Goal: Task Accomplishment & Management: Manage account settings

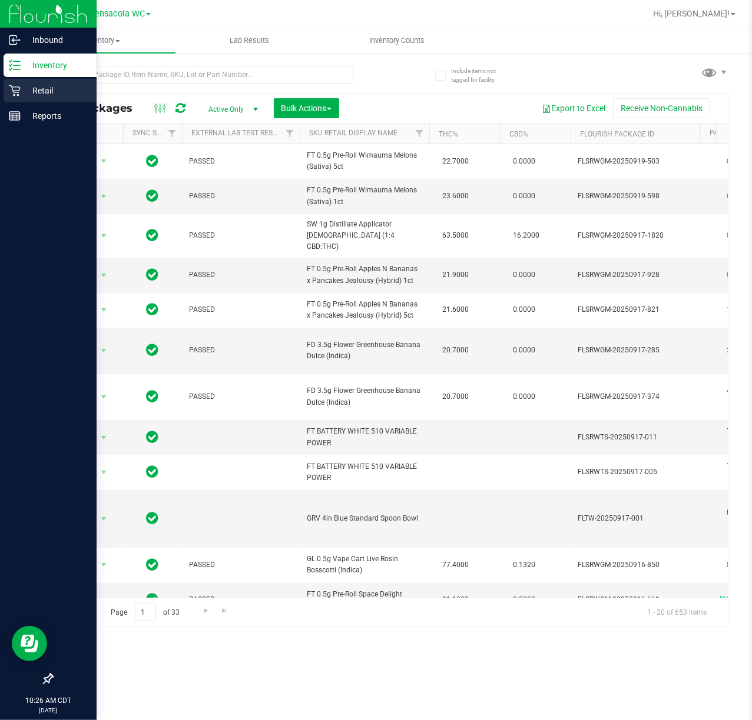
click at [21, 91] on p "Retail" at bounding box center [56, 91] width 71 height 14
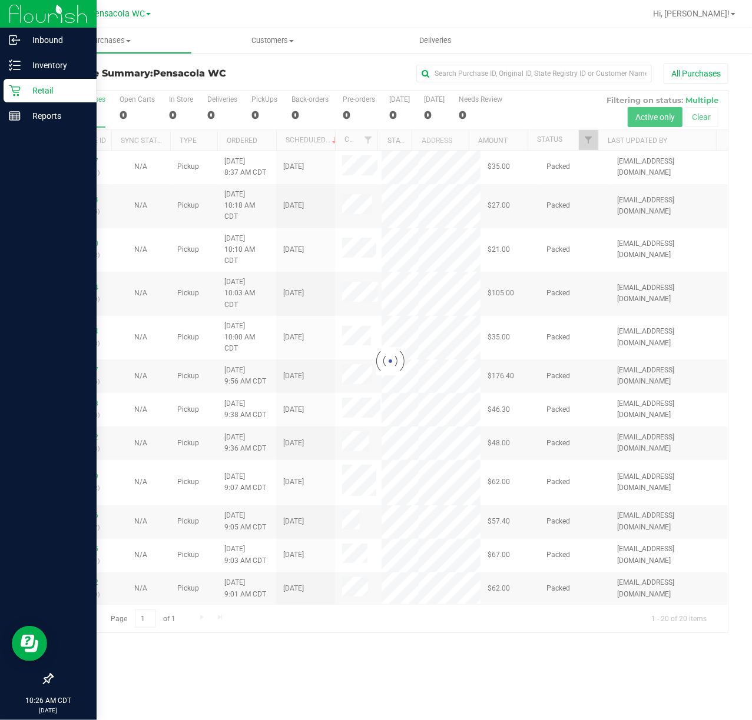
click at [587, 137] on div at bounding box center [389, 362] width 675 height 542
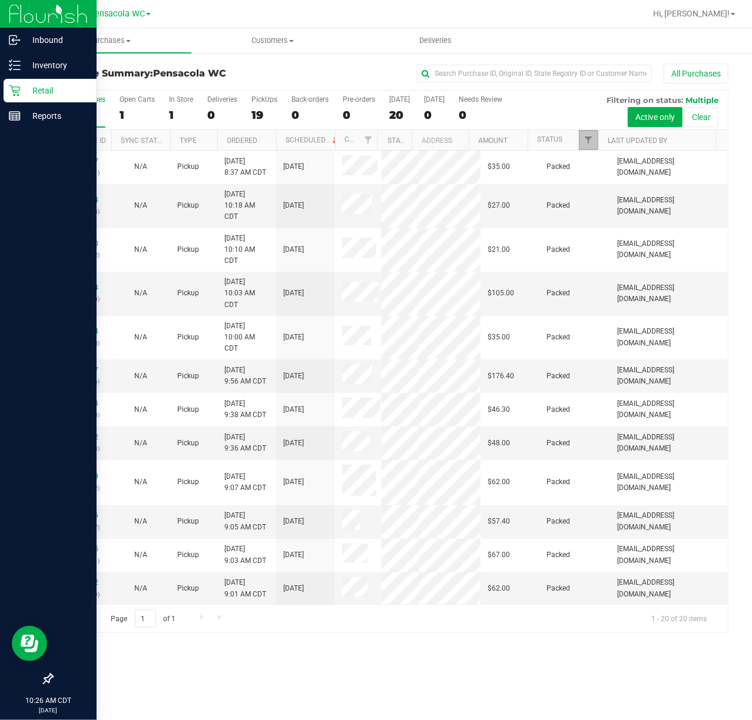
click at [591, 145] on span "Filter" at bounding box center [587, 139] width 9 height 9
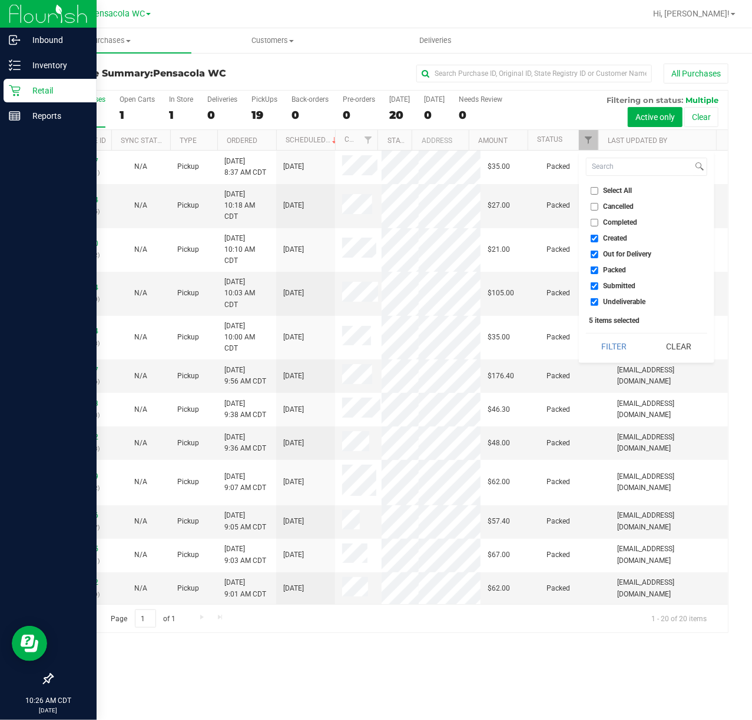
click at [611, 190] on span "Select All" at bounding box center [617, 190] width 29 height 7
click at [598, 190] on input "Select All" at bounding box center [594, 191] width 8 height 8
checkbox input "true"
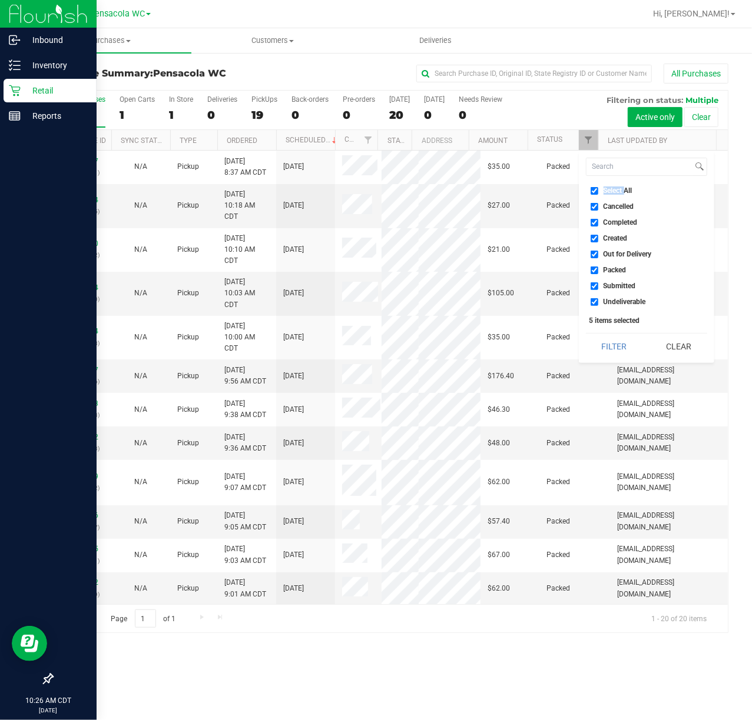
click at [612, 190] on span "Select All" at bounding box center [617, 190] width 29 height 7
click at [598, 190] on input "Select All" at bounding box center [594, 191] width 8 height 8
checkbox input "false"
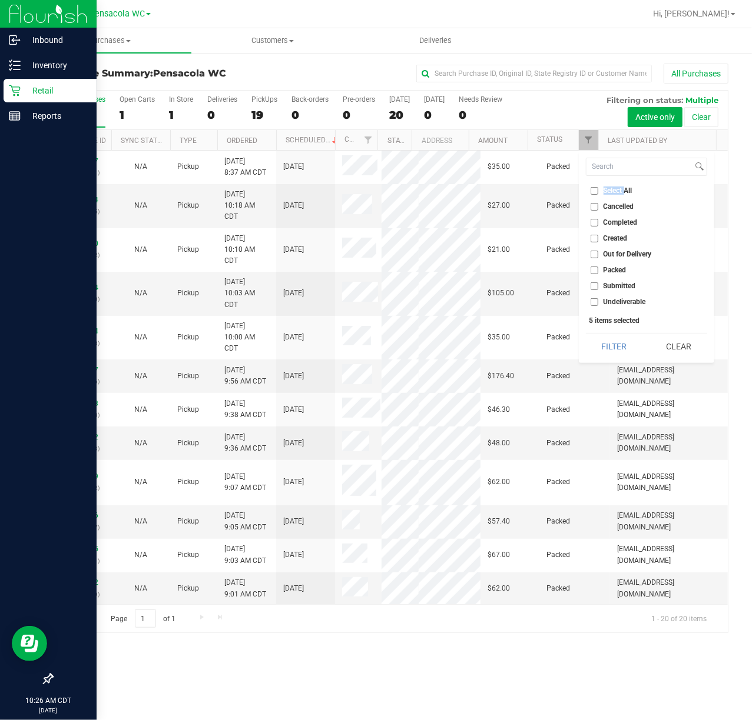
checkbox input "false"
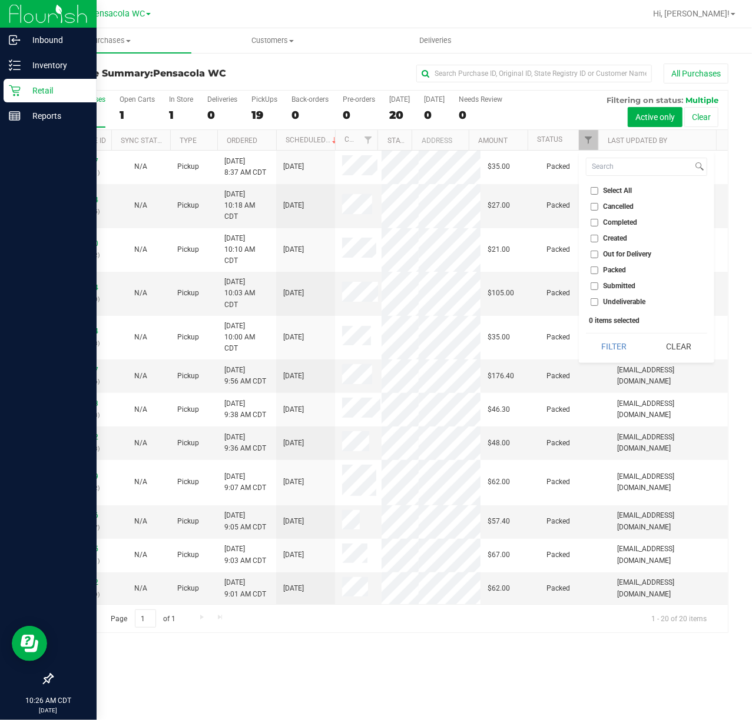
click at [620, 288] on span "Submitted" at bounding box center [619, 286] width 32 height 7
click at [598, 288] on input "Submitted" at bounding box center [594, 287] width 8 height 8
checkbox input "true"
click at [623, 339] on button "Filter" at bounding box center [614, 347] width 57 height 26
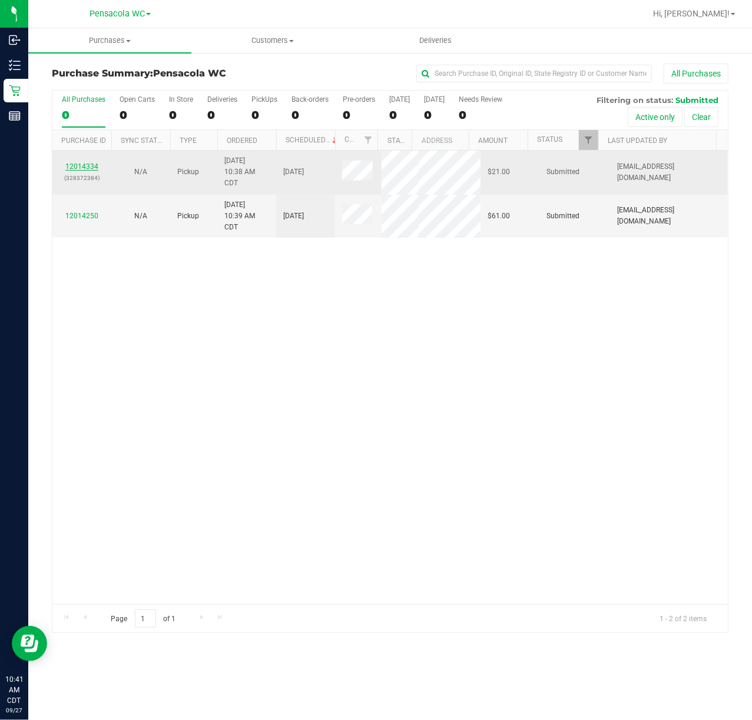
click at [82, 167] on link "12014334" at bounding box center [81, 166] width 33 height 8
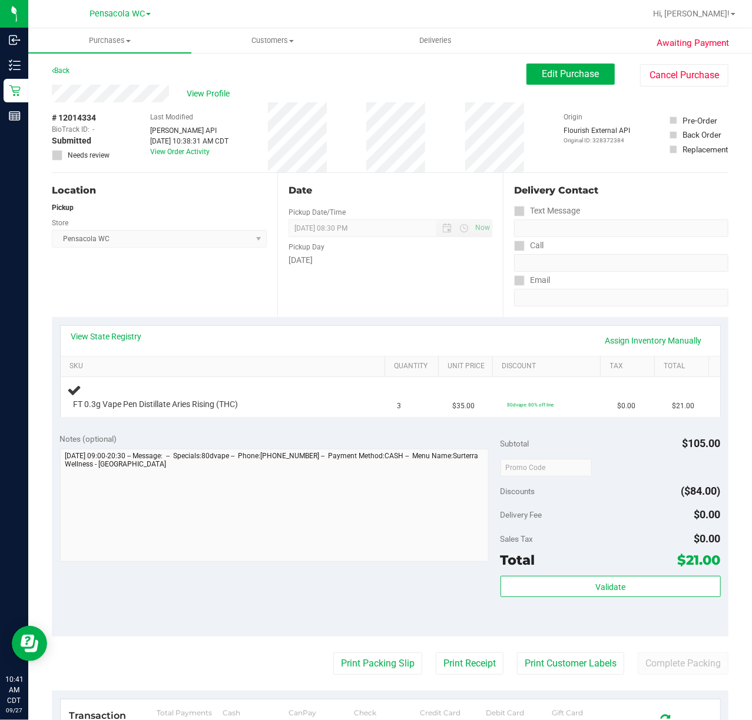
click at [146, 301] on div "Location Pickup Store Pensacola WC Select Store [PERSON_NAME][GEOGRAPHIC_DATA] …" at bounding box center [164, 245] width 225 height 144
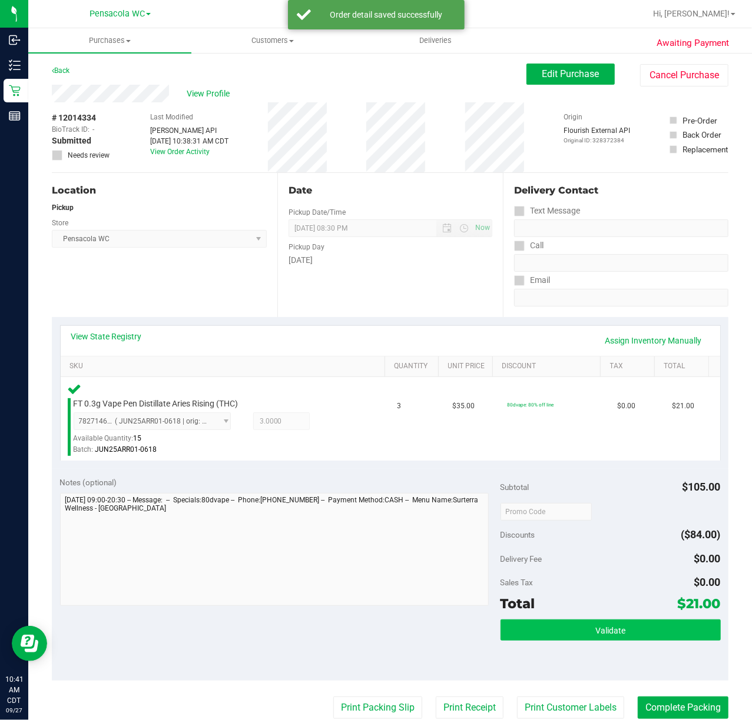
click at [605, 631] on span "Validate" at bounding box center [610, 630] width 30 height 9
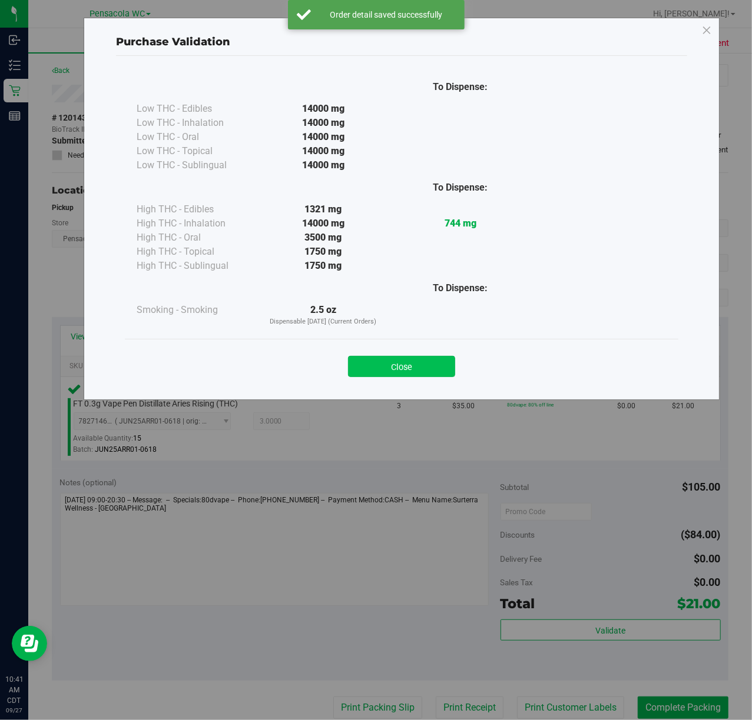
click at [422, 361] on button "Close" at bounding box center [401, 366] width 107 height 21
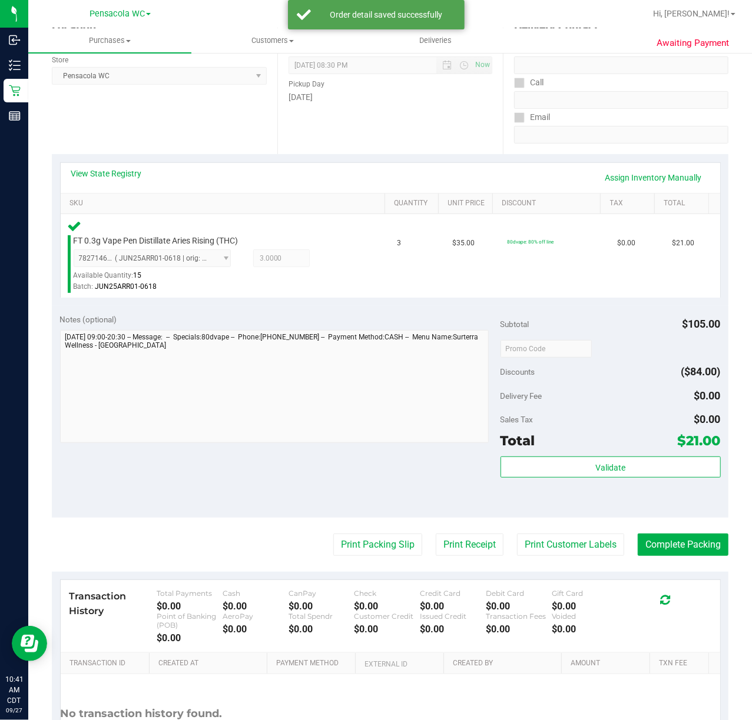
scroll to position [210, 0]
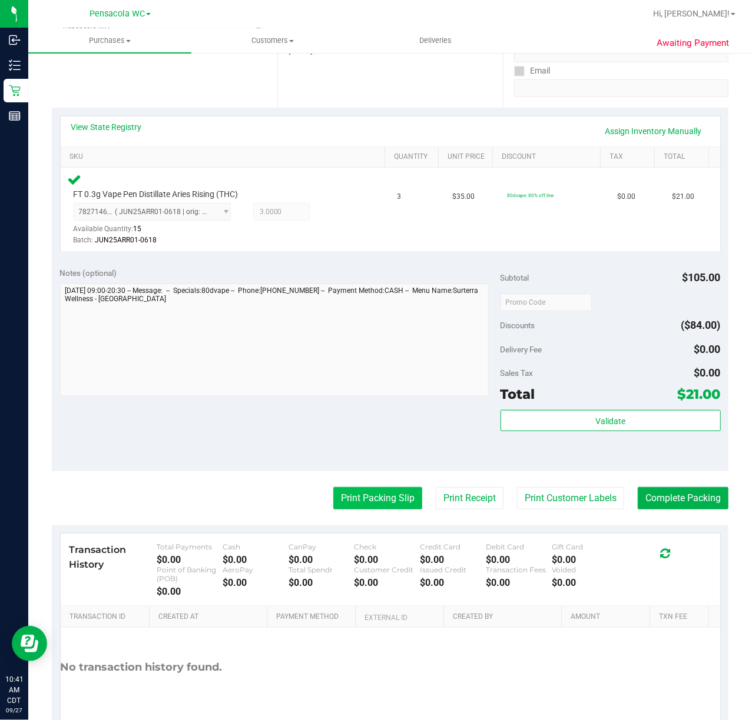
click at [371, 500] on button "Print Packing Slip" at bounding box center [377, 498] width 89 height 22
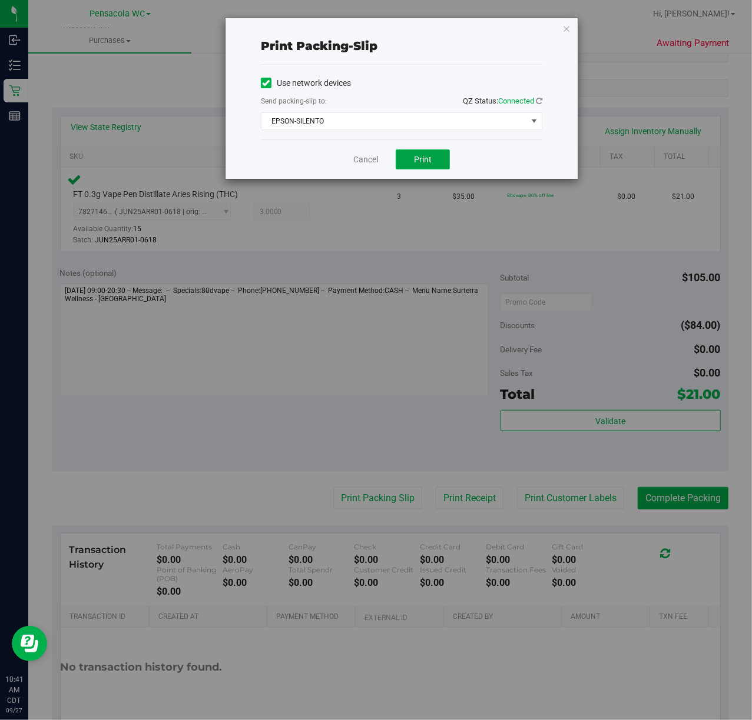
click at [426, 167] on button "Print" at bounding box center [423, 160] width 54 height 20
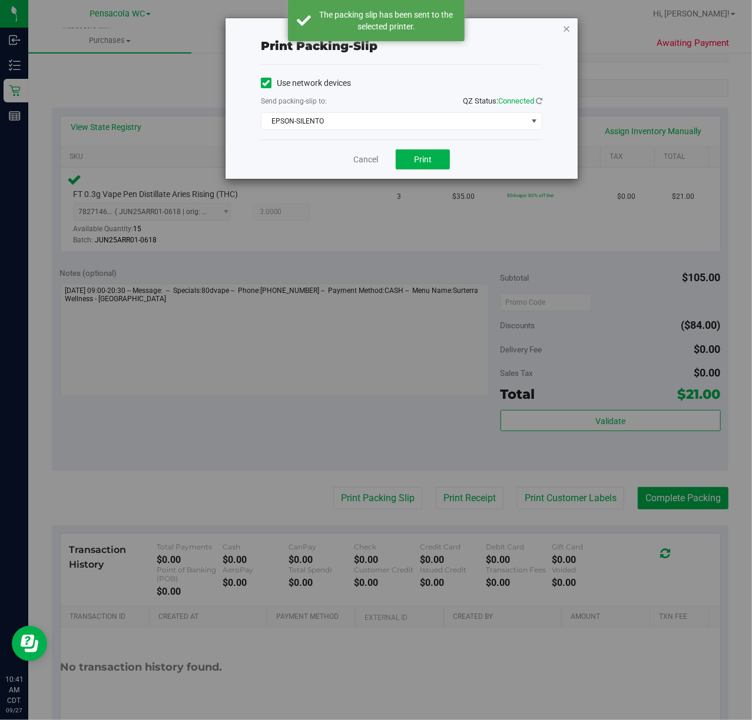
click at [563, 22] on icon "button" at bounding box center [566, 28] width 8 height 14
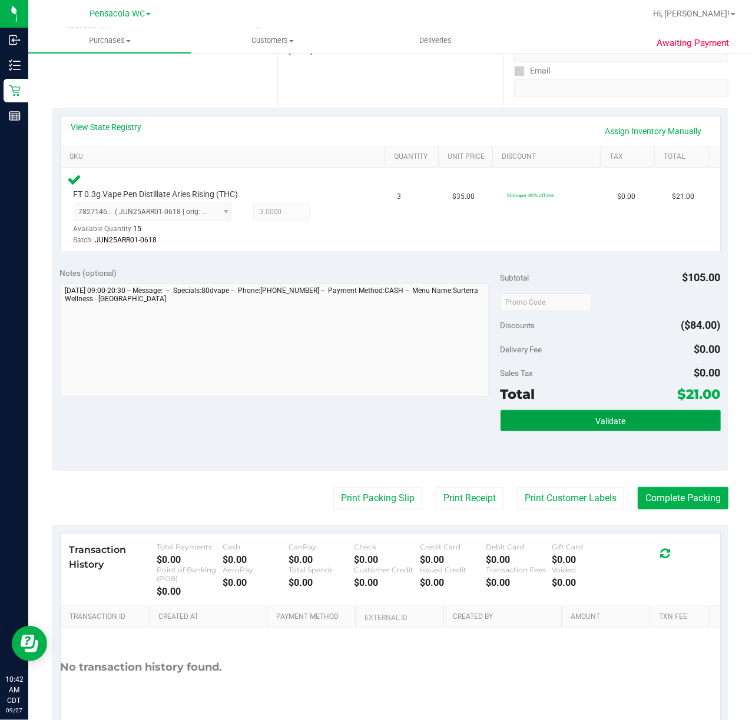
click at [611, 418] on span "Validate" at bounding box center [610, 421] width 30 height 9
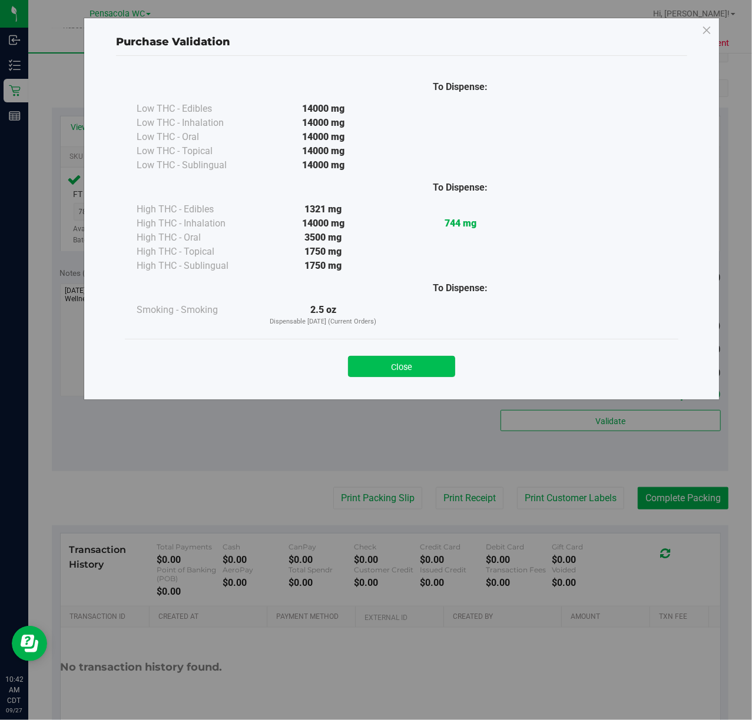
click at [420, 364] on button "Close" at bounding box center [401, 366] width 107 height 21
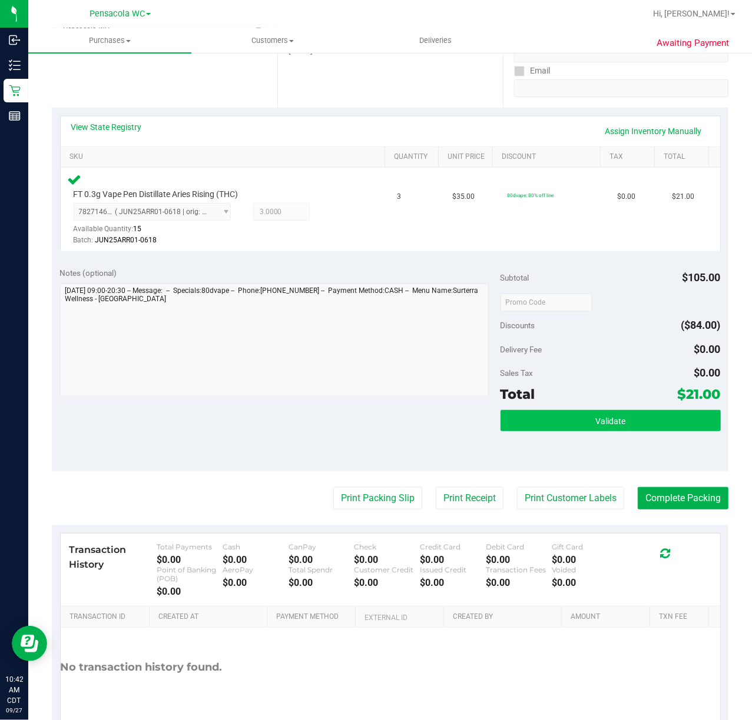
click at [620, 418] on button "Validate" at bounding box center [610, 420] width 220 height 21
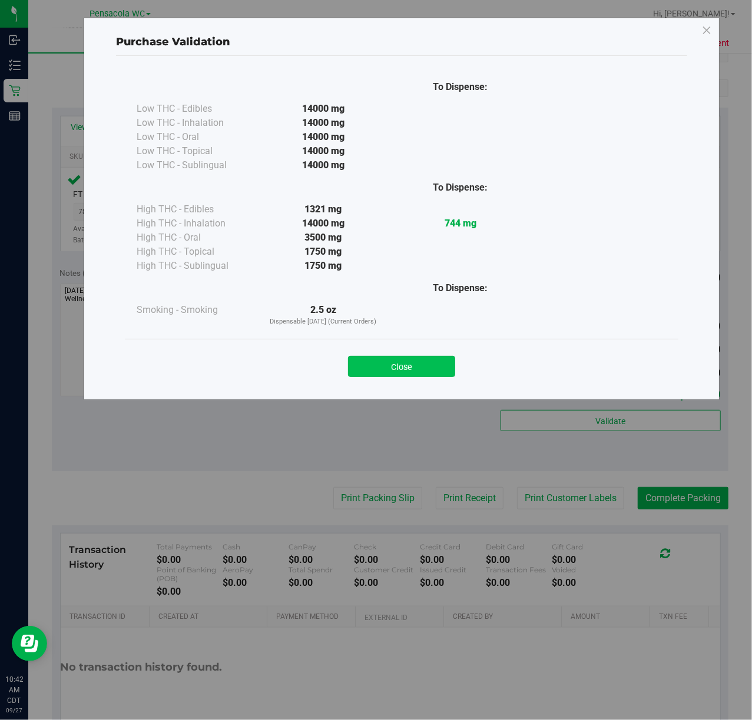
click at [410, 368] on button "Close" at bounding box center [401, 366] width 107 height 21
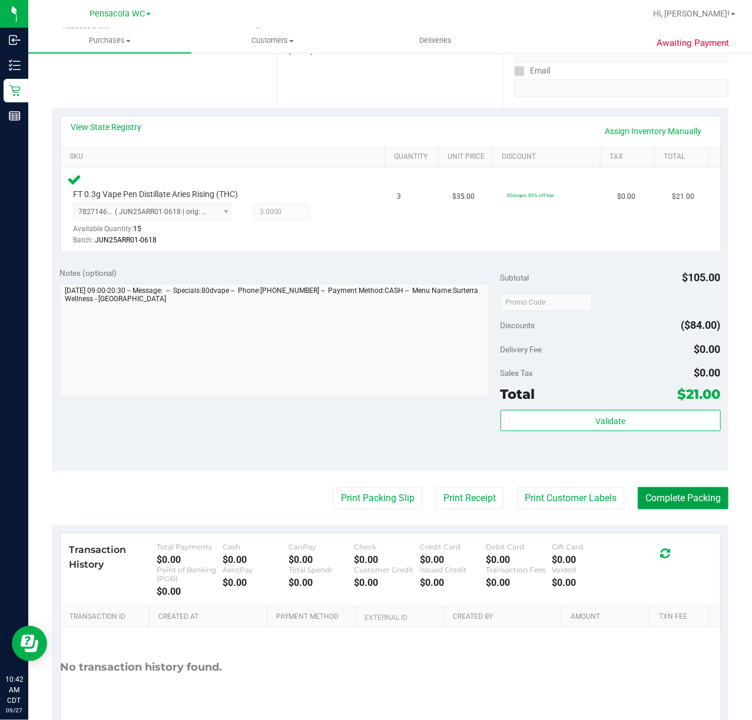
click at [677, 494] on button "Complete Packing" at bounding box center [682, 498] width 91 height 22
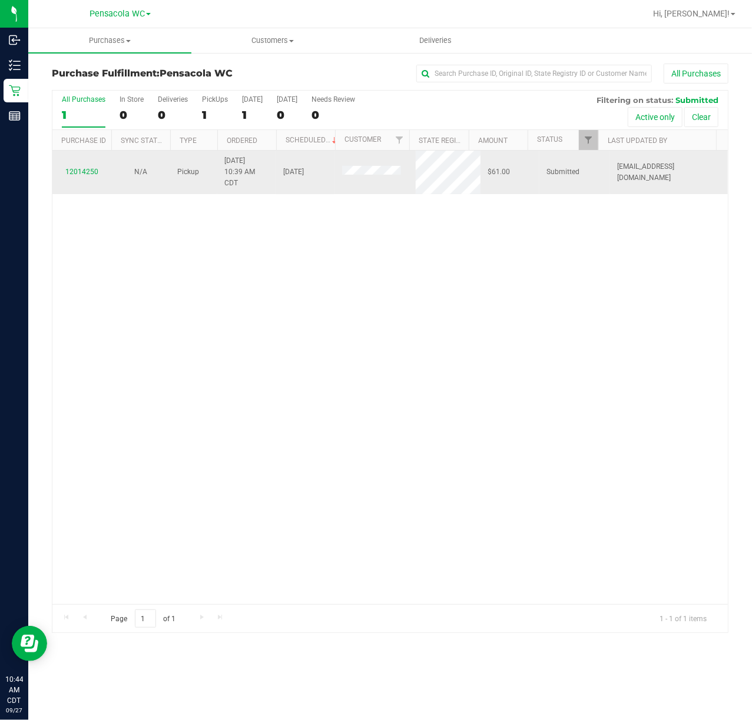
click at [83, 191] on td "12014250" at bounding box center [81, 173] width 59 height 44
click at [81, 191] on td "12014250" at bounding box center [81, 173] width 59 height 44
click at [74, 172] on link "12014250" at bounding box center [81, 172] width 33 height 8
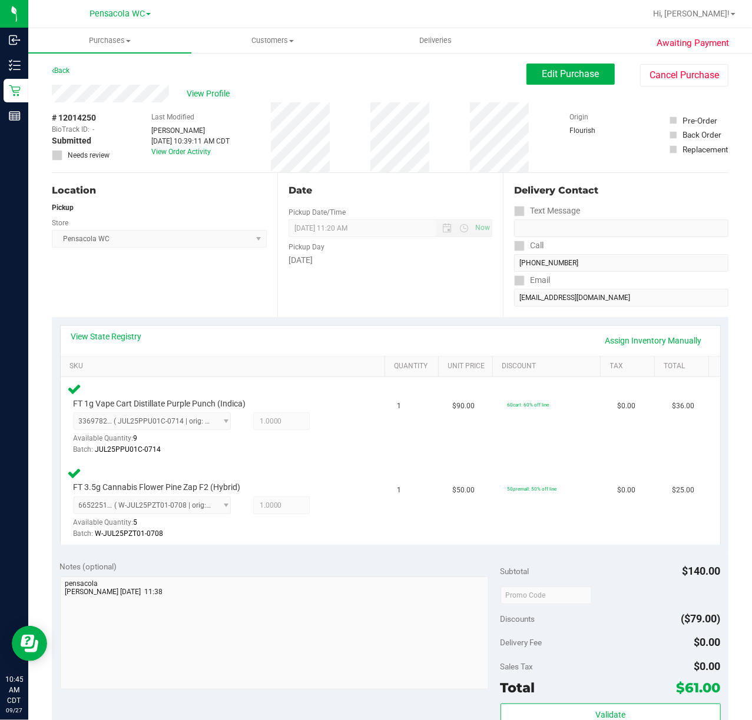
scroll to position [243, 0]
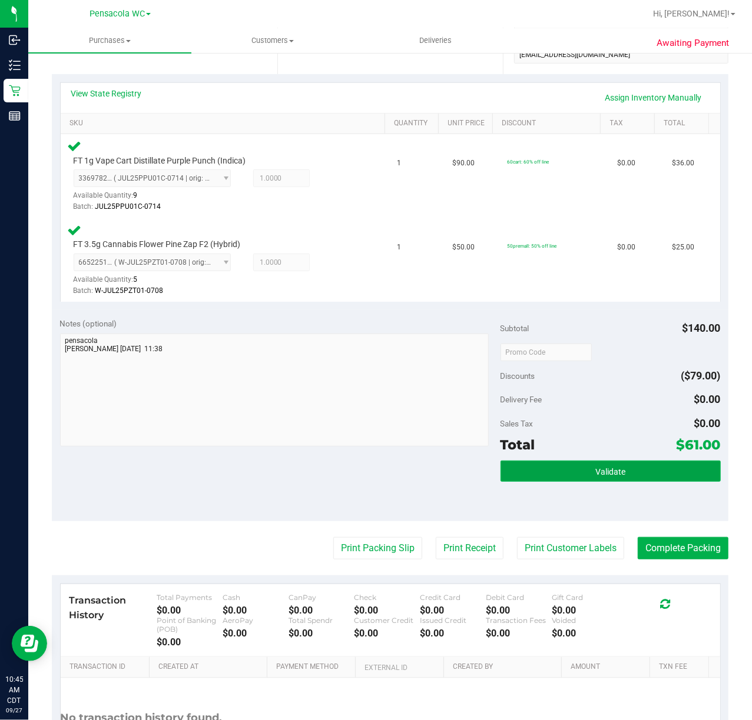
click at [603, 471] on span "Validate" at bounding box center [610, 471] width 30 height 9
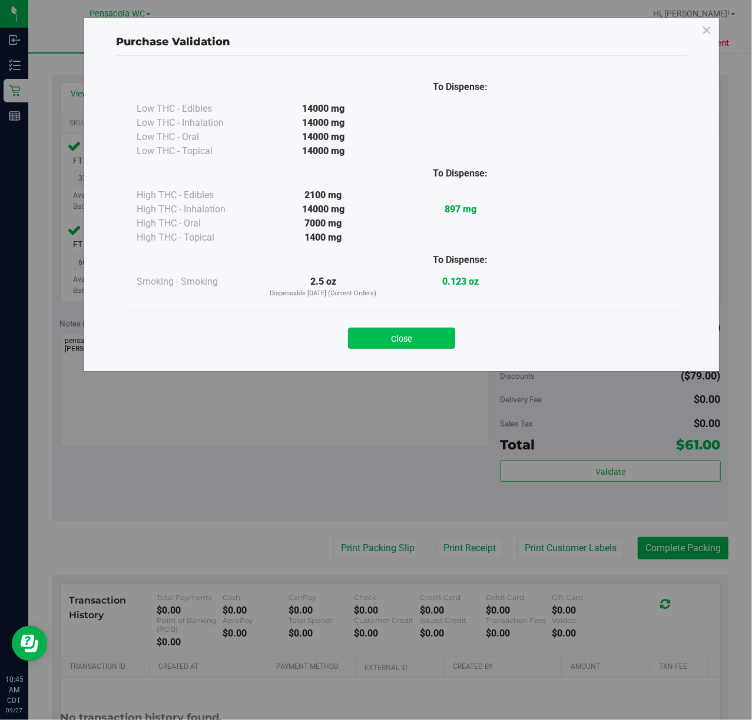
click at [411, 338] on button "Close" at bounding box center [401, 338] width 107 height 21
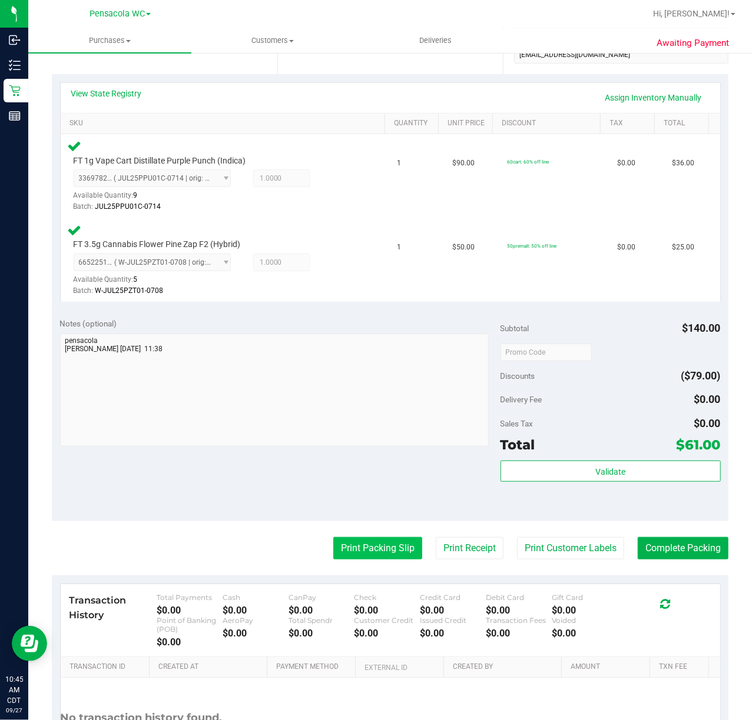
click at [364, 560] on button "Print Packing Slip" at bounding box center [377, 548] width 89 height 22
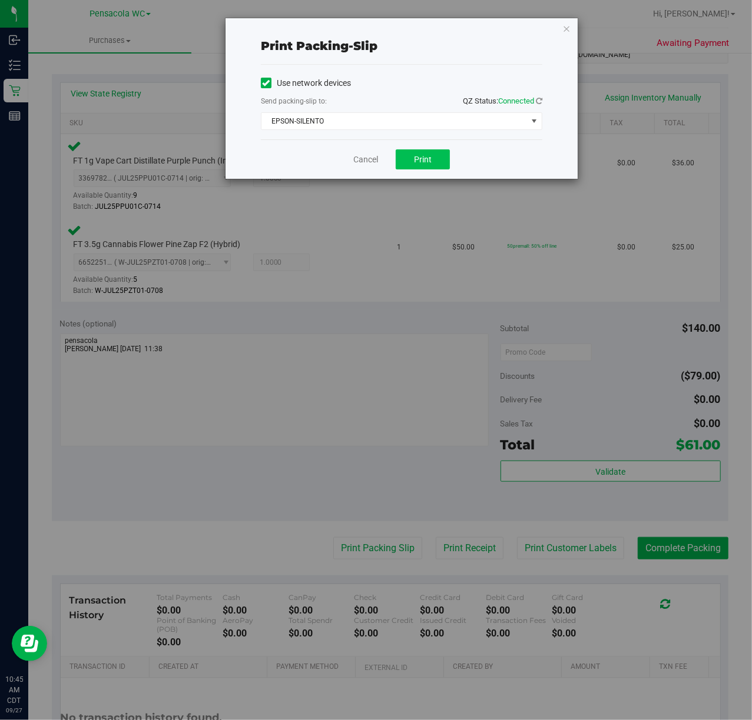
click at [419, 158] on span "Print" at bounding box center [423, 159] width 18 height 9
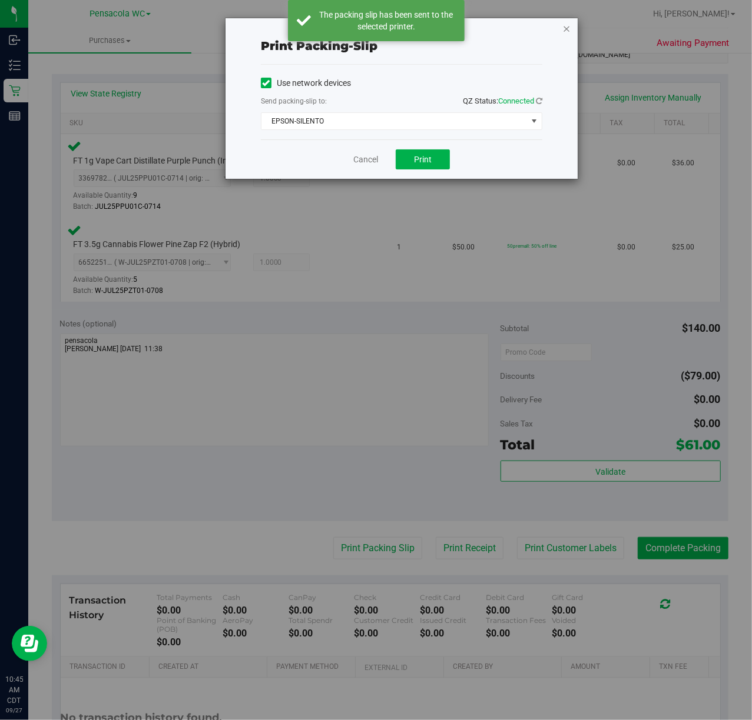
click at [569, 33] on icon "button" at bounding box center [566, 28] width 8 height 14
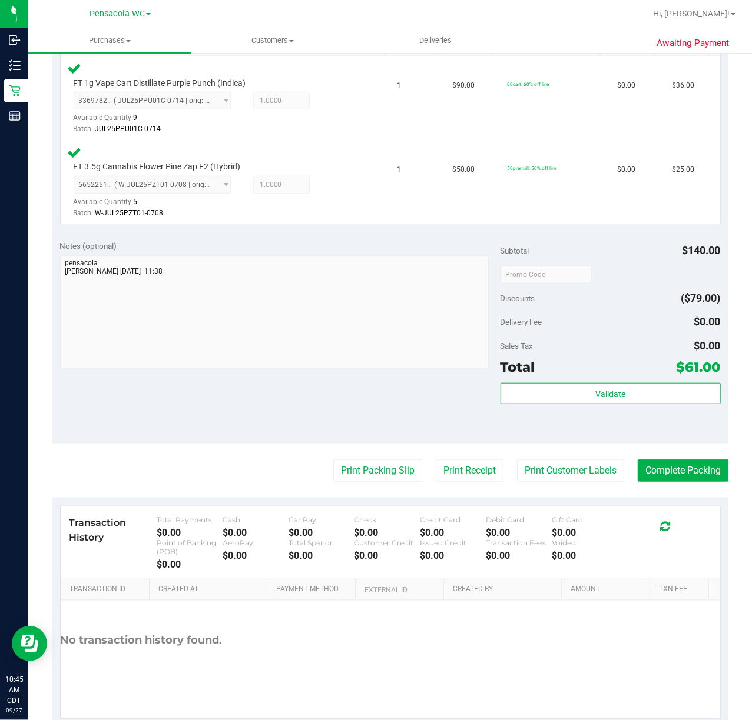
scroll to position [351, 0]
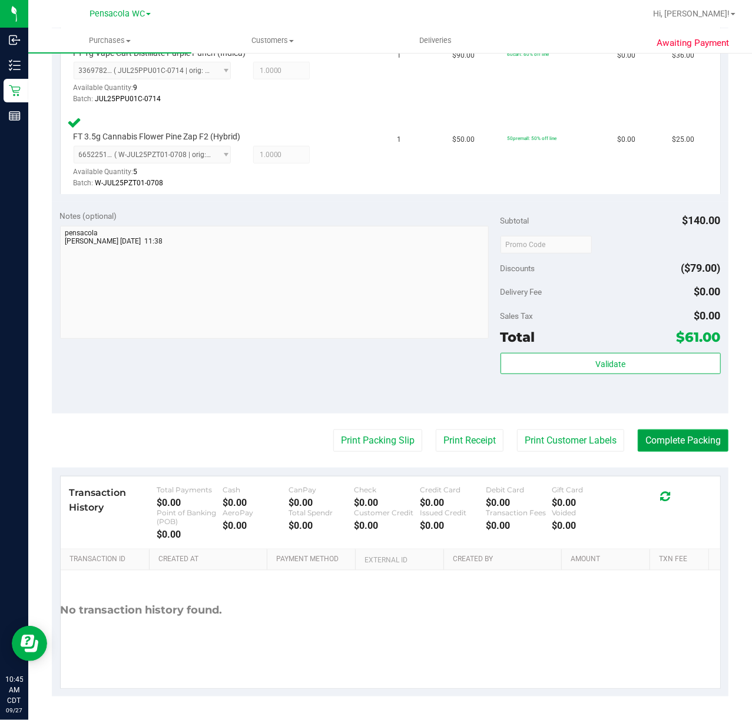
click at [658, 439] on button "Complete Packing" at bounding box center [682, 441] width 91 height 22
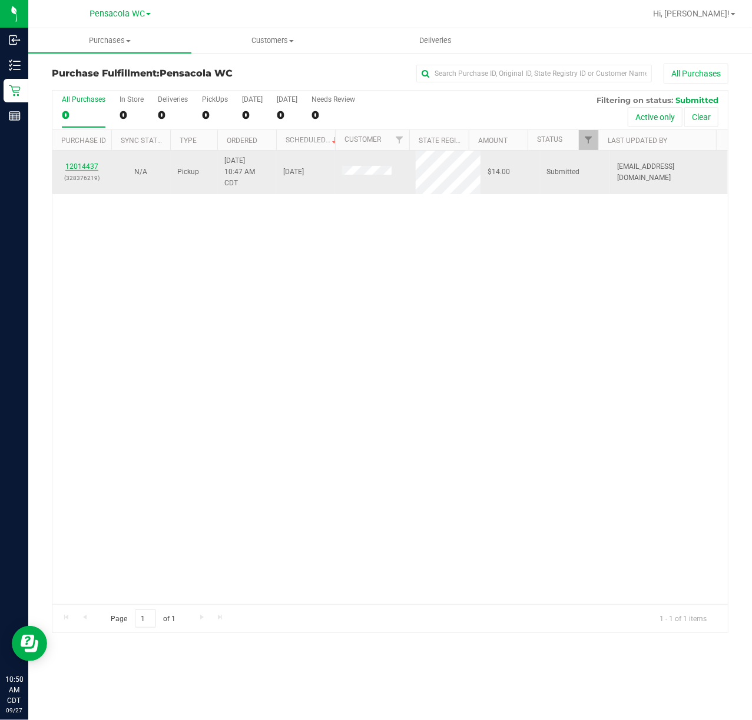
click at [77, 165] on link "12014437" at bounding box center [81, 166] width 33 height 8
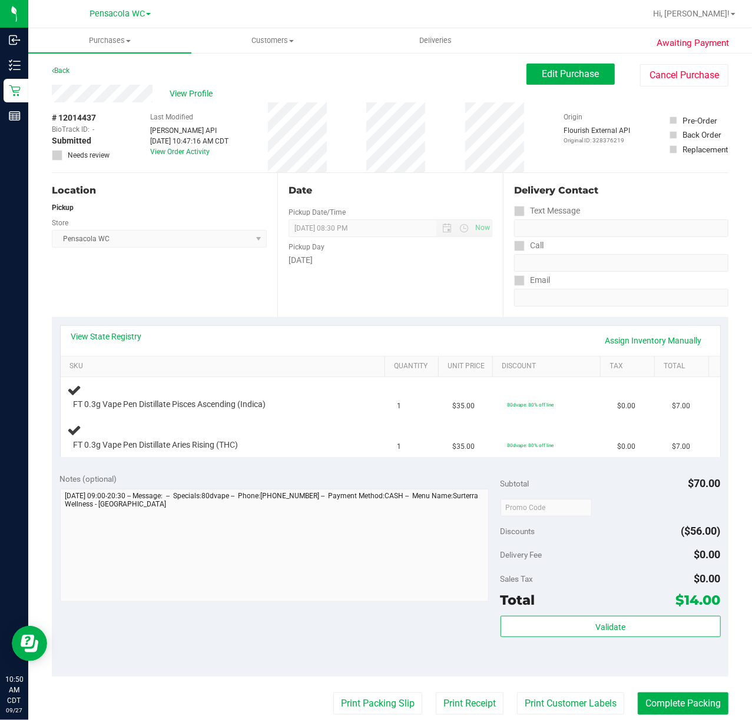
click at [102, 460] on div "View State Registry Assign Inventory Manually SKU Quantity Unit Price Discount …" at bounding box center [390, 391] width 676 height 148
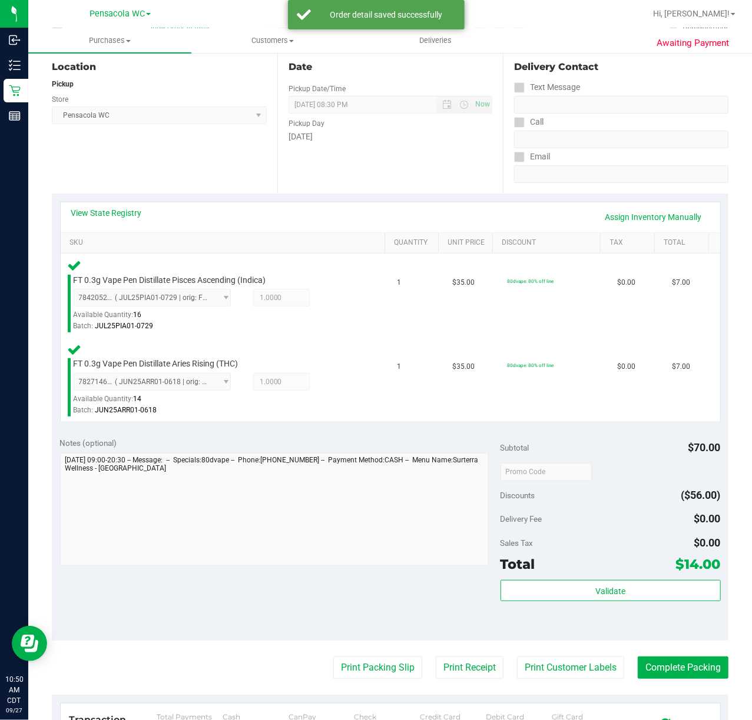
scroll to position [126, 0]
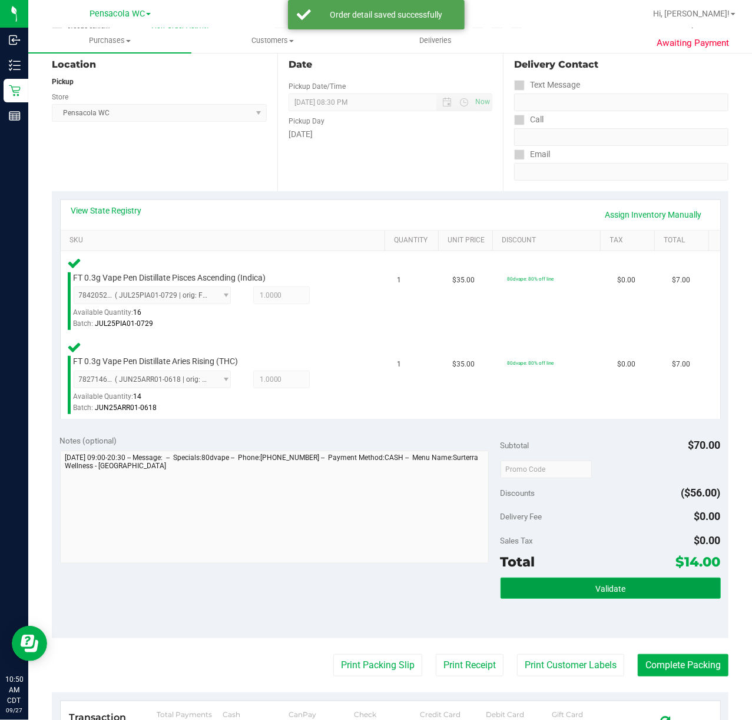
click at [605, 592] on span "Validate" at bounding box center [610, 589] width 30 height 9
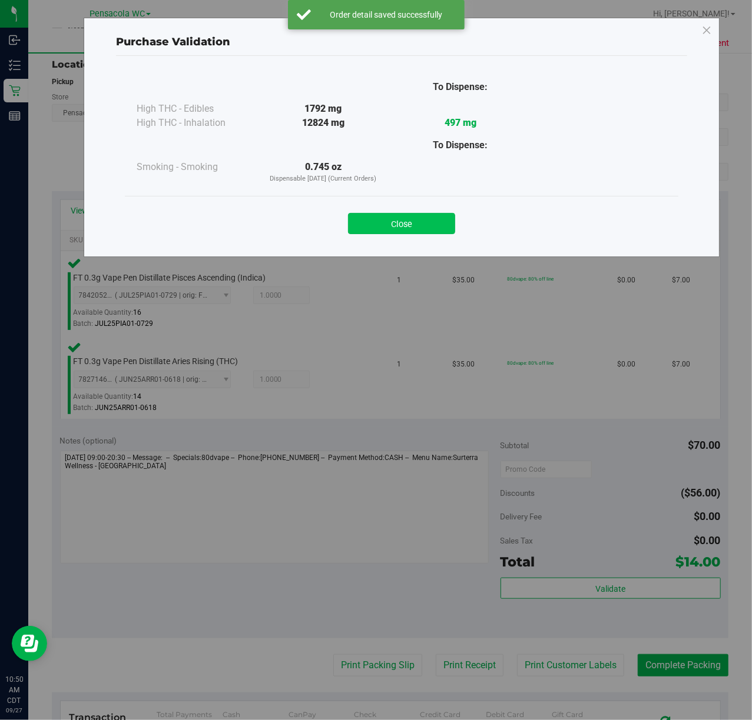
click at [408, 223] on button "Close" at bounding box center [401, 223] width 107 height 21
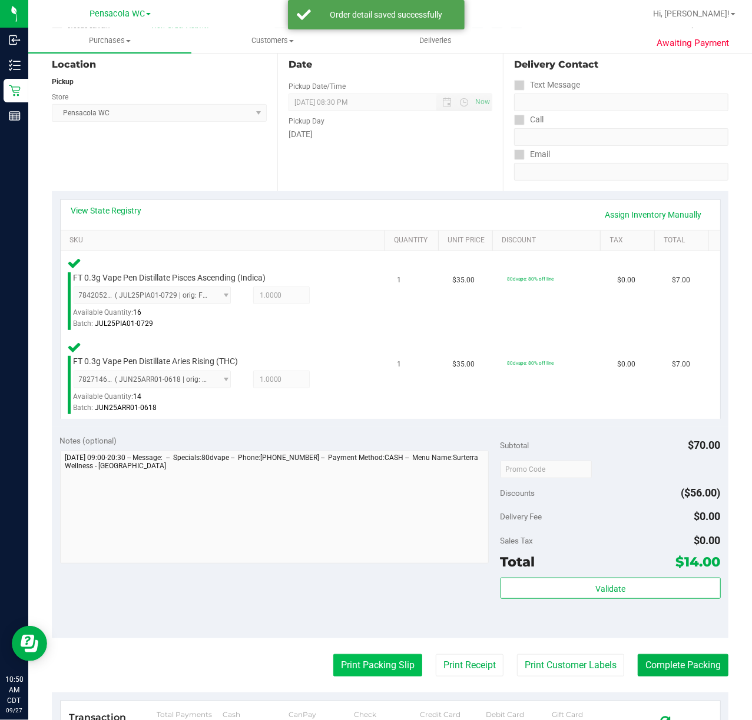
click at [370, 666] on button "Print Packing Slip" at bounding box center [377, 666] width 89 height 22
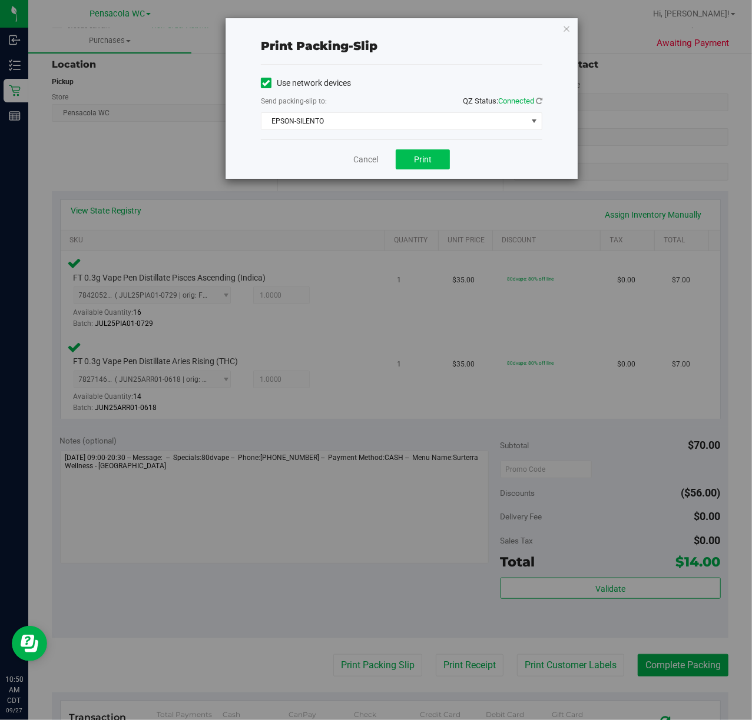
click at [424, 160] on span "Print" at bounding box center [423, 159] width 18 height 9
click at [566, 27] on icon "button" at bounding box center [566, 28] width 8 height 14
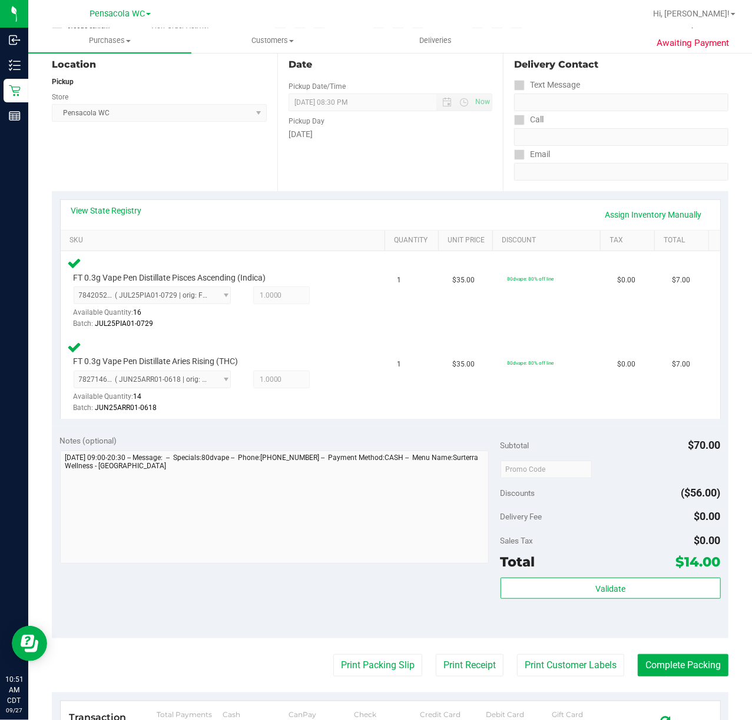
click at [173, 172] on div "Location Pickup Store Pensacola WC Select Store [PERSON_NAME][GEOGRAPHIC_DATA] …" at bounding box center [164, 119] width 225 height 144
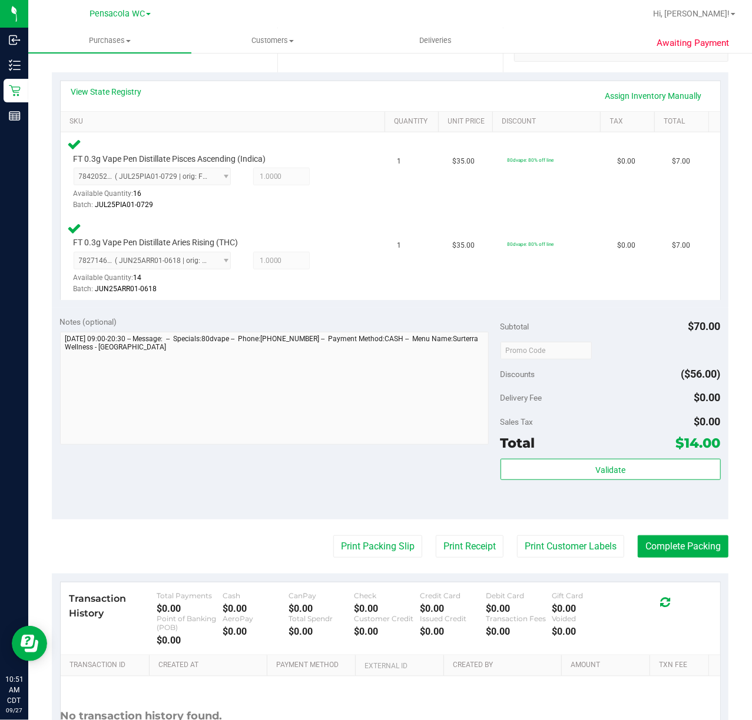
scroll to position [351, 0]
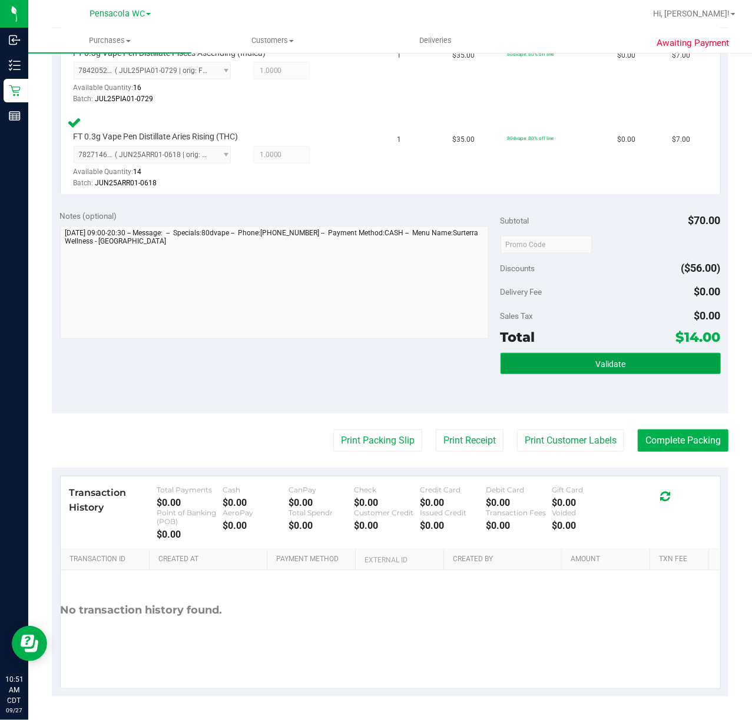
click at [556, 370] on button "Validate" at bounding box center [610, 363] width 220 height 21
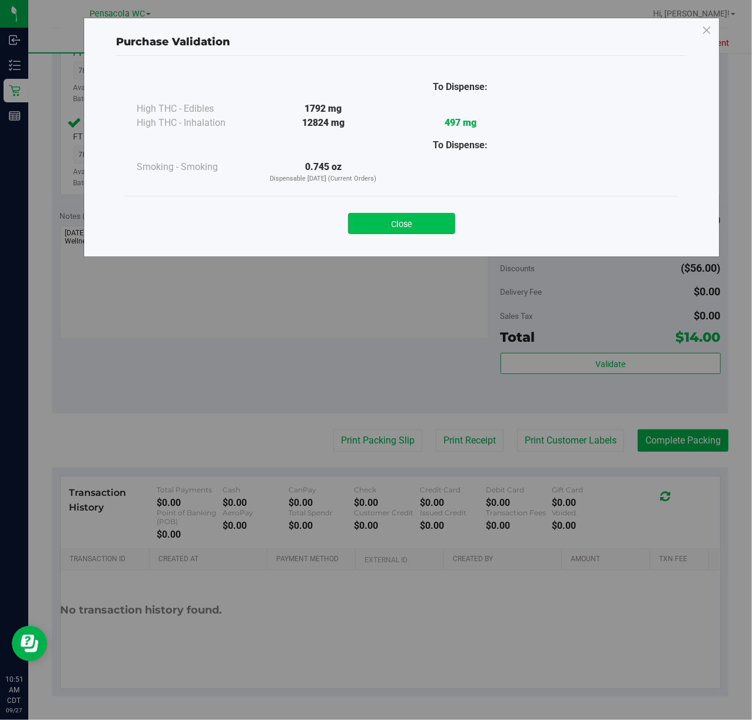
click at [399, 224] on button "Close" at bounding box center [401, 223] width 107 height 21
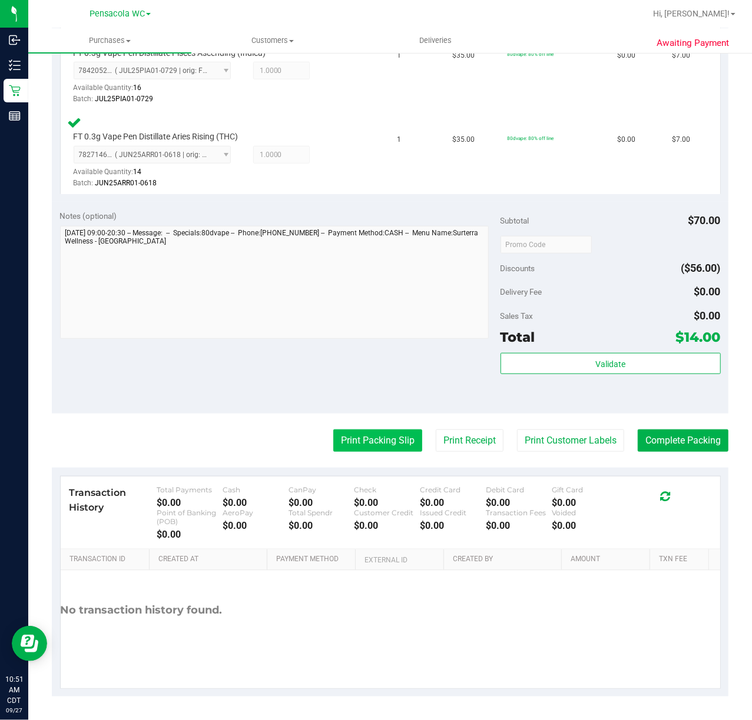
click at [358, 436] on button "Print Packing Slip" at bounding box center [377, 441] width 89 height 22
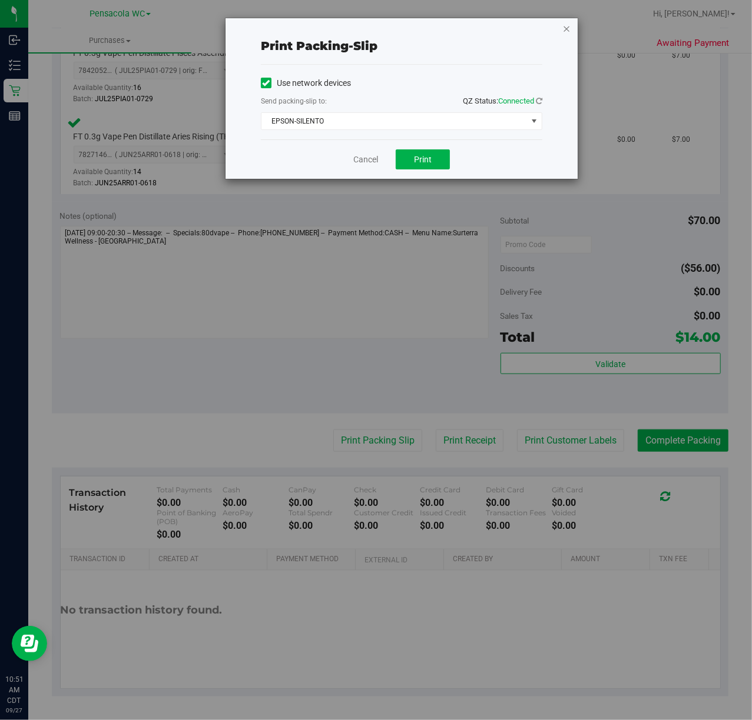
click at [566, 26] on icon "button" at bounding box center [566, 28] width 8 height 14
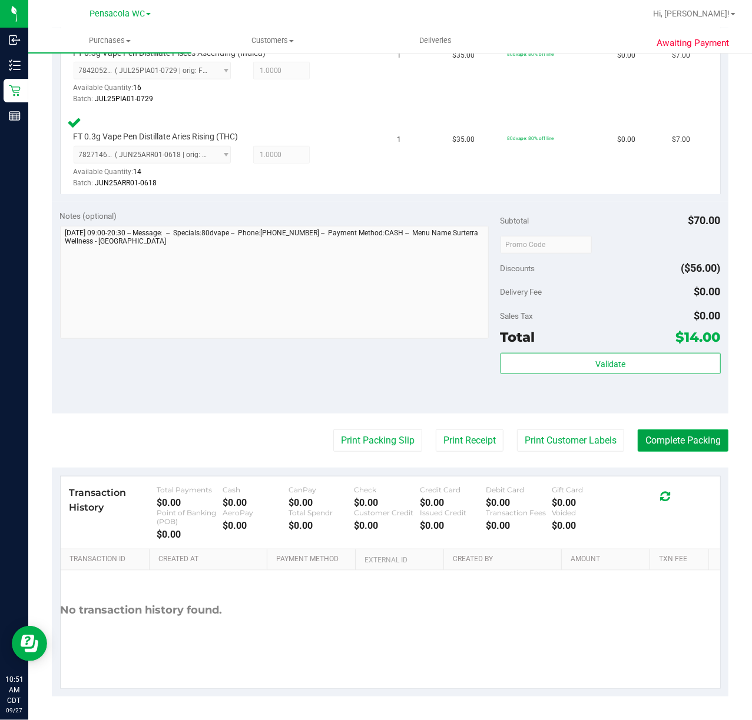
click at [677, 446] on button "Complete Packing" at bounding box center [682, 441] width 91 height 22
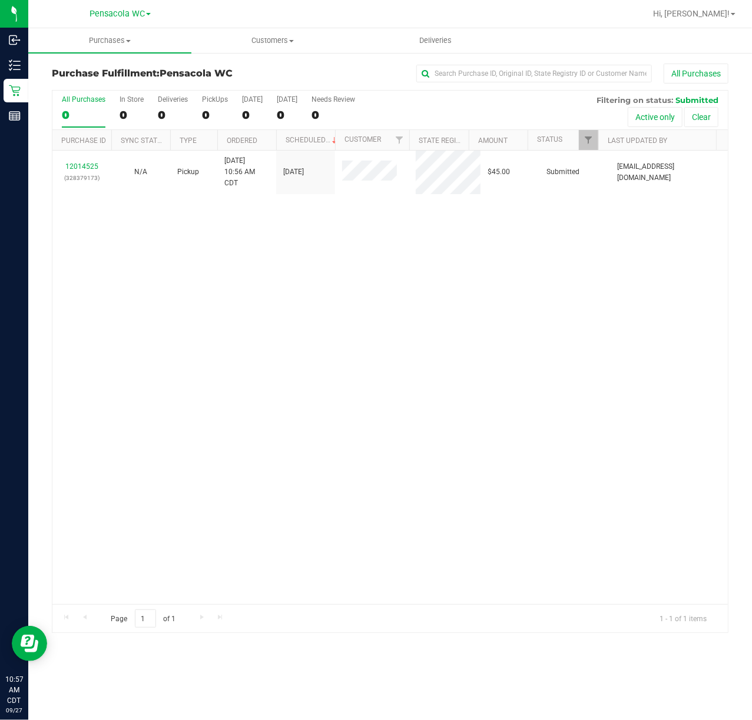
click at [147, 283] on div "12014525 (328379173) N/A Pickup [DATE] 10:56 AM CDT 9/27/2025 $45.00 Submitted …" at bounding box center [389, 378] width 675 height 454
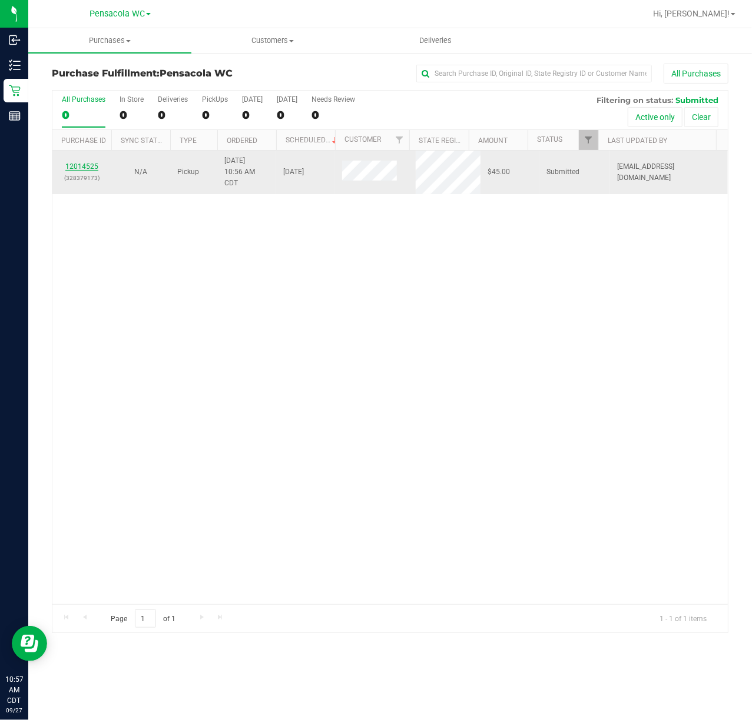
click at [75, 165] on link "12014525" at bounding box center [81, 166] width 33 height 8
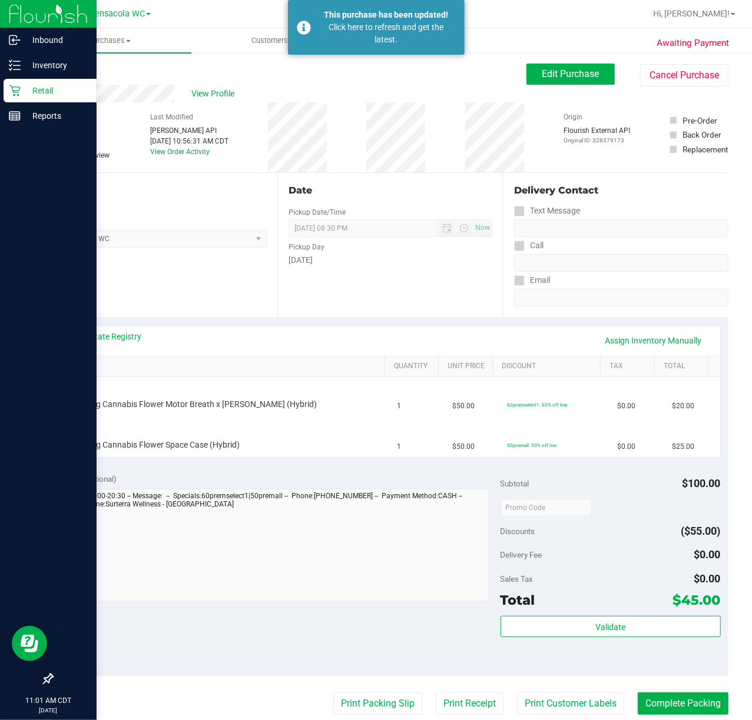
click at [19, 91] on icon at bounding box center [15, 91] width 12 height 12
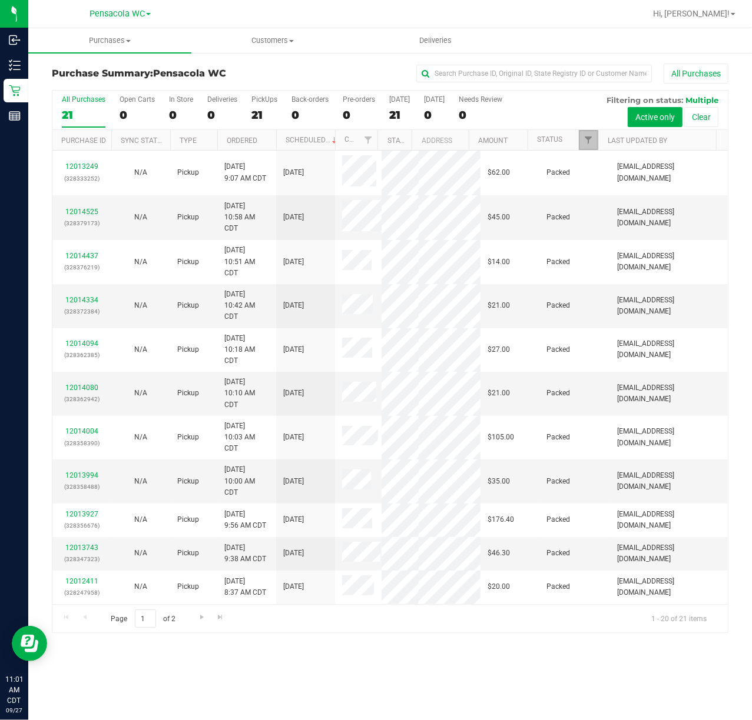
click at [582, 142] on link "Filter" at bounding box center [588, 140] width 19 height 20
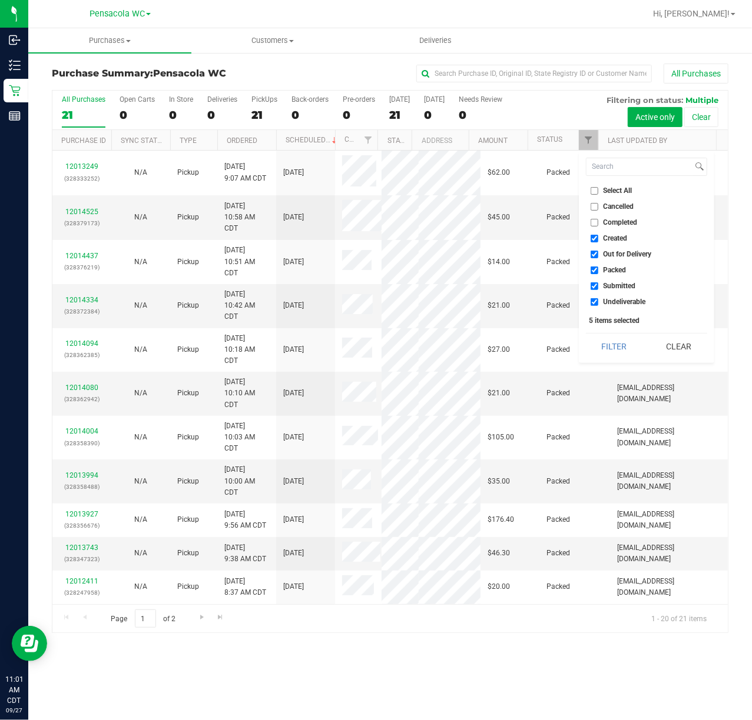
click at [618, 194] on span "Select All" at bounding box center [617, 190] width 29 height 7
click at [598, 194] on input "Select All" at bounding box center [594, 191] width 8 height 8
checkbox input "true"
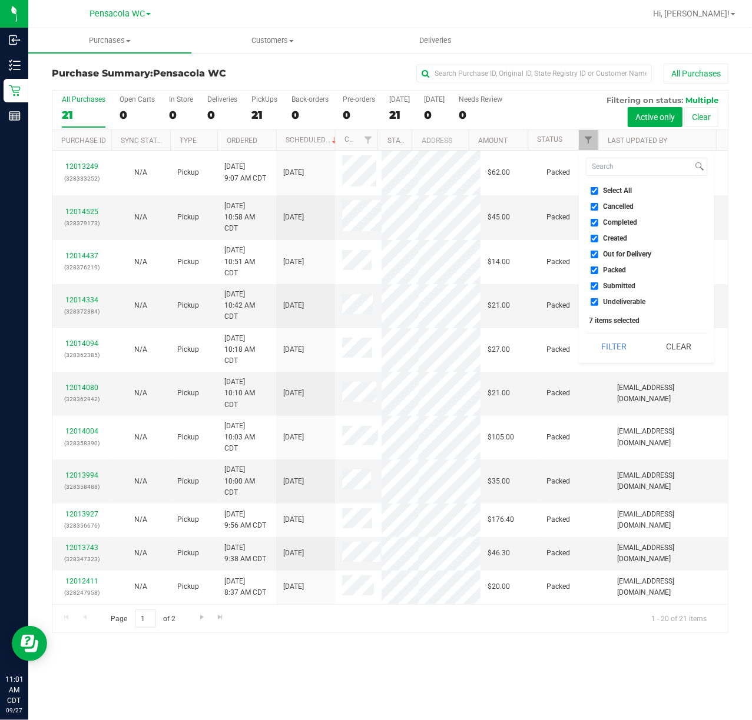
click at [617, 190] on span "Select All" at bounding box center [617, 190] width 29 height 7
click at [598, 190] on input "Select All" at bounding box center [594, 191] width 8 height 8
checkbox input "false"
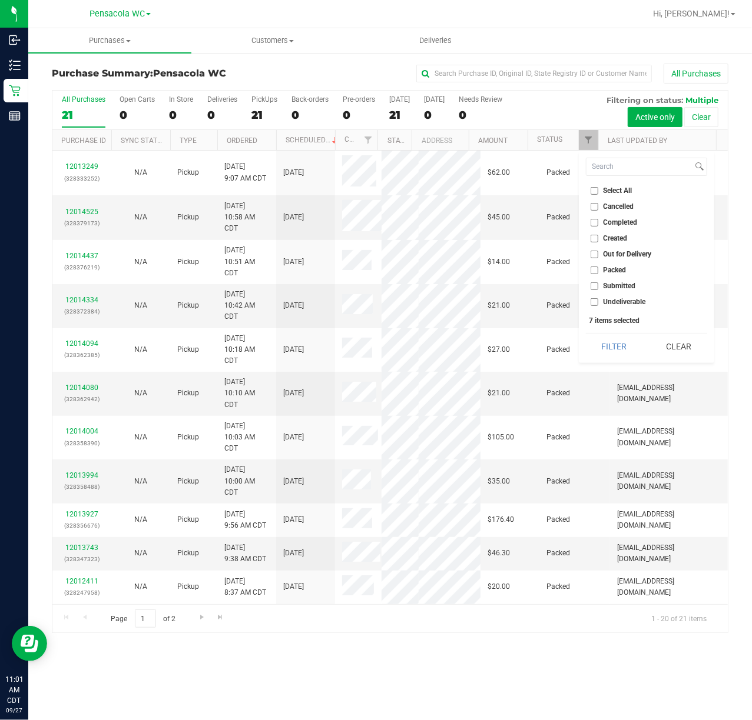
checkbox input "false"
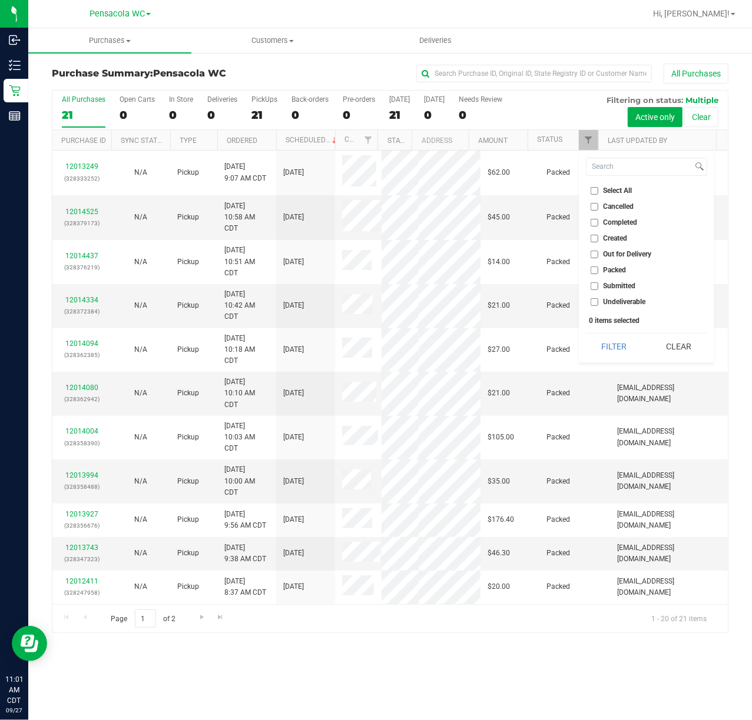
click at [632, 285] on span "Submitted" at bounding box center [619, 286] width 32 height 7
click at [598, 285] on input "Submitted" at bounding box center [594, 287] width 8 height 8
checkbox input "true"
click at [610, 353] on button "Filter" at bounding box center [614, 347] width 57 height 26
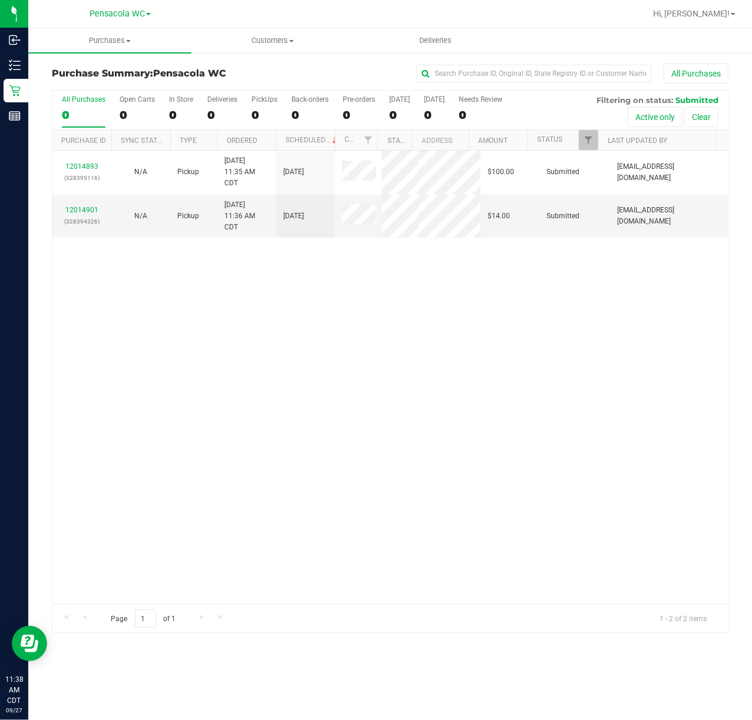
click at [606, 275] on div "12014893 (328395116) N/A Pickup [DATE] 11:35 AM CDT 9/27/2025 $100.00 Submitted…" at bounding box center [389, 378] width 675 height 454
click at [587, 140] on span "Filter" at bounding box center [587, 139] width 9 height 9
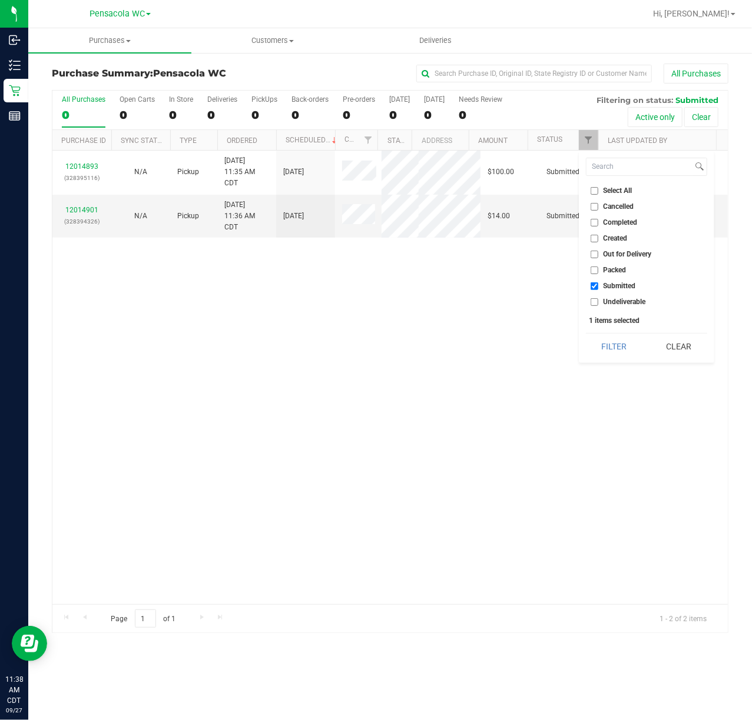
click at [620, 269] on span "Packed" at bounding box center [614, 270] width 23 height 7
click at [598, 269] on input "Packed" at bounding box center [594, 271] width 8 height 8
checkbox input "true"
click at [611, 344] on button "Filter" at bounding box center [614, 347] width 57 height 26
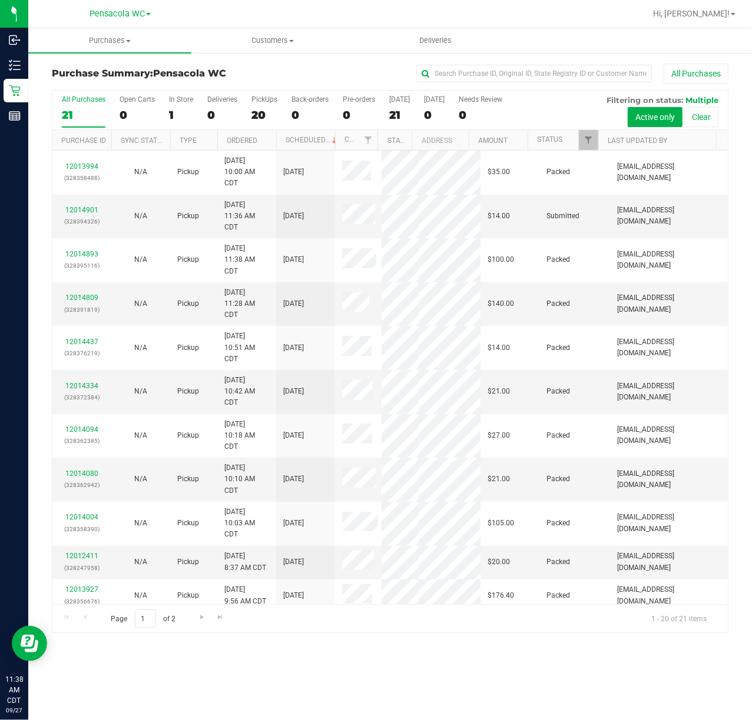
click at [201, 617] on span "Go to the next page" at bounding box center [201, 617] width 9 height 9
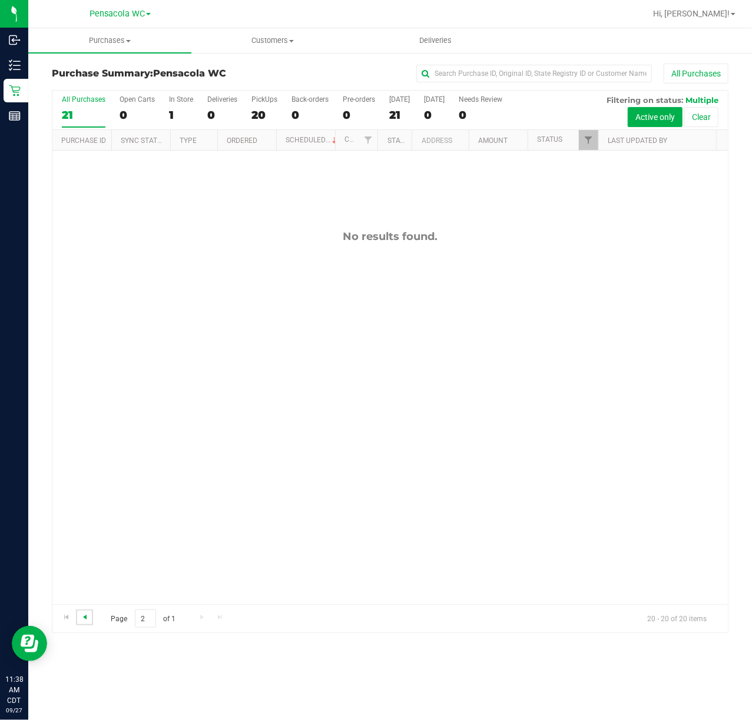
click at [85, 622] on span "Go to the previous page" at bounding box center [84, 617] width 9 height 9
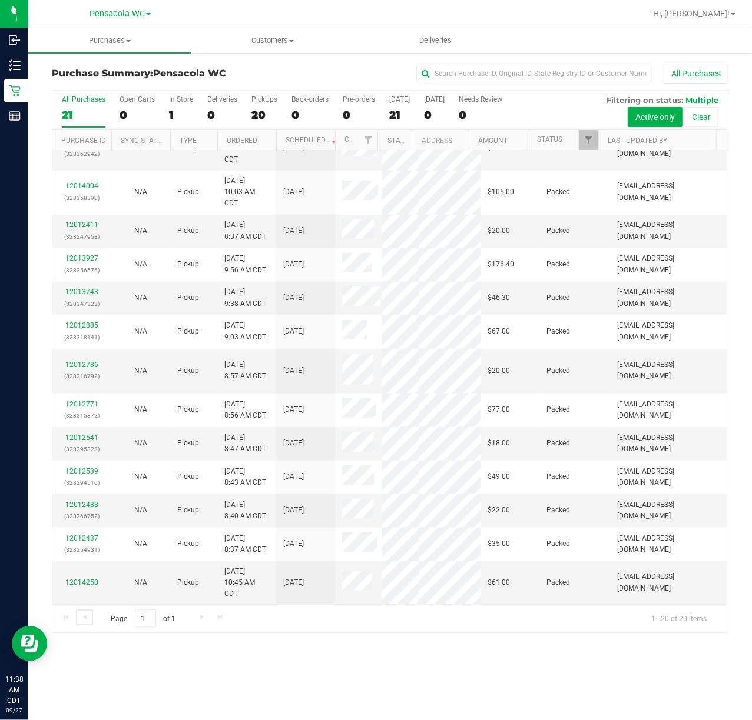
scroll to position [439, 0]
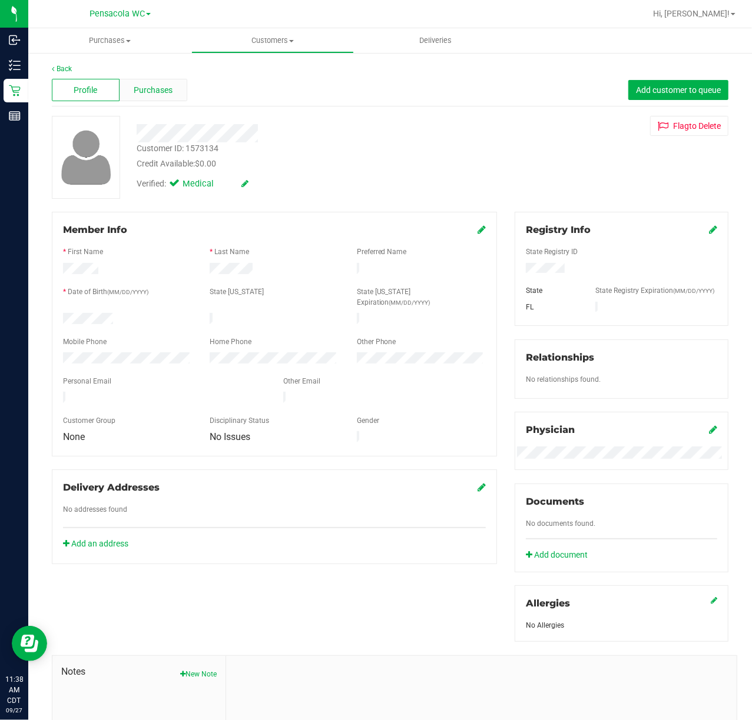
click at [149, 84] on span "Purchases" at bounding box center [153, 90] width 39 height 12
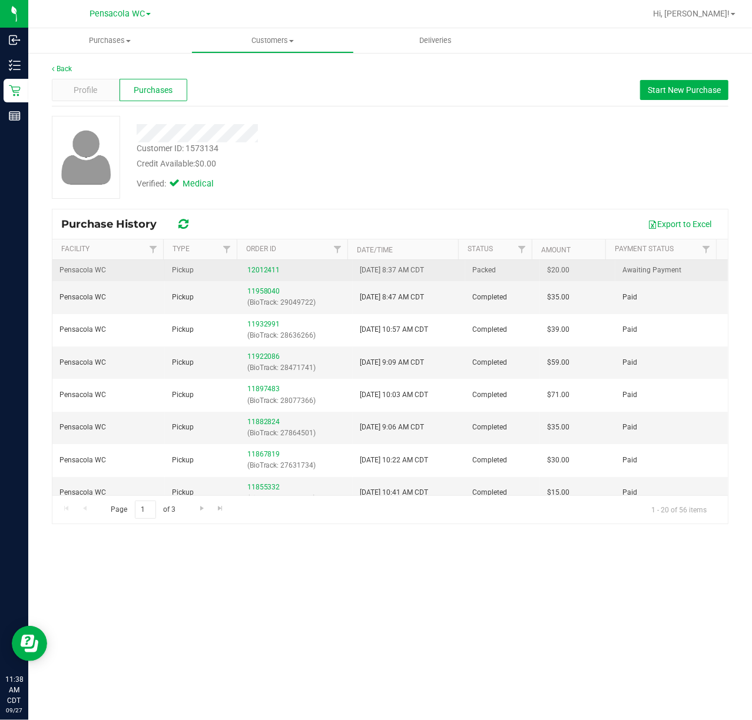
click at [260, 266] on div "12012411" at bounding box center [296, 270] width 98 height 11
click at [264, 272] on link "12012411" at bounding box center [263, 270] width 33 height 8
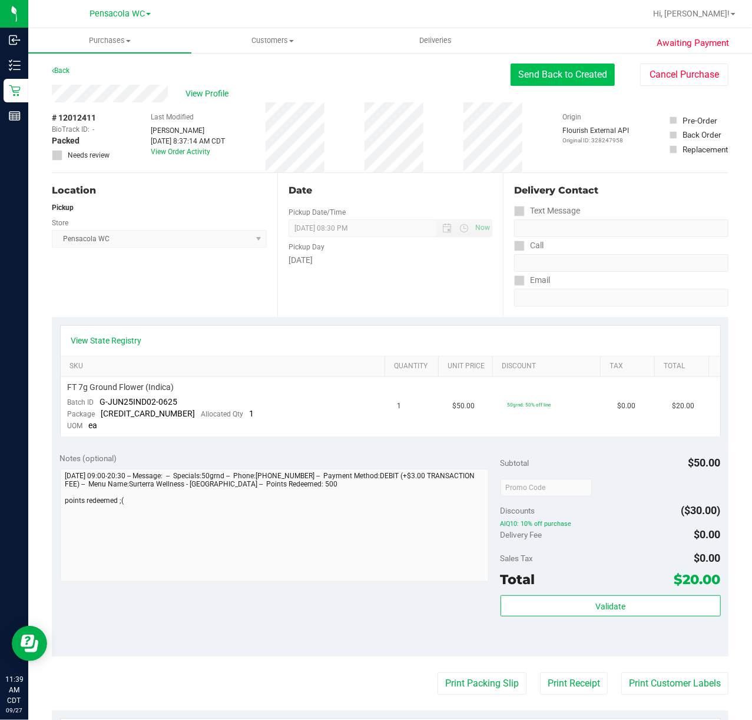
click at [544, 74] on button "Send Back to Created" at bounding box center [562, 75] width 104 height 22
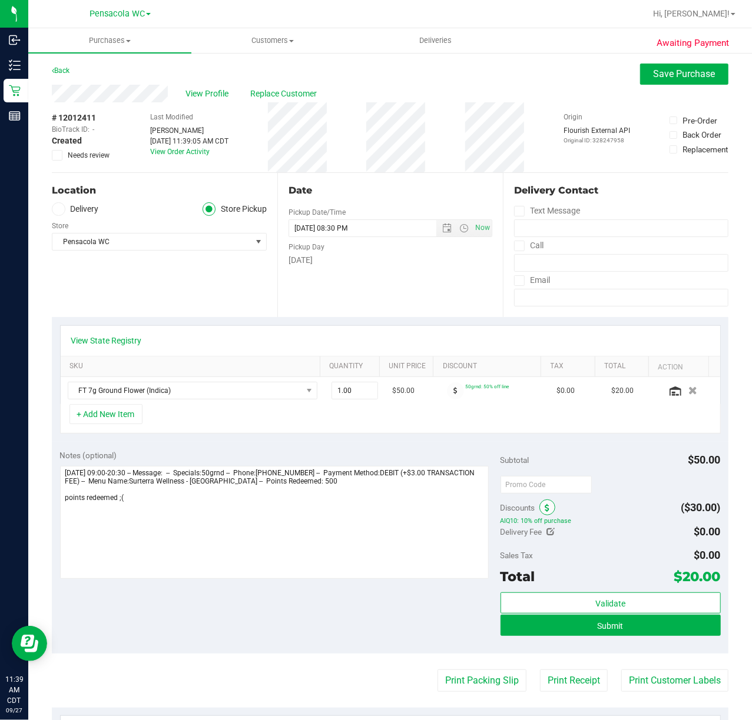
click at [545, 512] on icon at bounding box center [547, 508] width 5 height 8
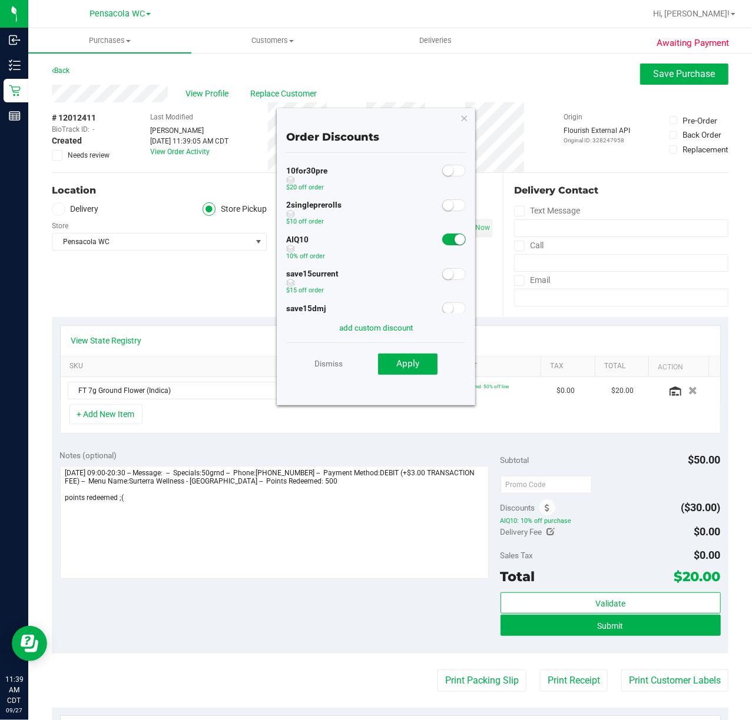
click at [442, 236] on span at bounding box center [454, 240] width 24 height 12
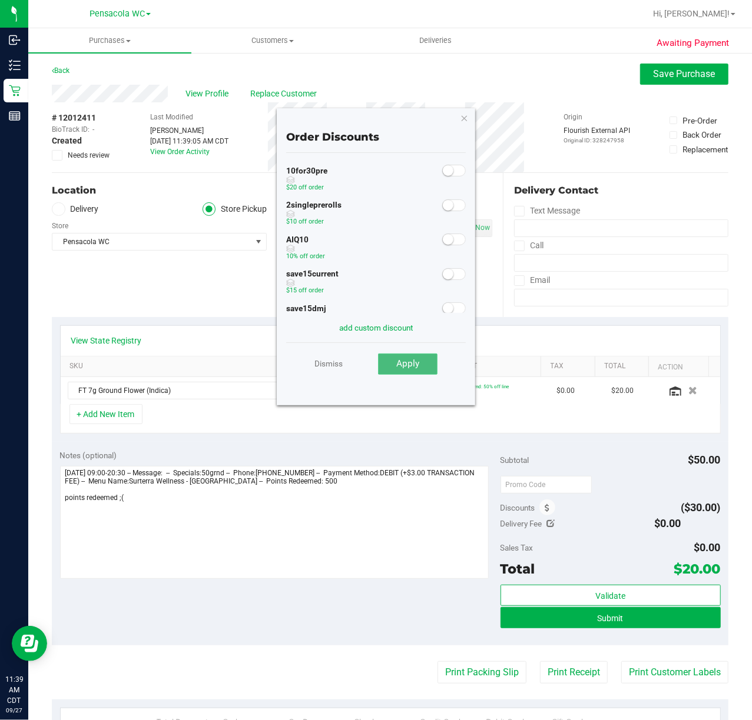
click at [410, 366] on span "Apply" at bounding box center [407, 363] width 23 height 11
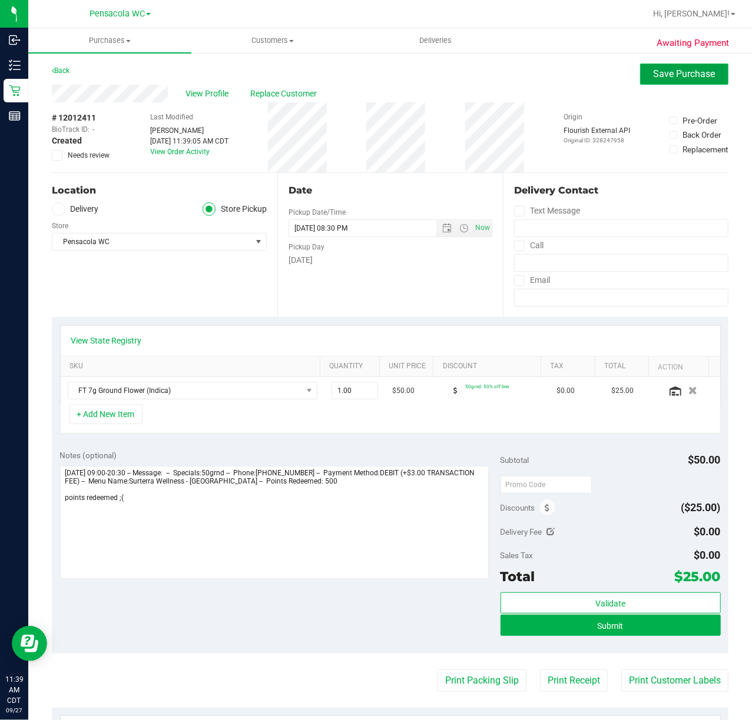
click at [669, 72] on span "Save Purchase" at bounding box center [684, 73] width 62 height 11
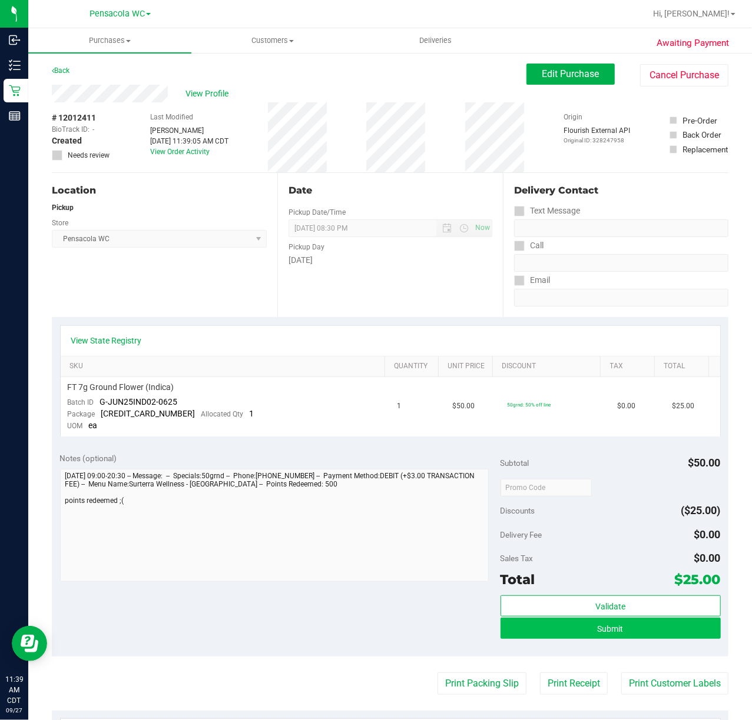
click at [635, 622] on button "Submit" at bounding box center [610, 628] width 220 height 21
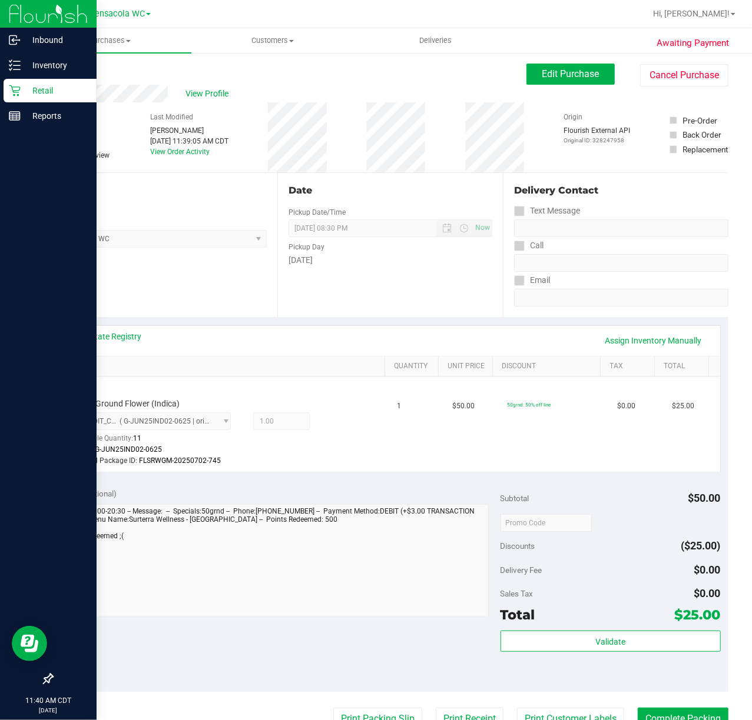
click at [14, 90] on icon at bounding box center [15, 91] width 12 height 12
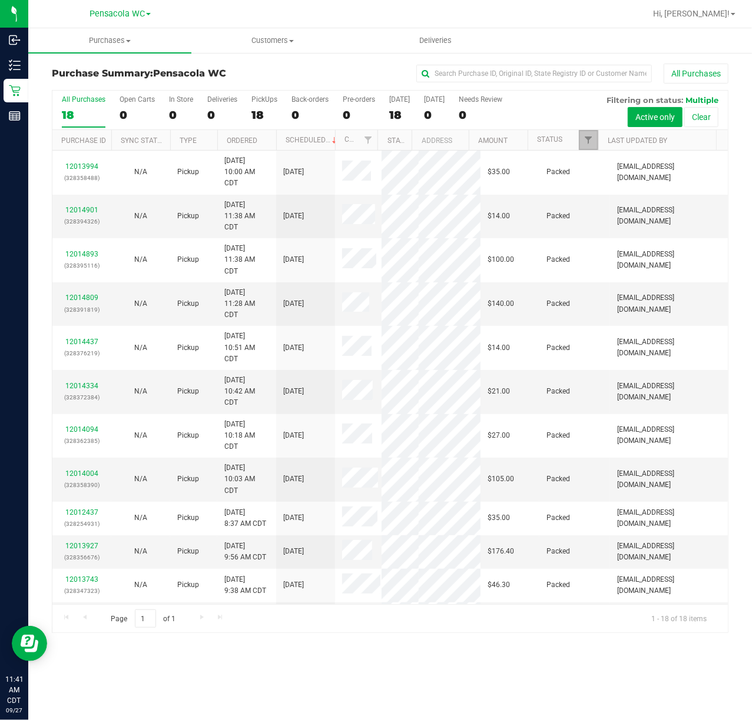
click at [589, 145] on span "Filter" at bounding box center [587, 139] width 9 height 9
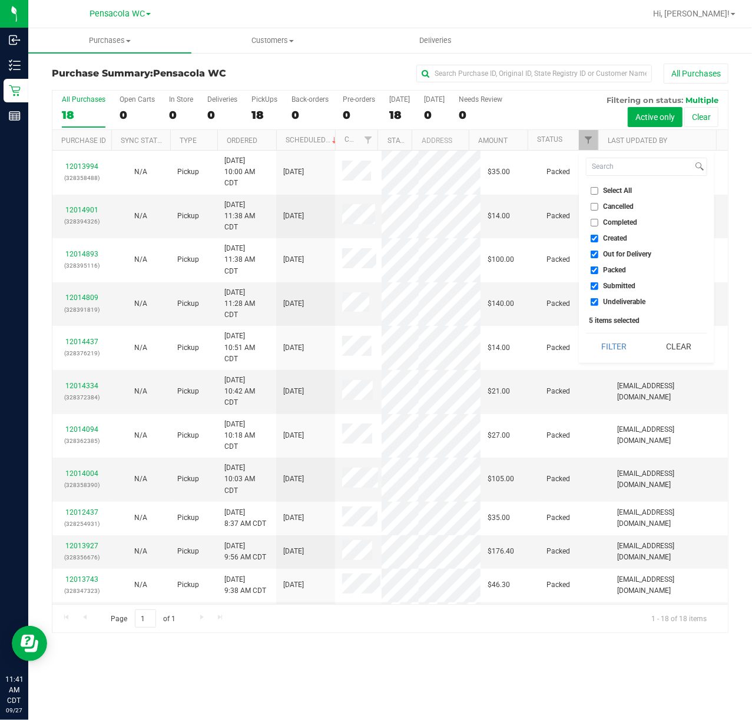
click at [631, 191] on span "Select All" at bounding box center [617, 190] width 29 height 7
click at [598, 191] on input "Select All" at bounding box center [594, 191] width 8 height 8
checkbox input "true"
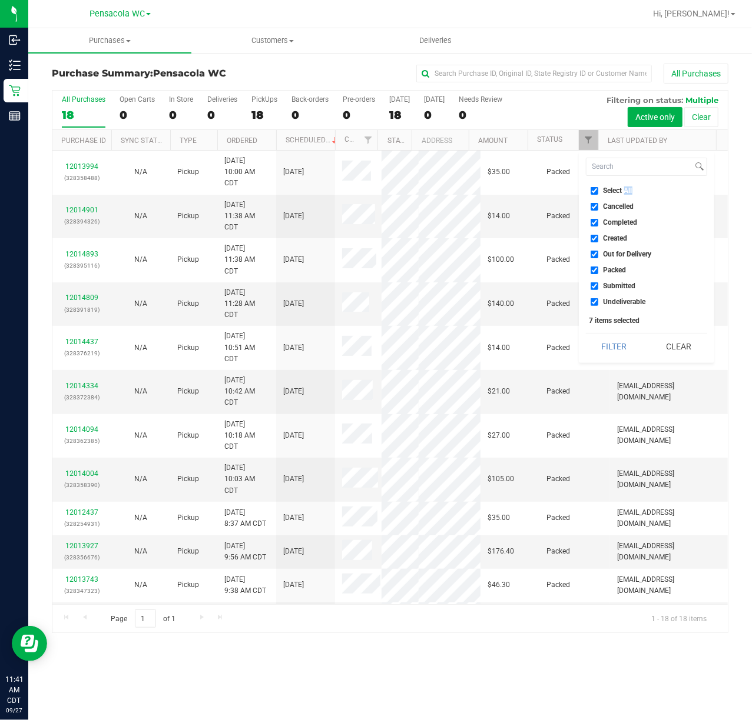
click at [631, 191] on span "Select All" at bounding box center [617, 190] width 29 height 7
click at [598, 191] on input "Select All" at bounding box center [594, 191] width 8 height 8
checkbox input "false"
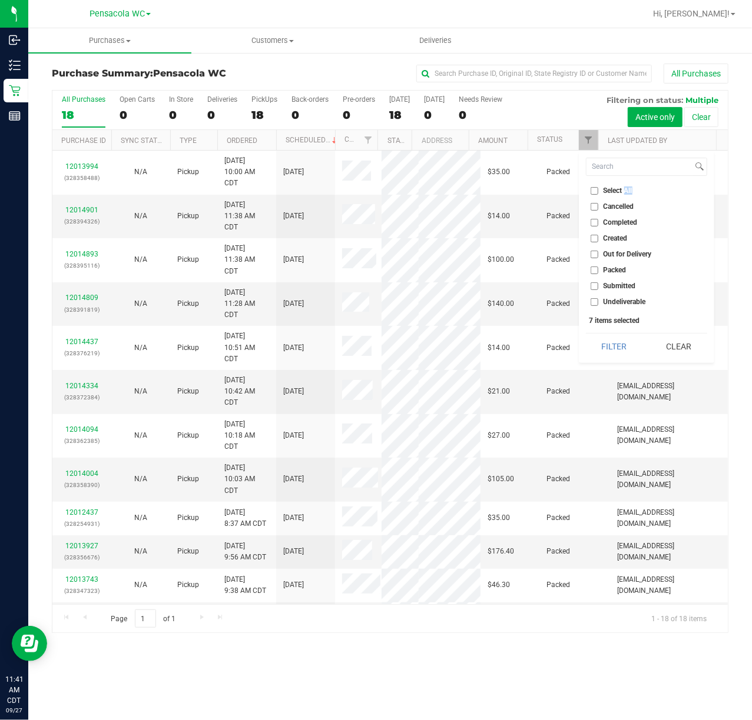
checkbox input "false"
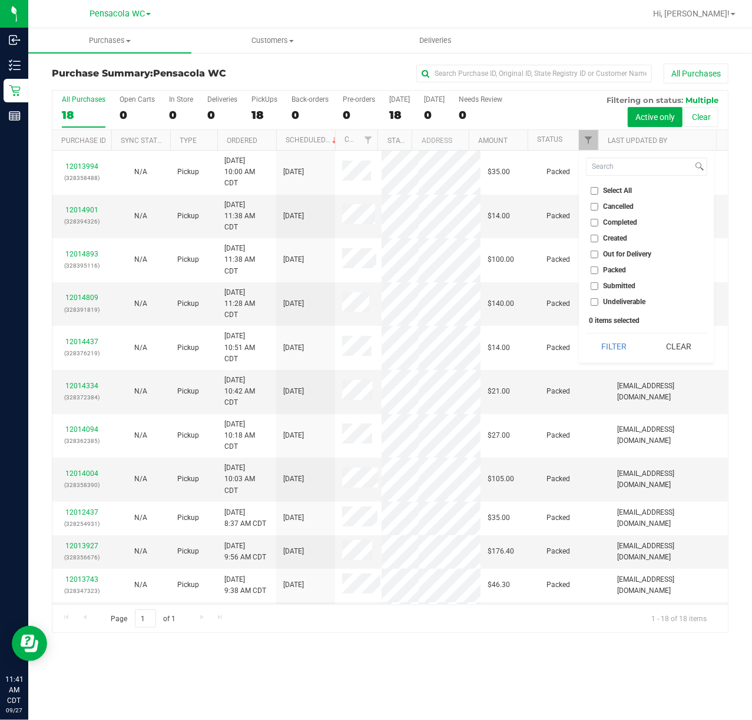
click at [616, 286] on span "Submitted" at bounding box center [619, 286] width 32 height 7
click at [598, 286] on input "Submitted" at bounding box center [594, 287] width 8 height 8
checkbox input "true"
click at [611, 335] on button "Filter" at bounding box center [614, 347] width 57 height 26
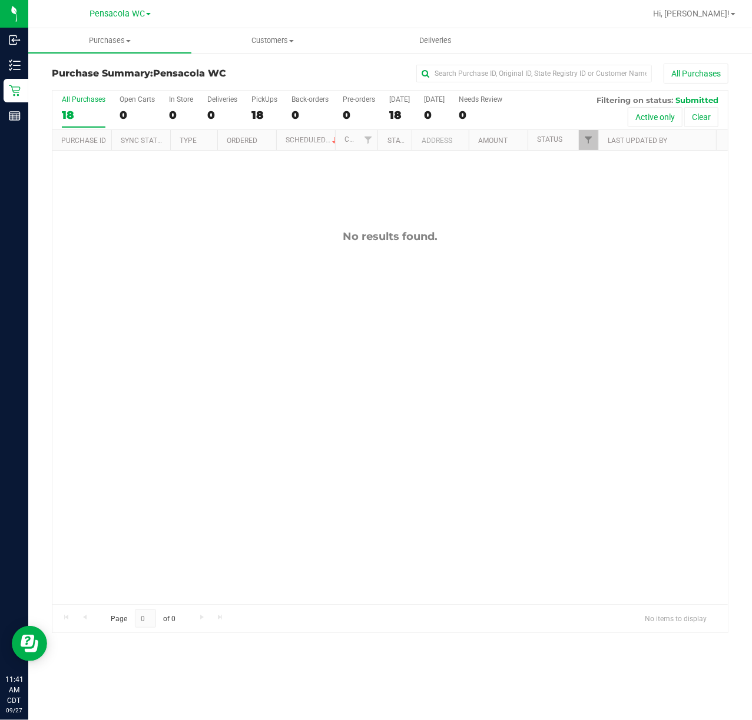
click at [266, 334] on div "No results found." at bounding box center [389, 417] width 675 height 533
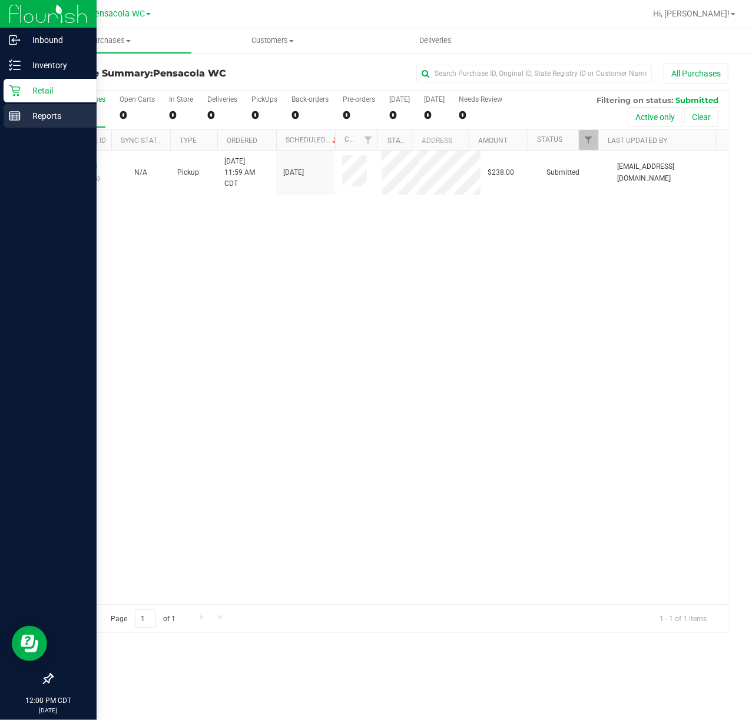
click at [85, 167] on link "12015121" at bounding box center [81, 166] width 33 height 8
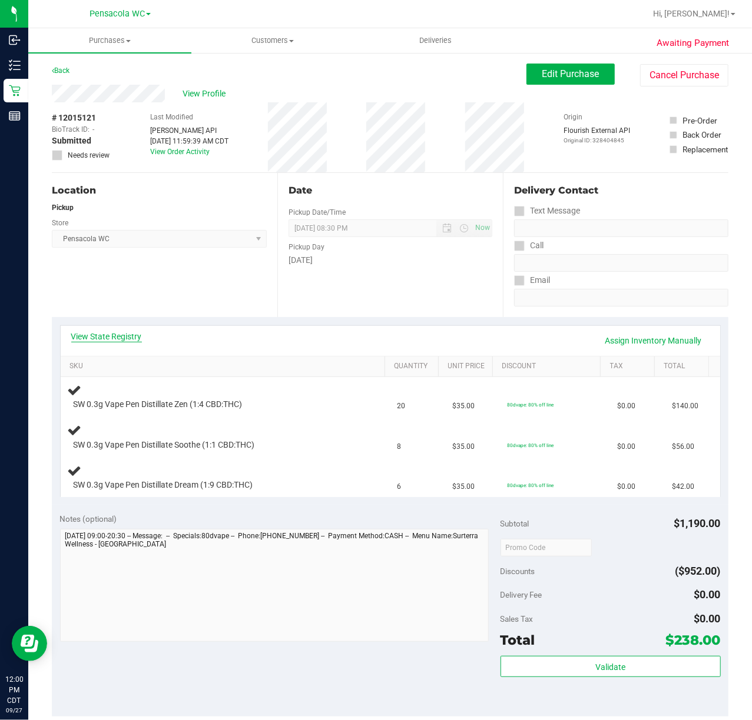
click at [114, 336] on link "View State Registry" at bounding box center [106, 337] width 71 height 12
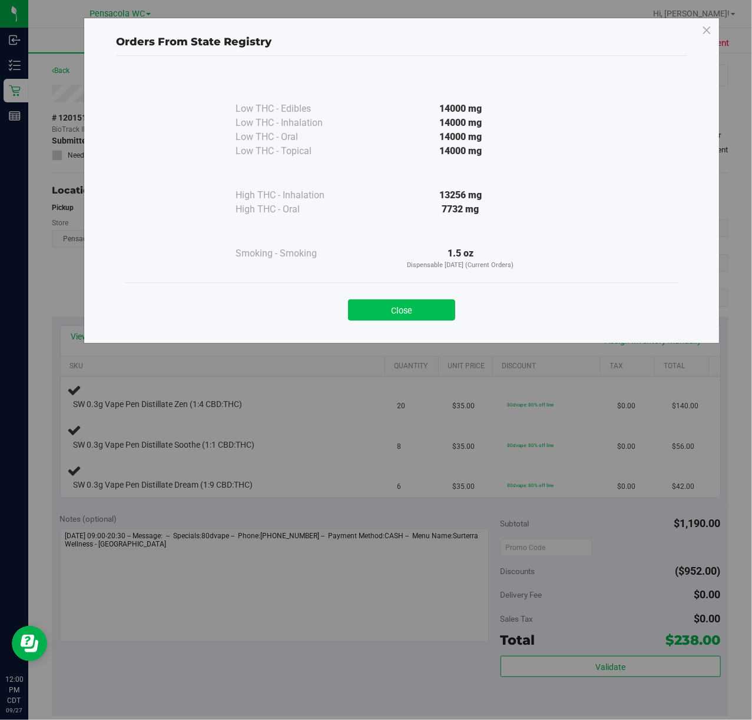
click at [401, 312] on button "Close" at bounding box center [401, 310] width 107 height 21
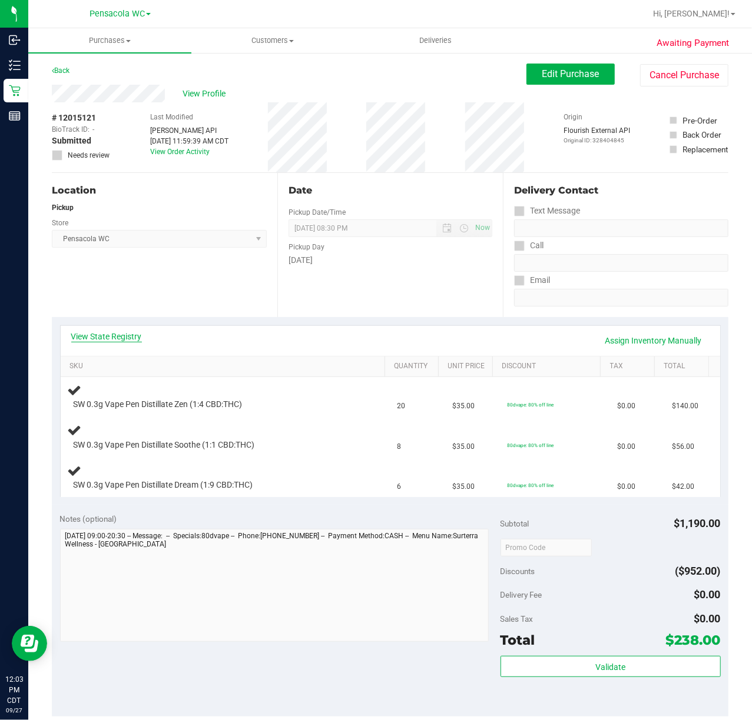
click at [99, 337] on link "View State Registry" at bounding box center [106, 337] width 71 height 12
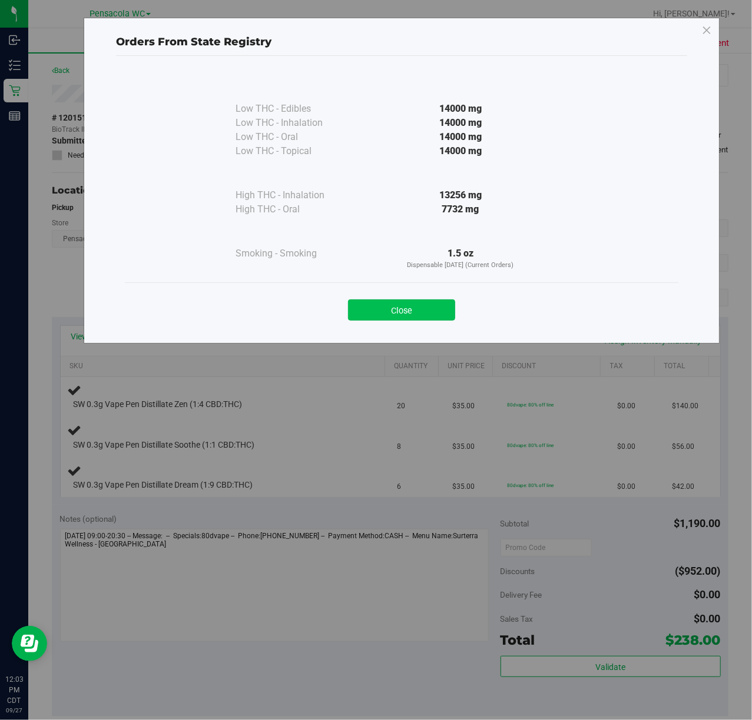
click at [391, 317] on button "Close" at bounding box center [401, 310] width 107 height 21
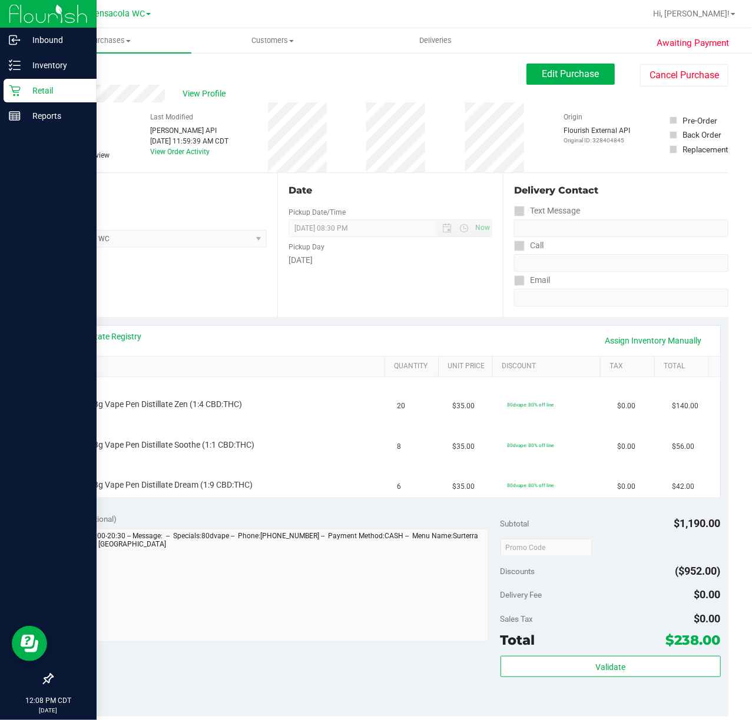
click at [19, 91] on icon at bounding box center [15, 91] width 12 height 12
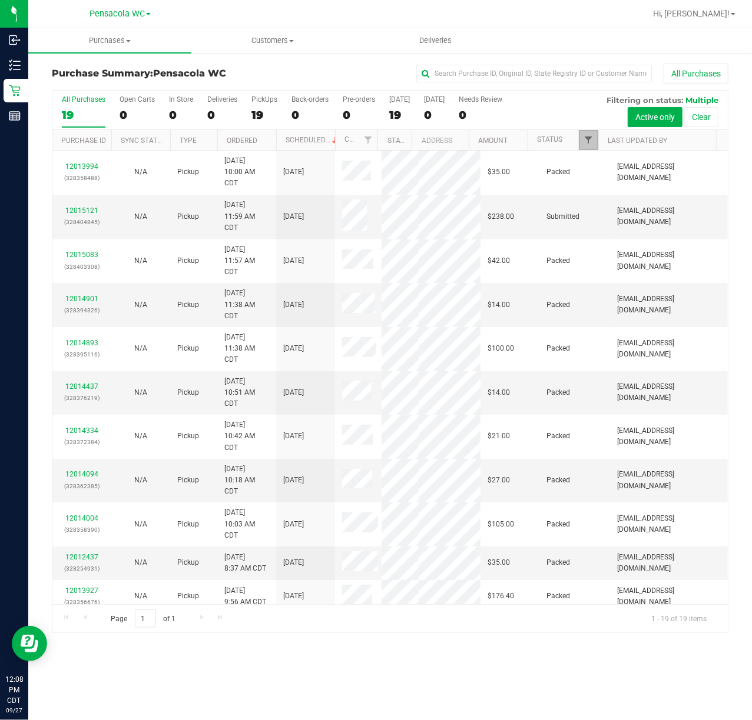
click at [584, 142] on span "Filter" at bounding box center [587, 139] width 9 height 9
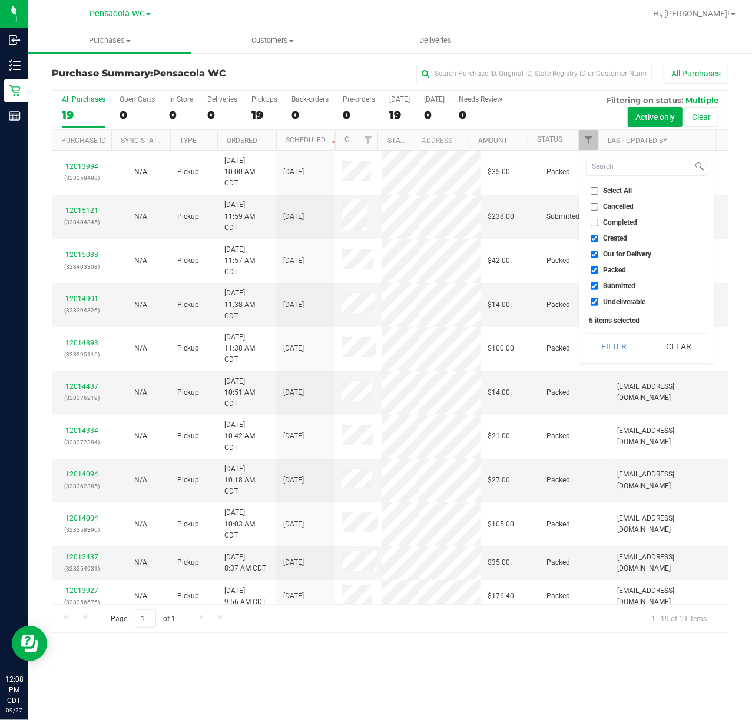
click at [611, 188] on span "Select All" at bounding box center [617, 190] width 29 height 7
click at [598, 188] on input "Select All" at bounding box center [594, 191] width 8 height 8
checkbox input "true"
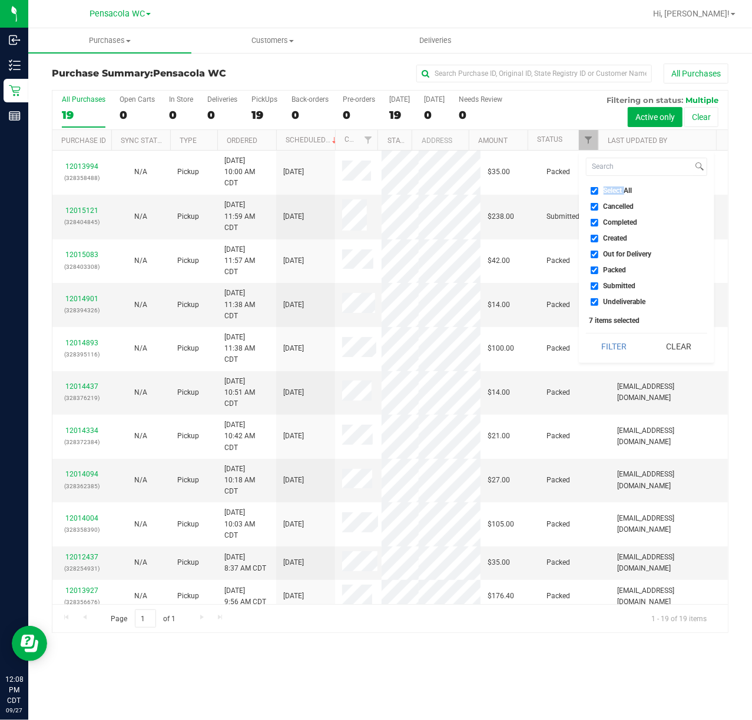
click at [611, 188] on span "Select All" at bounding box center [617, 190] width 29 height 7
click at [598, 188] on input "Select All" at bounding box center [594, 191] width 8 height 8
checkbox input "false"
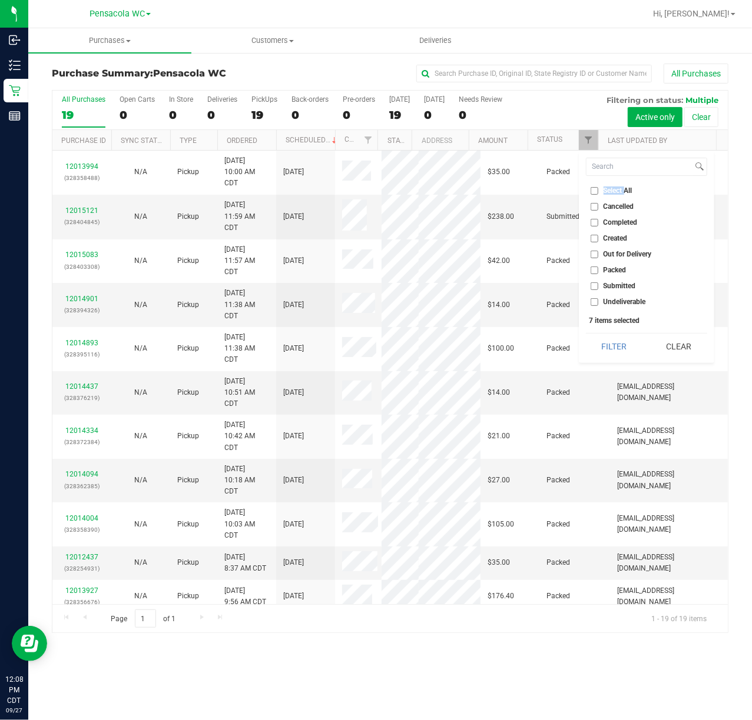
checkbox input "false"
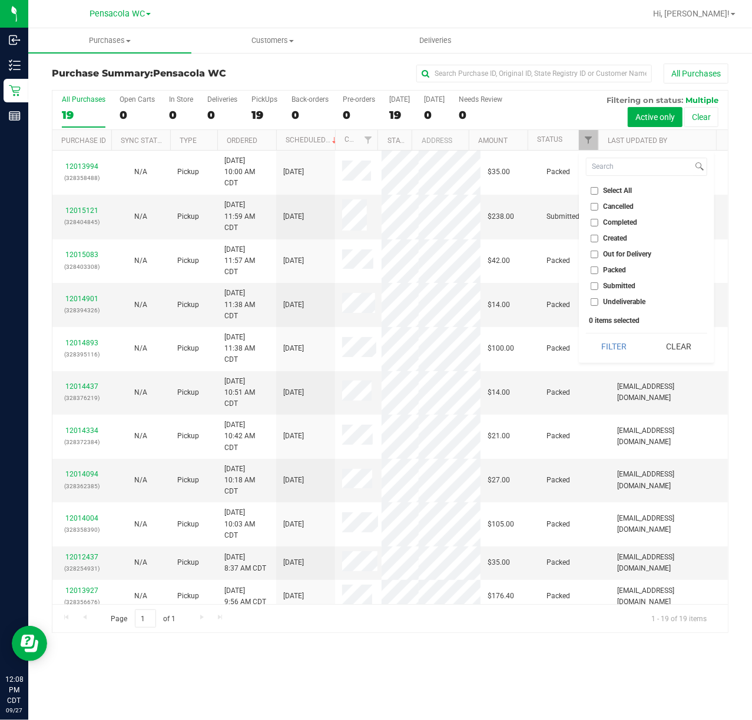
click at [619, 285] on span "Submitted" at bounding box center [619, 286] width 32 height 7
click at [598, 285] on input "Submitted" at bounding box center [594, 287] width 8 height 8
checkbox input "true"
click at [617, 339] on button "Filter" at bounding box center [614, 347] width 57 height 26
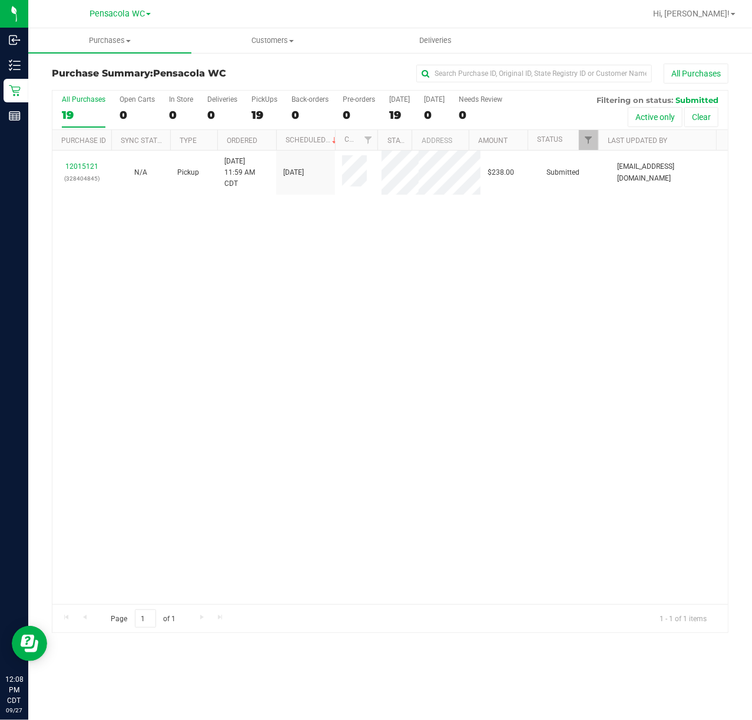
click at [291, 326] on div "12015121 (328404845) N/A Pickup [DATE] 11:59 AM CDT 9/27/2025 $238.00 Submitted…" at bounding box center [389, 378] width 675 height 454
click at [333, 339] on div "12015121 (328404845) N/A Pickup [DATE] 11:59 AM CDT 9/27/2025 $238.00 Submitted…" at bounding box center [389, 378] width 675 height 454
drag, startPoint x: 531, startPoint y: 384, endPoint x: 499, endPoint y: 366, distance: 36.7
click at [531, 384] on div "12015121 (328404845) N/A Pickup [DATE] 11:59 AM CDT 9/27/2025 $238.00 Submitted…" at bounding box center [389, 378] width 675 height 454
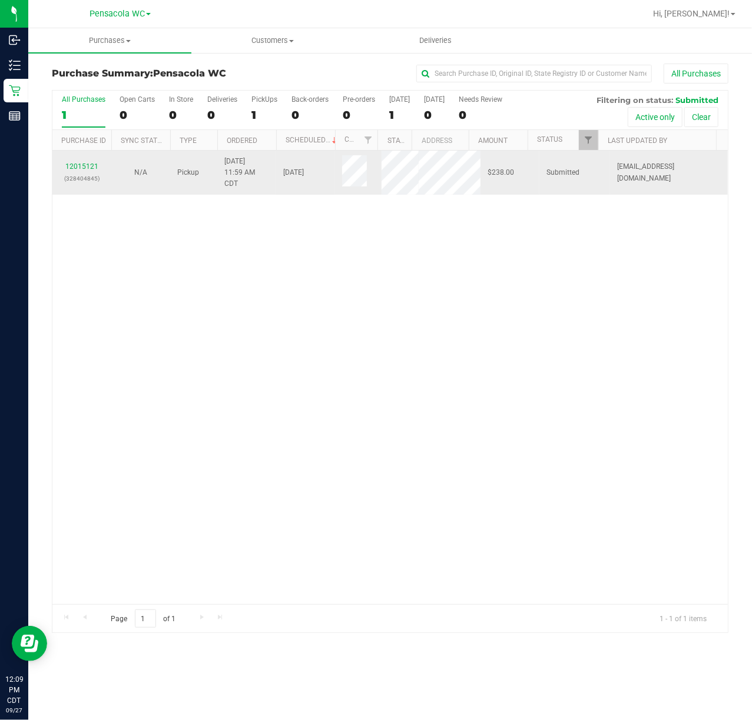
click at [98, 161] on div "12015121 (328404845)" at bounding box center [81, 172] width 45 height 22
click at [92, 167] on link "12015121" at bounding box center [81, 166] width 33 height 8
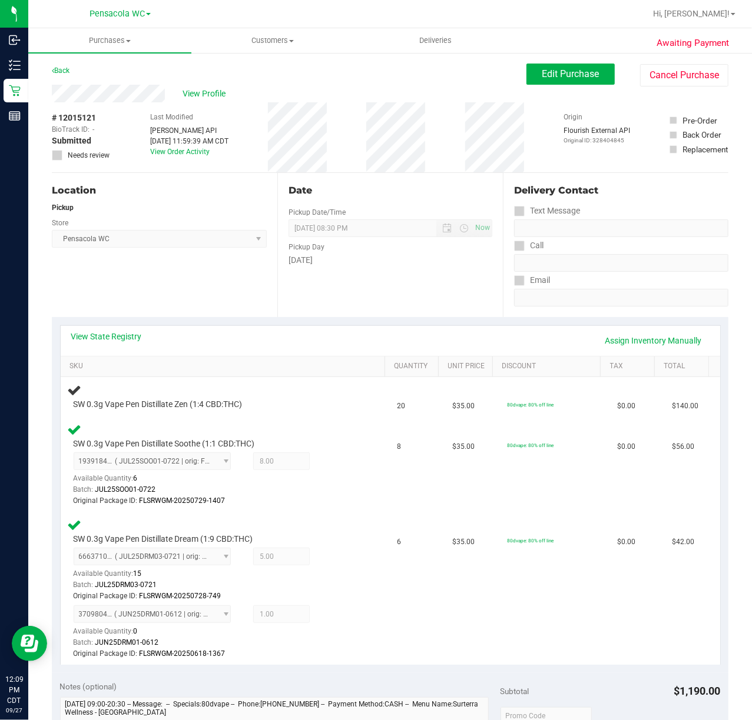
click at [107, 298] on div "Location Pickup Store Pensacola WC Select Store [PERSON_NAME][GEOGRAPHIC_DATA] …" at bounding box center [164, 245] width 225 height 144
click at [62, 68] on link "Back" at bounding box center [61, 71] width 18 height 8
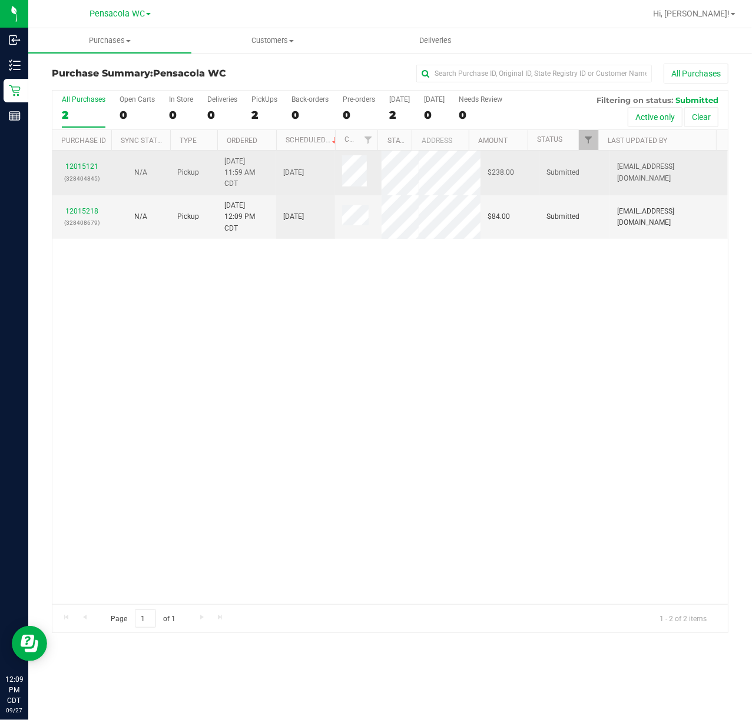
click at [78, 191] on td "12015121 (328404845)" at bounding box center [81, 173] width 59 height 45
click at [85, 211] on link "12015218" at bounding box center [81, 211] width 33 height 8
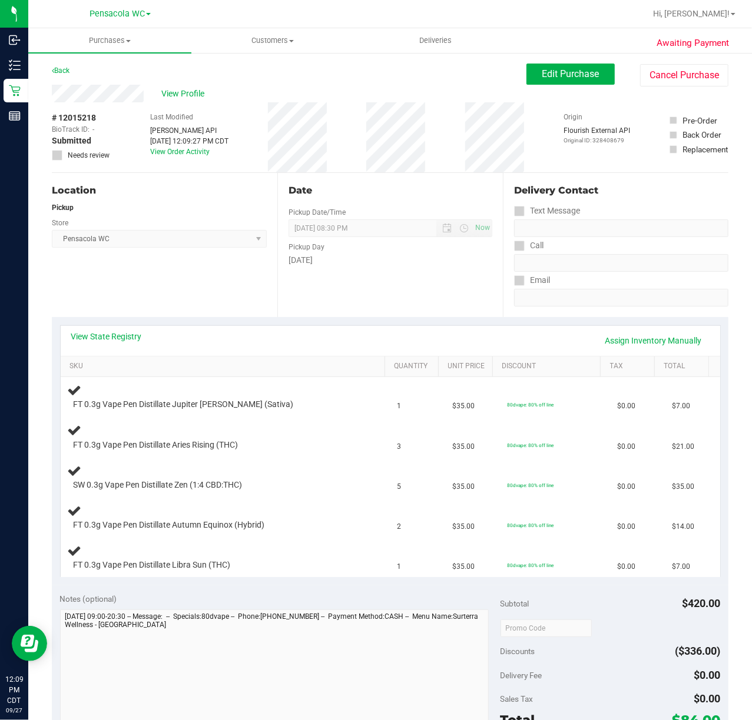
click at [175, 285] on div "Location Pickup Store Pensacola WC Select Store [PERSON_NAME][GEOGRAPHIC_DATA] …" at bounding box center [164, 245] width 225 height 144
click at [167, 254] on div "Location Pickup Store Pensacola WC Select Store [PERSON_NAME][GEOGRAPHIC_DATA] …" at bounding box center [164, 245] width 225 height 144
click at [542, 74] on span "Edit Purchase" at bounding box center [570, 73] width 57 height 11
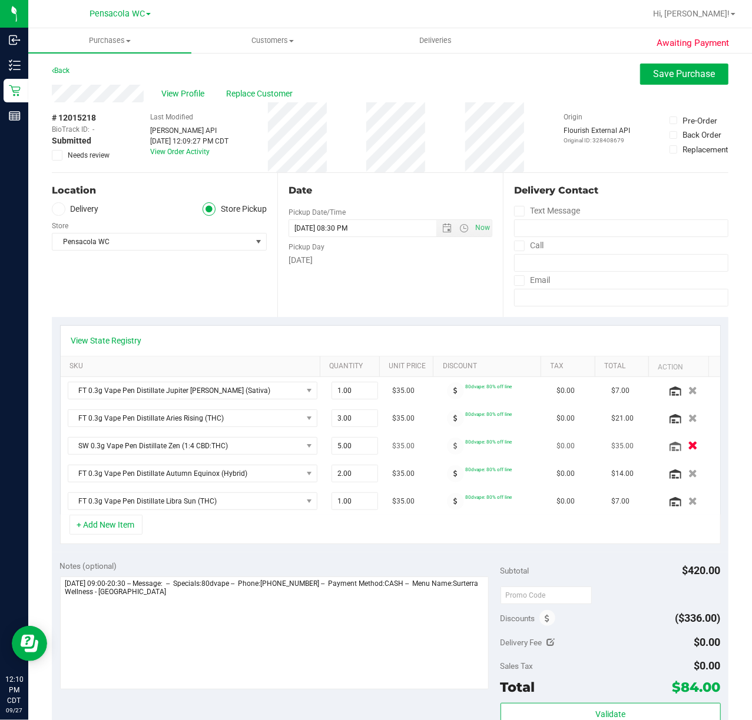
click at [688, 448] on icon "button" at bounding box center [693, 446] width 10 height 9
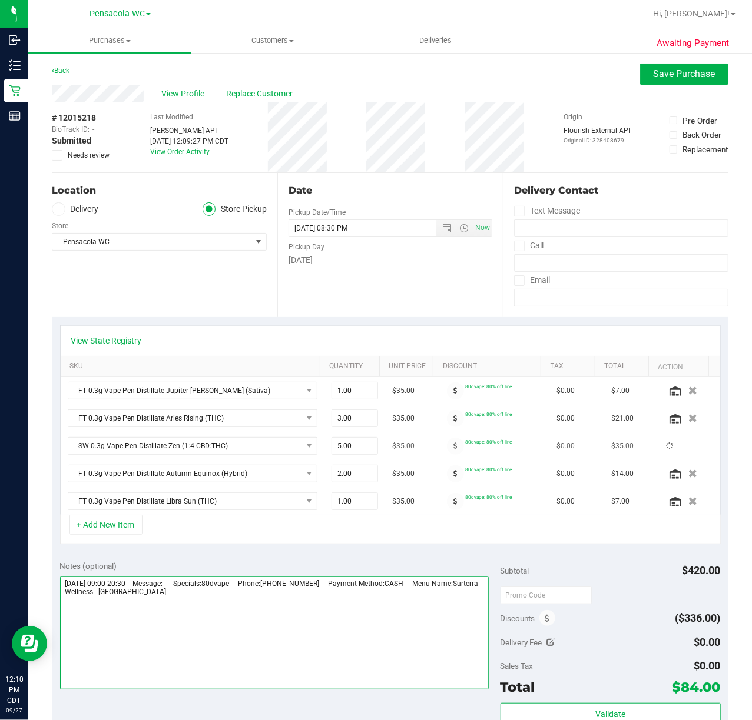
click at [323, 641] on textarea at bounding box center [274, 633] width 429 height 113
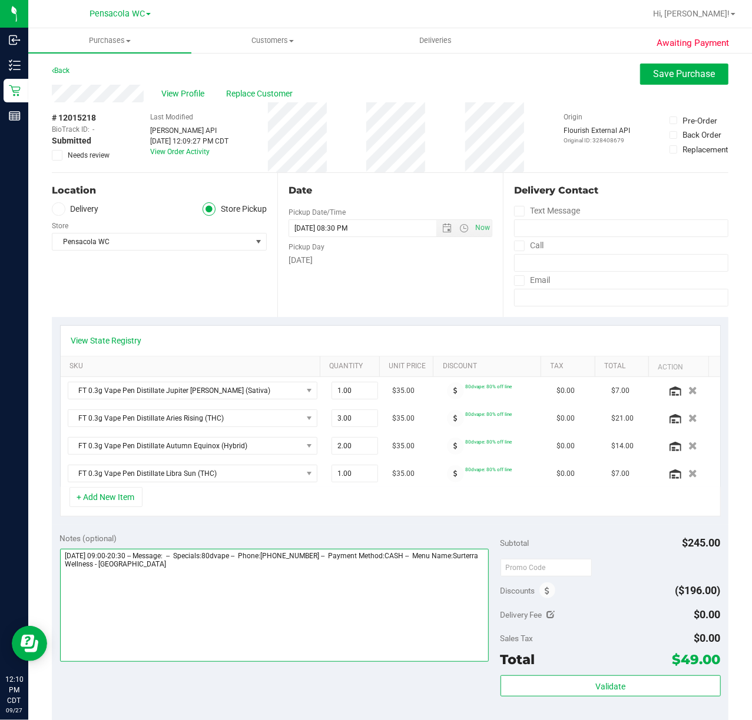
type textarea "[DATE] 09:00-20:30 -- Message: -- Specials:80dvape -- Phone:[PHONE_NUMBER] -- P…"
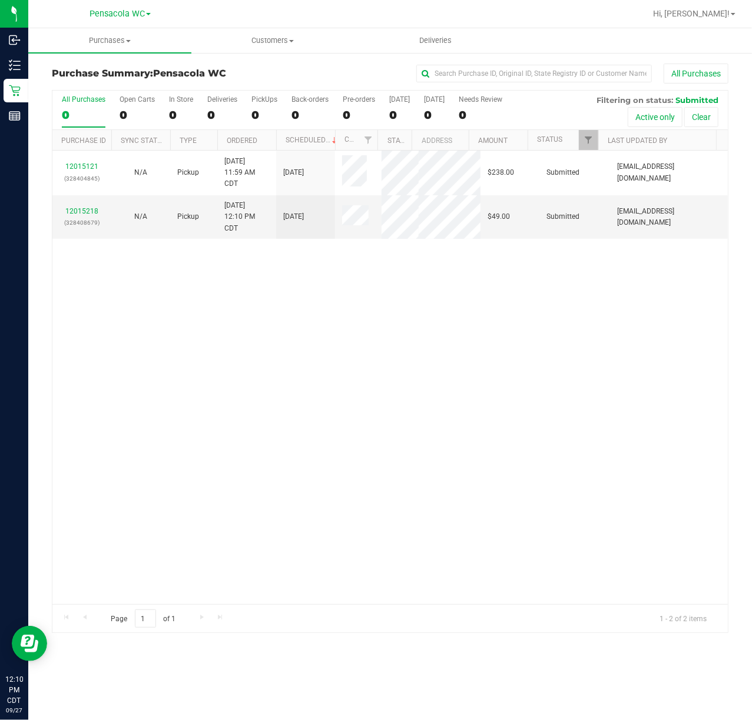
drag, startPoint x: 380, startPoint y: 451, endPoint x: 238, endPoint y: 311, distance: 199.0
click at [379, 451] on div "12015121 (328404845) N/A Pickup [DATE] 11:59 AM CDT 9/27/2025 $238.00 Submitted…" at bounding box center [389, 378] width 675 height 454
click at [73, 212] on link "12015218" at bounding box center [81, 211] width 33 height 8
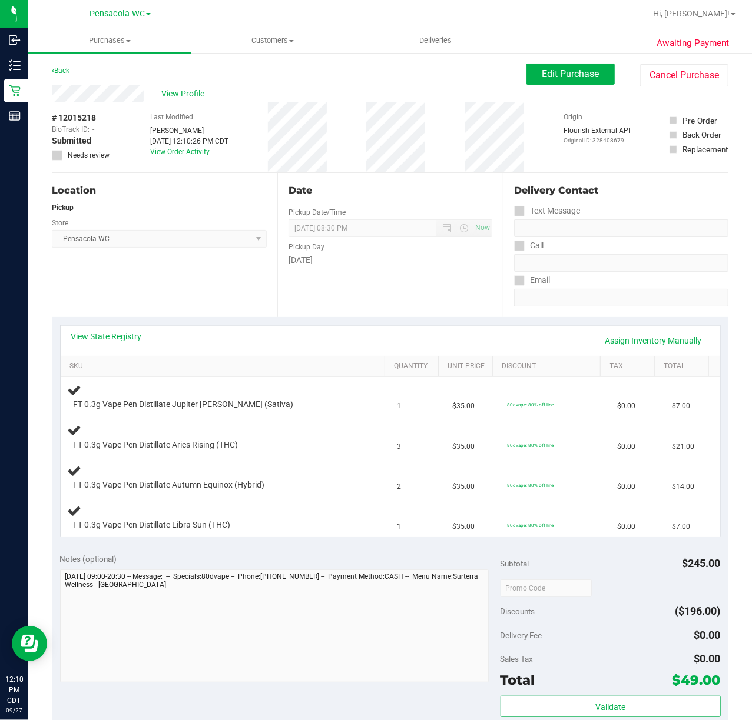
click at [118, 304] on div "Location Pickup Store Pensacola WC Select Store [PERSON_NAME][GEOGRAPHIC_DATA] …" at bounding box center [164, 245] width 225 height 144
click at [544, 73] on span "Edit Purchase" at bounding box center [570, 73] width 57 height 11
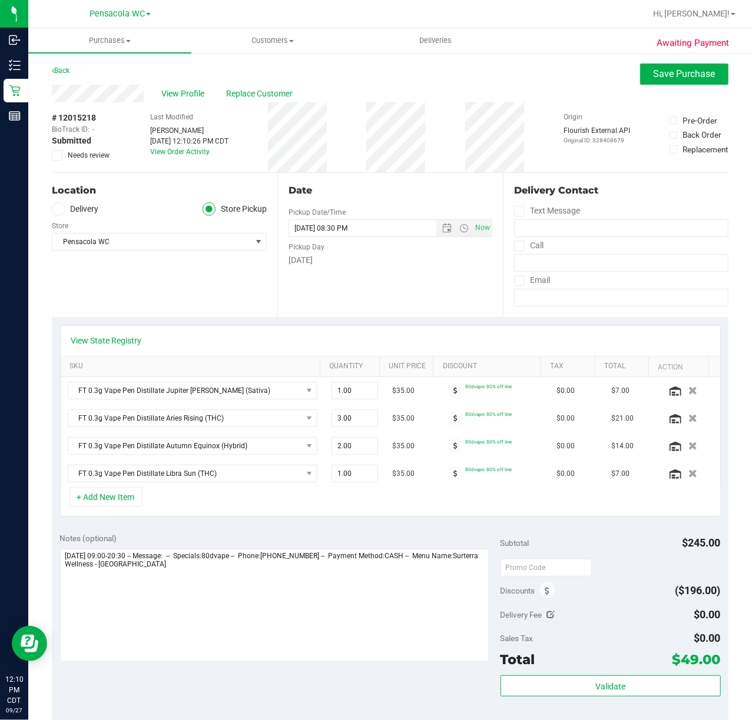
click at [341, 504] on div "+ Add New Item" at bounding box center [390, 501] width 660 height 29
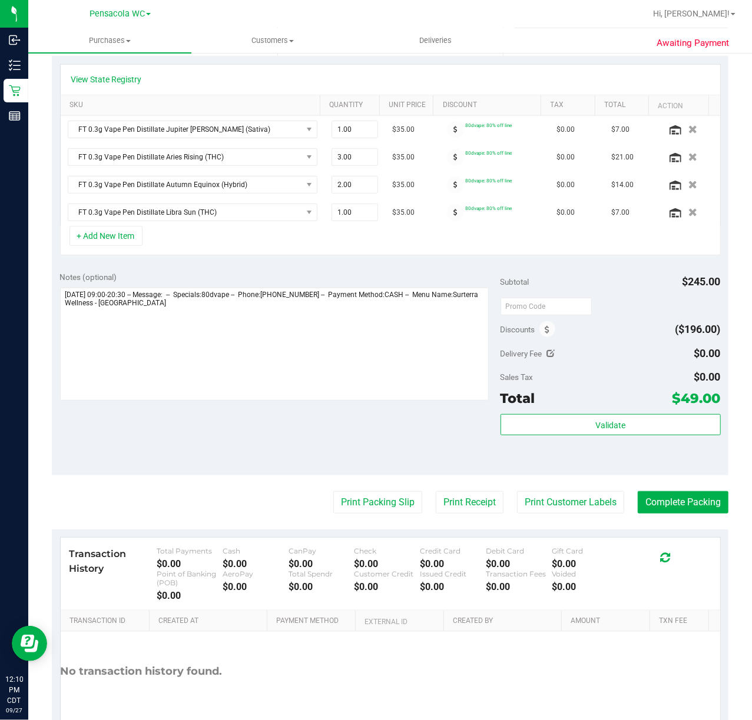
scroll to position [13, 0]
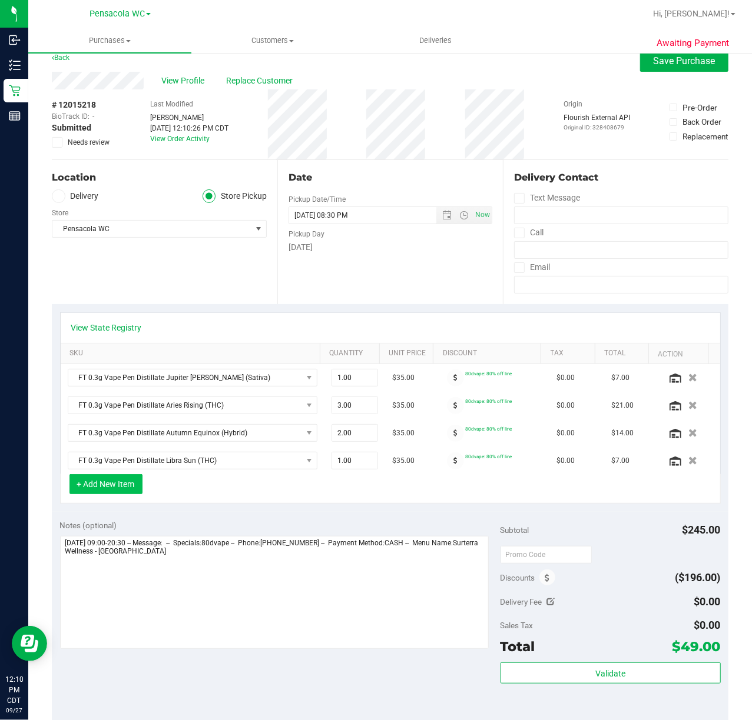
click at [107, 483] on button "+ Add New Item" at bounding box center [105, 484] width 73 height 20
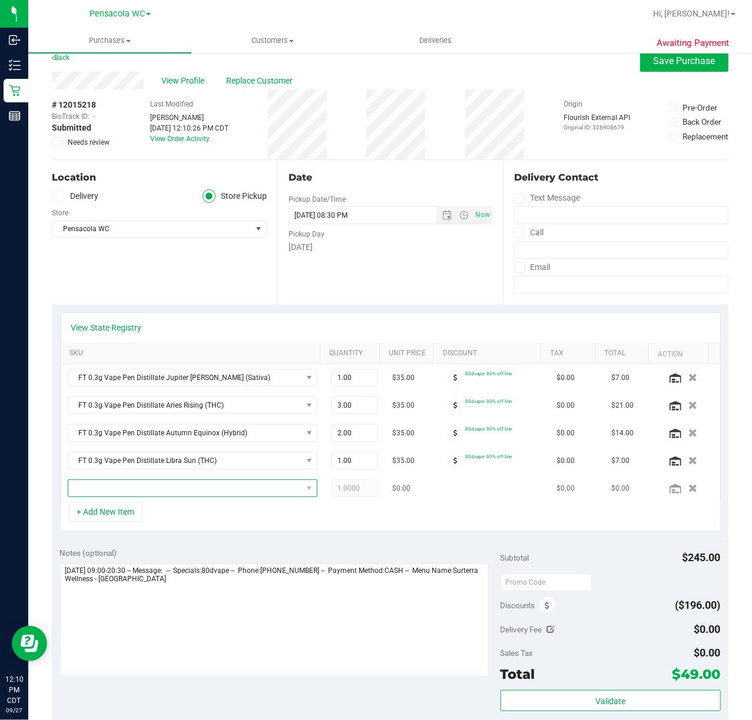
click at [187, 486] on span "NO DATA FOUND" at bounding box center [185, 488] width 234 height 16
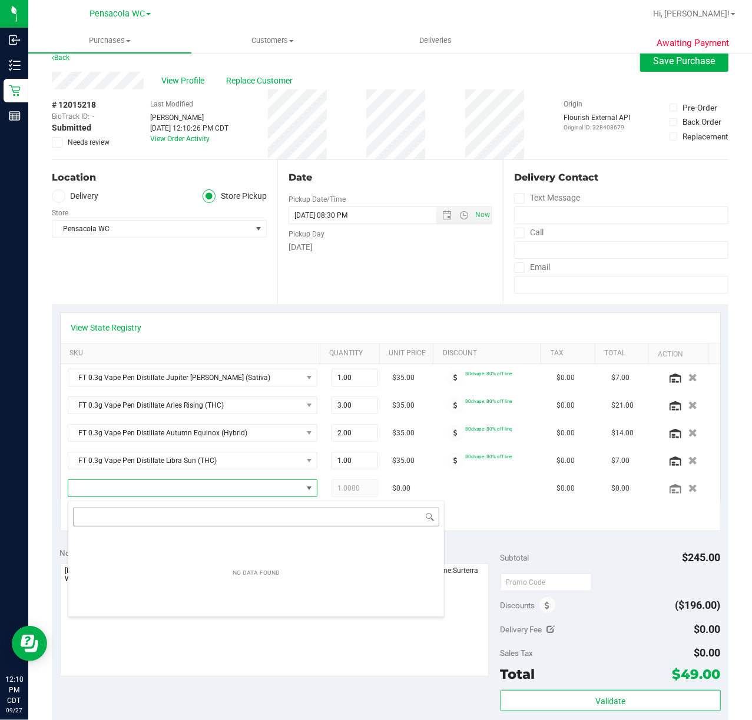
scroll to position [18, 227]
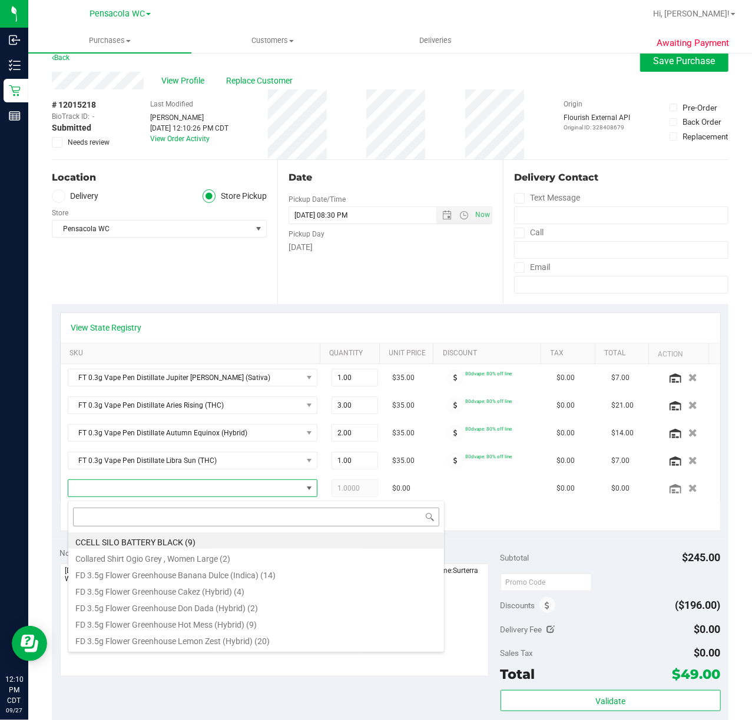
type input "a"
type input "[DEMOGRAPHIC_DATA]"
click at [170, 544] on li "SW 0.3g Vape Pen Distillate Zen (1:4 CBD:THC) (19)" at bounding box center [256, 541] width 376 height 16
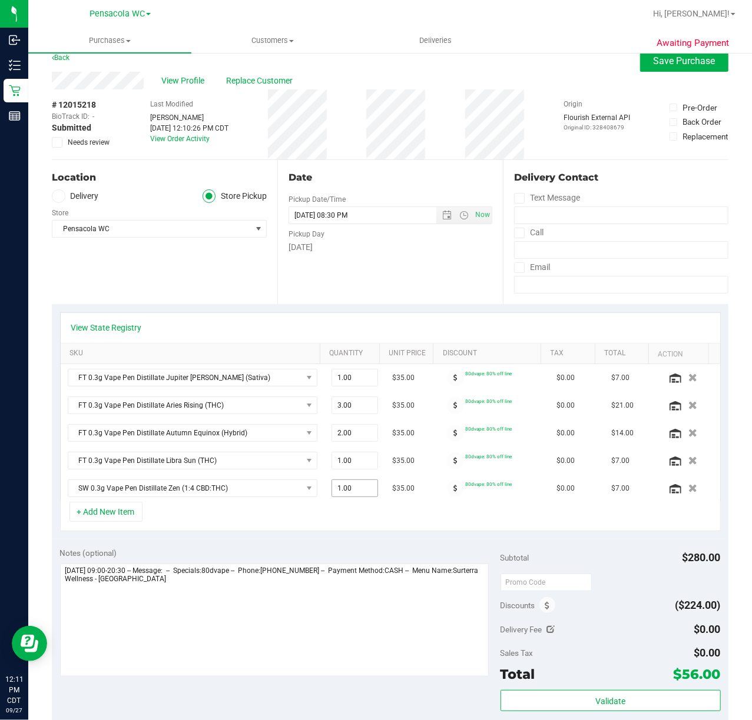
click at [343, 490] on span "1.00 1" at bounding box center [354, 489] width 47 height 18
type input "5"
type input "5.00"
click at [318, 544] on div "Notes (optional) Subtotal $280.00 Discounts ($224.00) Delivery Fee $0.00 Sales …" at bounding box center [390, 646] width 676 height 212
click at [325, 526] on div "+ Add New Item" at bounding box center [390, 516] width 660 height 29
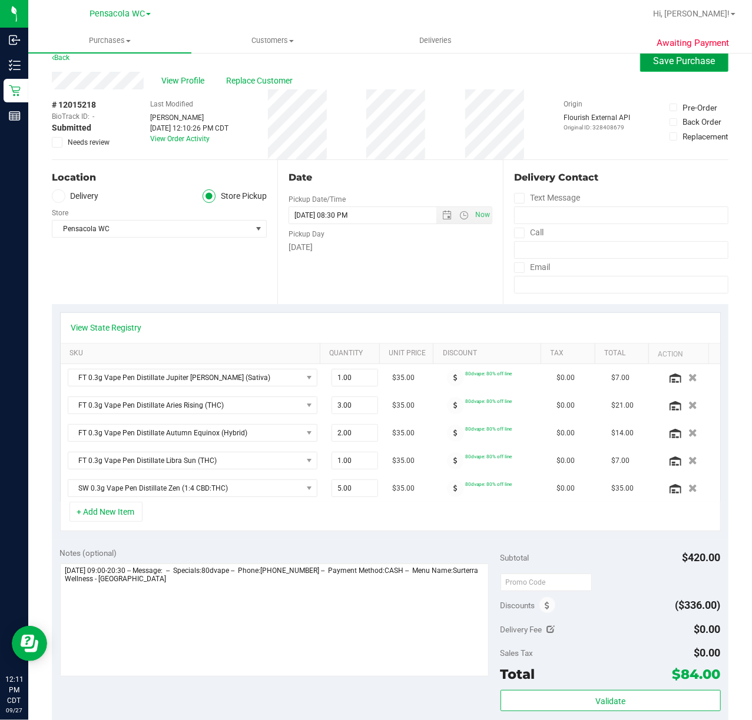
click at [640, 60] on button "Save Purchase" at bounding box center [684, 61] width 88 height 21
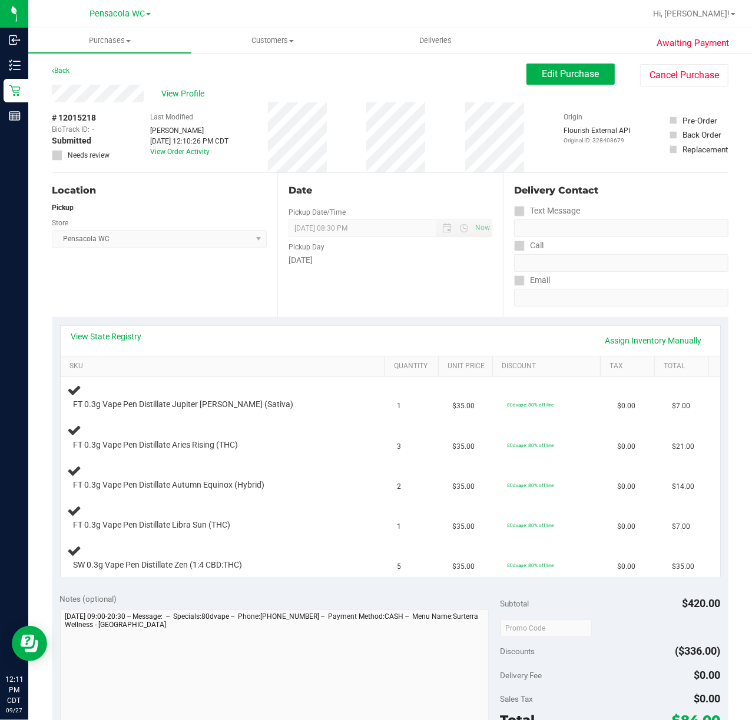
click at [201, 304] on div "Location Pickup Store Pensacola WC Select Store [PERSON_NAME][GEOGRAPHIC_DATA] …" at bounding box center [164, 245] width 225 height 144
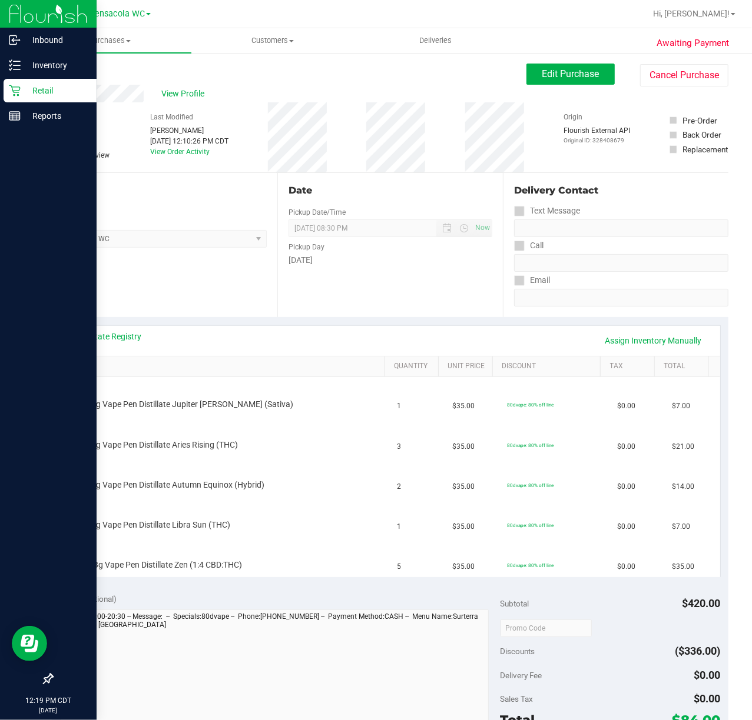
click at [19, 88] on icon at bounding box center [15, 91] width 12 height 12
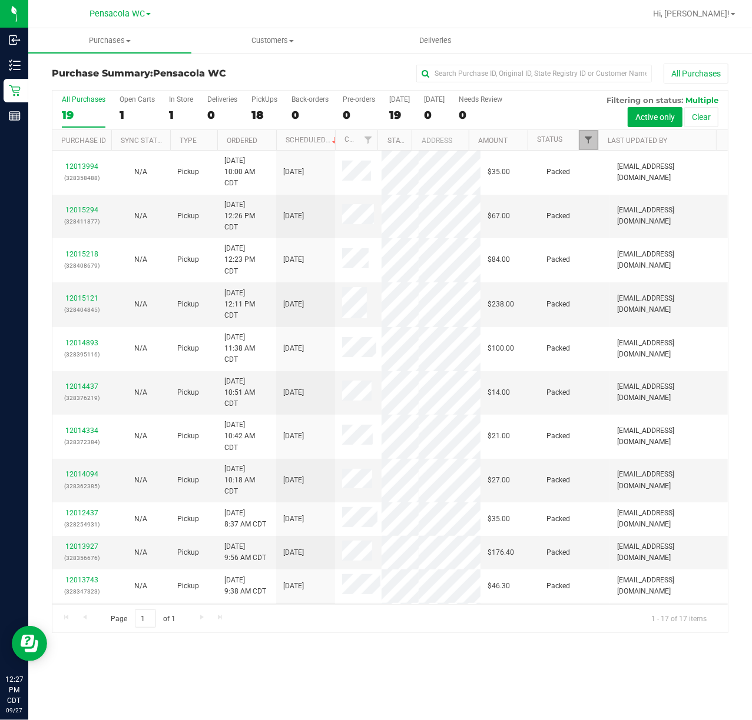
click at [587, 142] on span "Filter" at bounding box center [587, 139] width 9 height 9
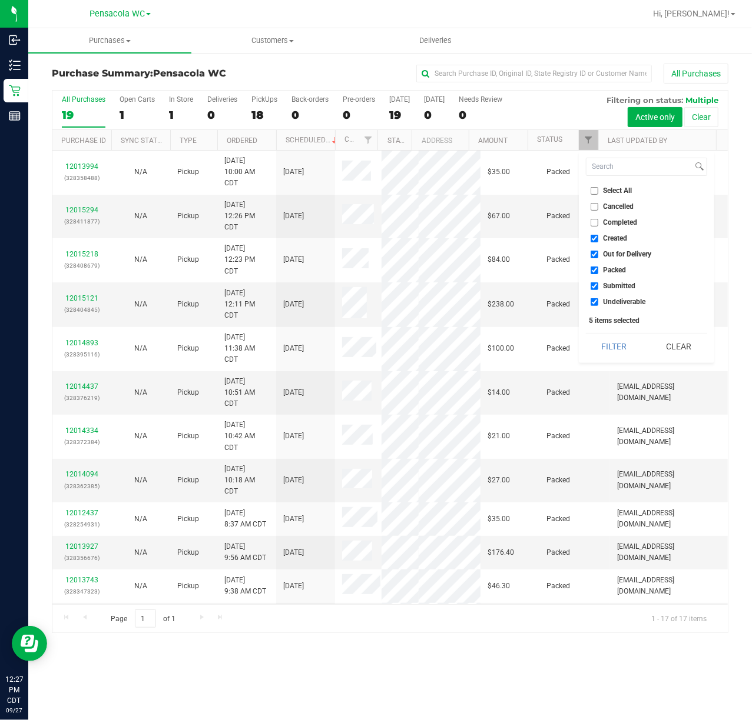
click at [615, 193] on span "Select All" at bounding box center [617, 190] width 29 height 7
click at [598, 193] on input "Select All" at bounding box center [594, 191] width 8 height 8
checkbox input "true"
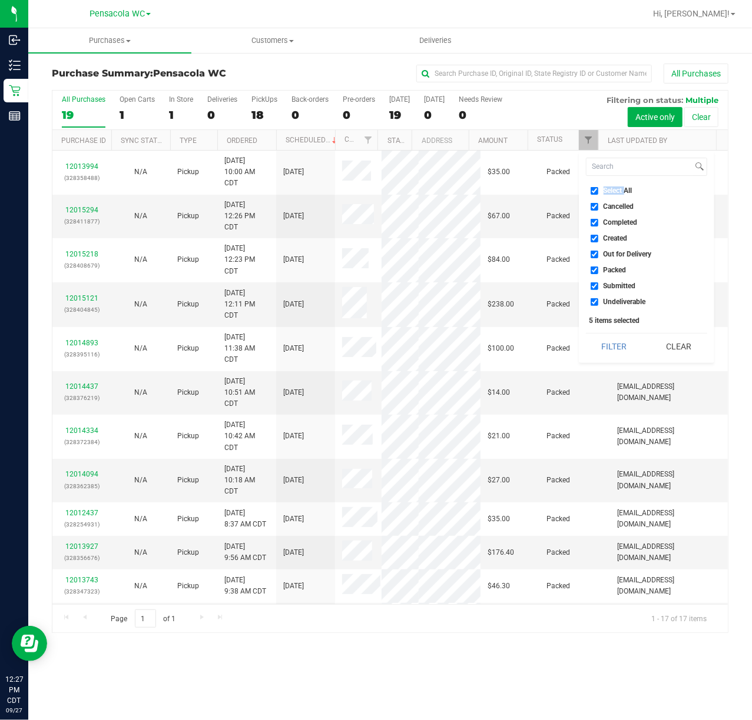
click at [615, 193] on span "Select All" at bounding box center [617, 190] width 29 height 7
click at [598, 193] on input "Select All" at bounding box center [594, 191] width 8 height 8
checkbox input "false"
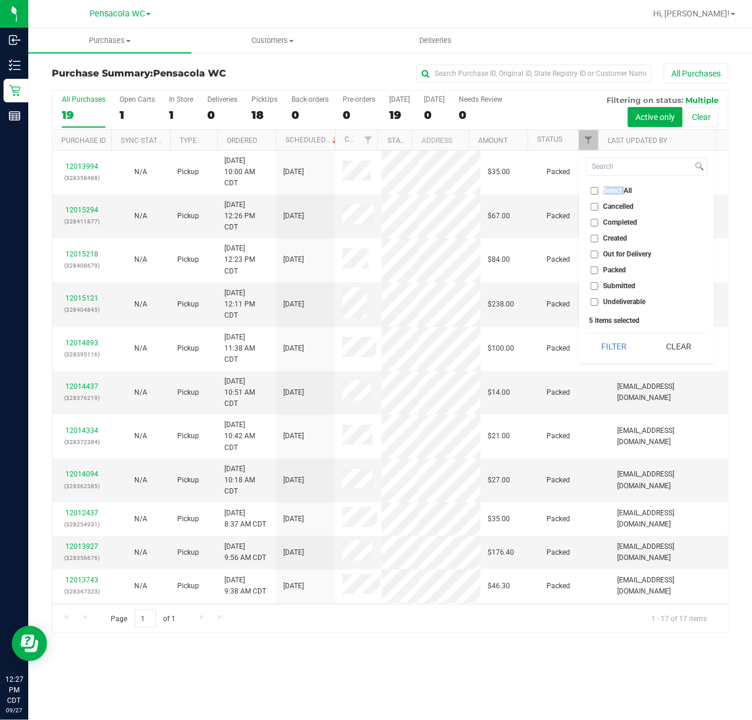
checkbox input "false"
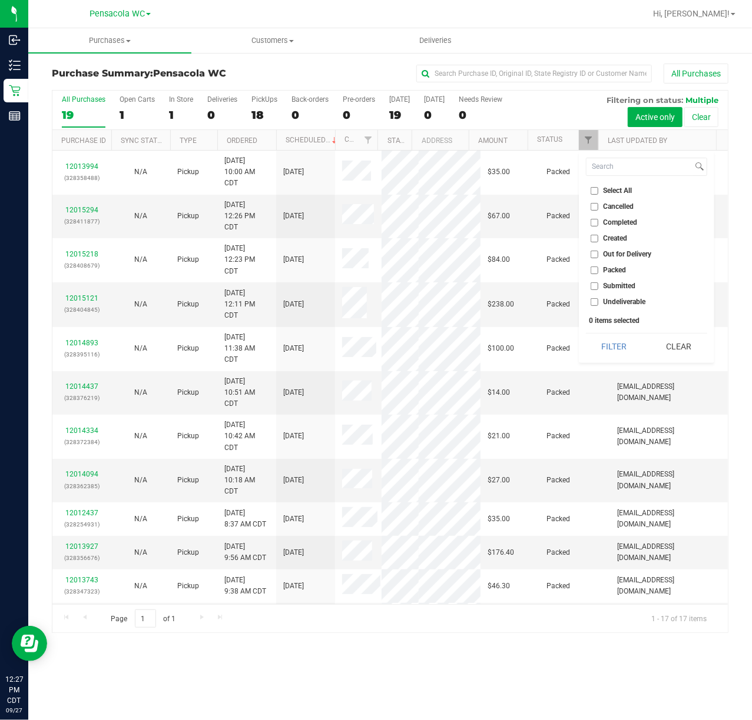
click at [627, 281] on ul "Select All Cancelled Completed Created Out for Delivery Packed Submitted Undeli…" at bounding box center [646, 247] width 121 height 124
drag, startPoint x: 627, startPoint y: 281, endPoint x: 627, endPoint y: 288, distance: 7.1
click at [627, 285] on li "Submitted" at bounding box center [646, 286] width 121 height 12
click at [627, 291] on li "Submitted" at bounding box center [646, 286] width 121 height 12
drag, startPoint x: 613, startPoint y: 290, endPoint x: 611, endPoint y: 317, distance: 27.1
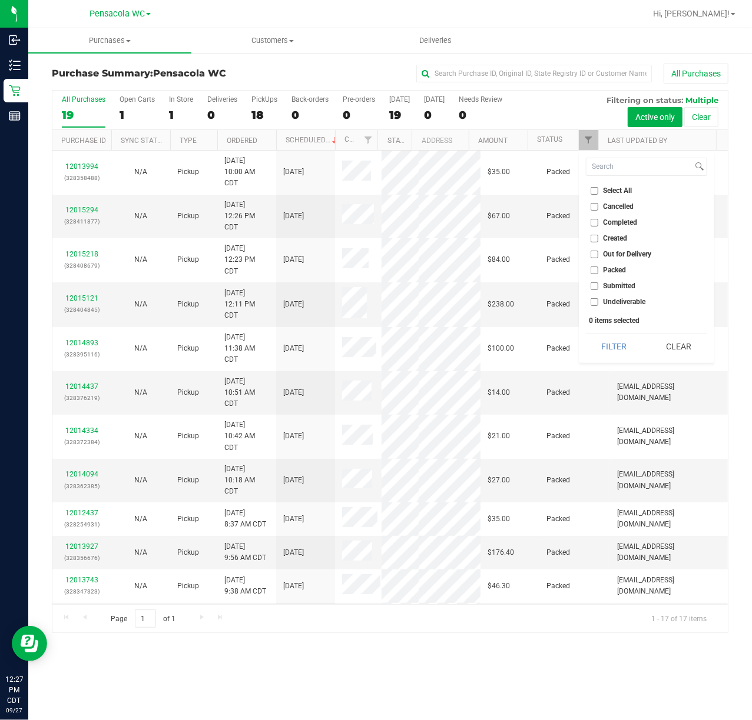
click at [612, 290] on span "Submitted" at bounding box center [619, 286] width 32 height 7
click at [598, 290] on input "Submitted" at bounding box center [594, 287] width 8 height 8
checkbox input "true"
click at [610, 339] on button "Filter" at bounding box center [614, 347] width 57 height 26
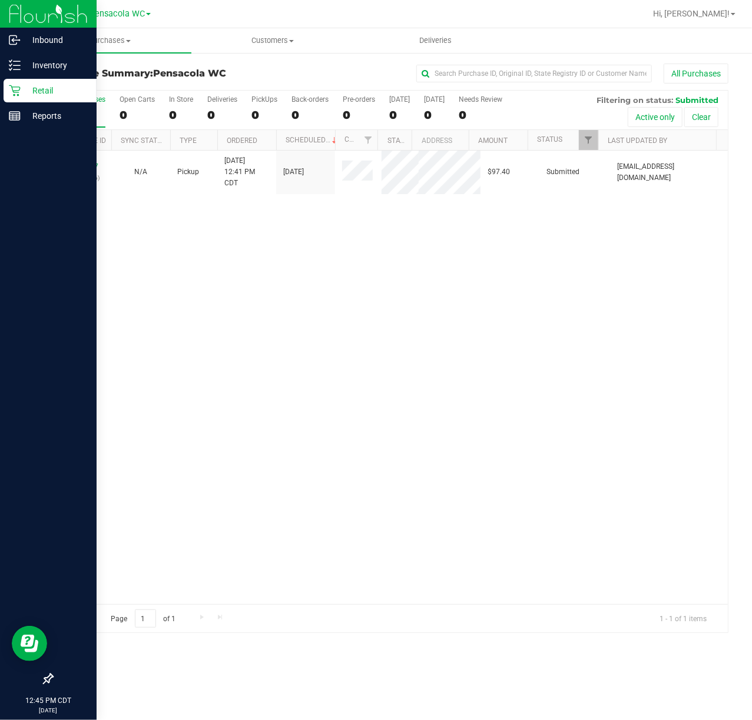
click at [123, 255] on div "12015517 (328419056) N/A Pickup [DATE] 12:41 PM CDT 9/27/2025 $97.40 Submitted …" at bounding box center [389, 378] width 675 height 454
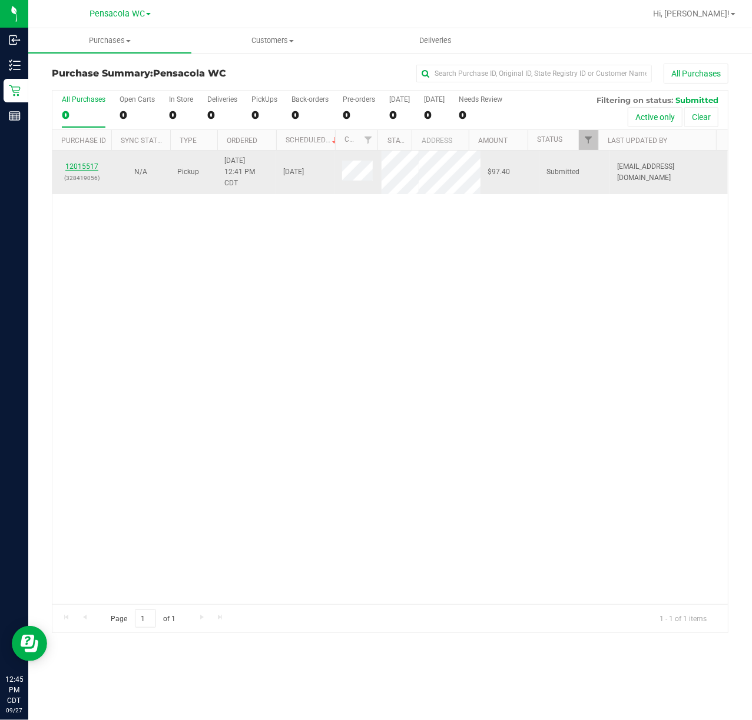
click at [74, 168] on link "12015517" at bounding box center [81, 166] width 33 height 8
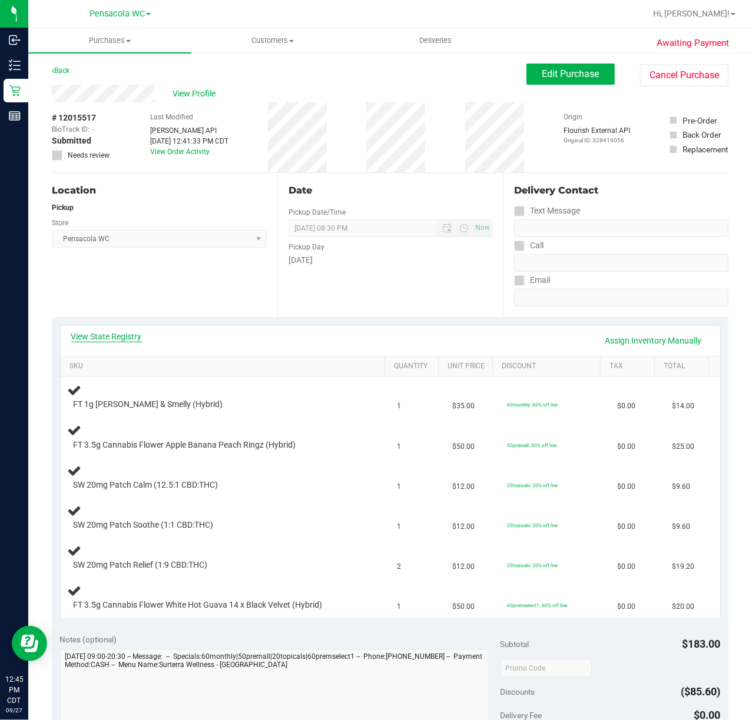
click at [109, 340] on link "View State Registry" at bounding box center [106, 337] width 71 height 12
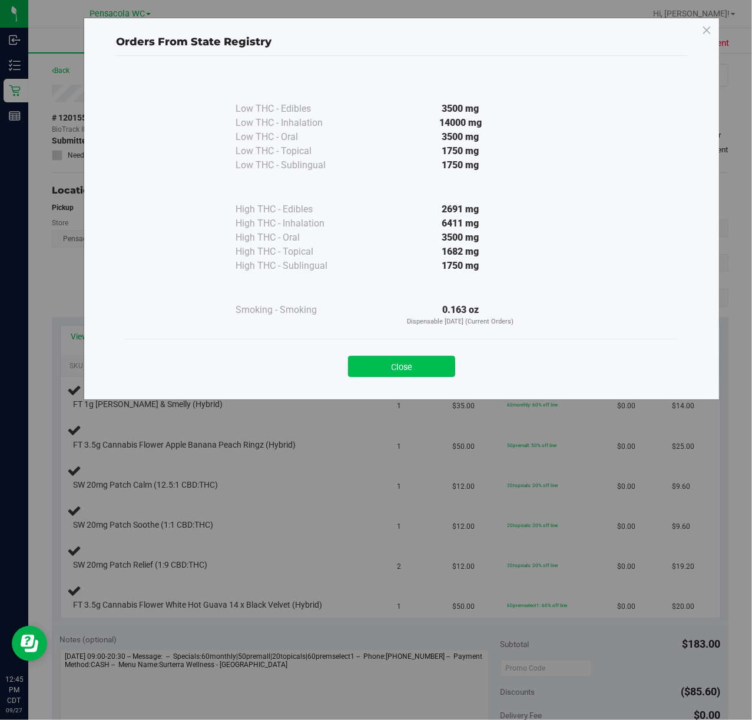
click at [406, 364] on button "Close" at bounding box center [401, 366] width 107 height 21
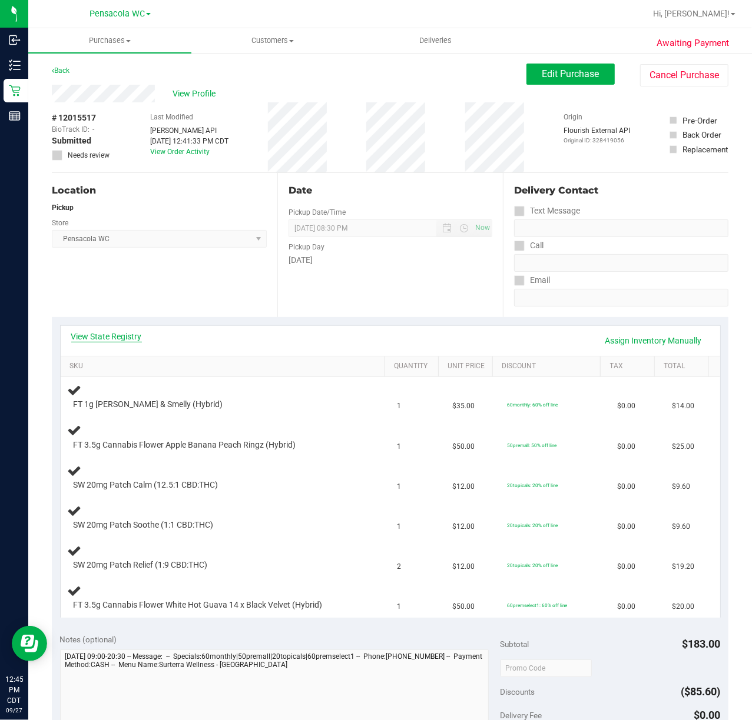
click at [105, 337] on link "View State Registry" at bounding box center [106, 337] width 71 height 12
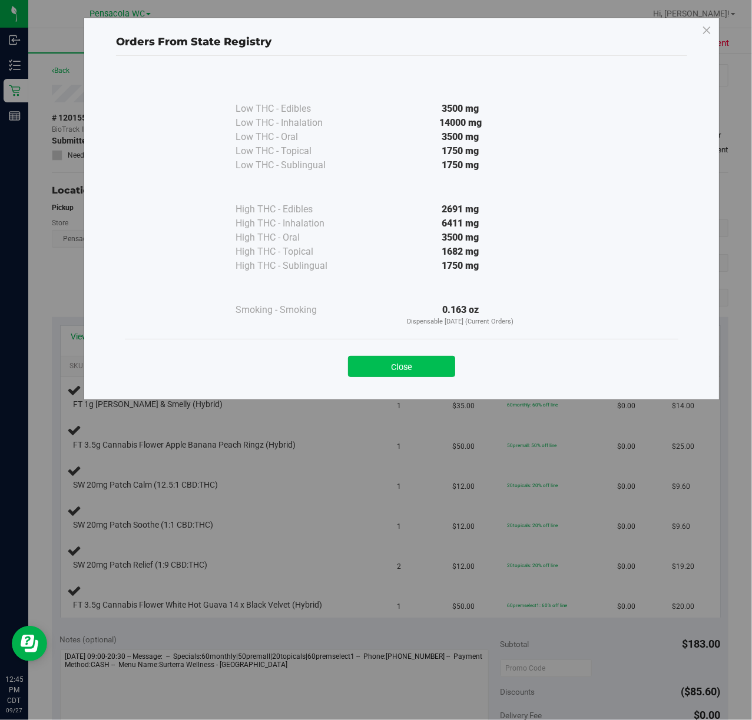
click at [348, 375] on button "Close" at bounding box center [401, 366] width 107 height 21
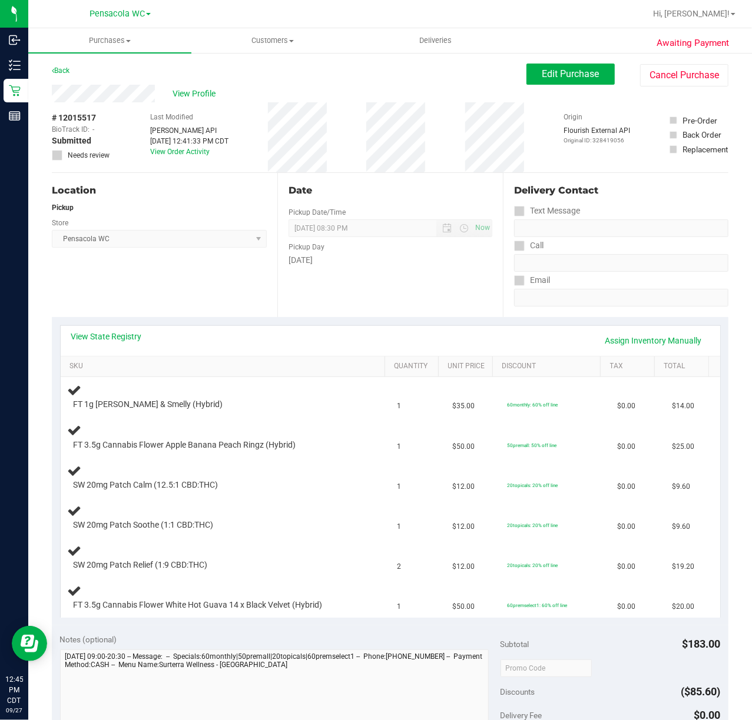
click at [170, 287] on div "Location Pickup Store Pensacola WC Select Store [PERSON_NAME][GEOGRAPHIC_DATA] …" at bounding box center [164, 245] width 225 height 144
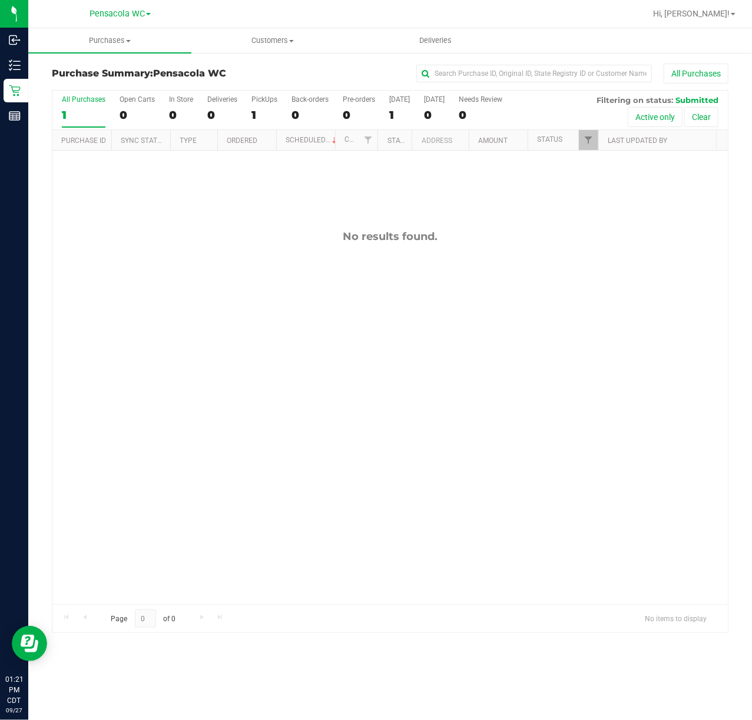
drag, startPoint x: 373, startPoint y: 224, endPoint x: 558, endPoint y: 175, distance: 191.8
click at [384, 224] on div "No results found." at bounding box center [389, 417] width 675 height 533
click at [589, 144] on span "Filter" at bounding box center [587, 139] width 9 height 9
click at [626, 191] on span "Select All" at bounding box center [617, 190] width 29 height 7
click at [598, 191] on input "Select All" at bounding box center [594, 191] width 8 height 8
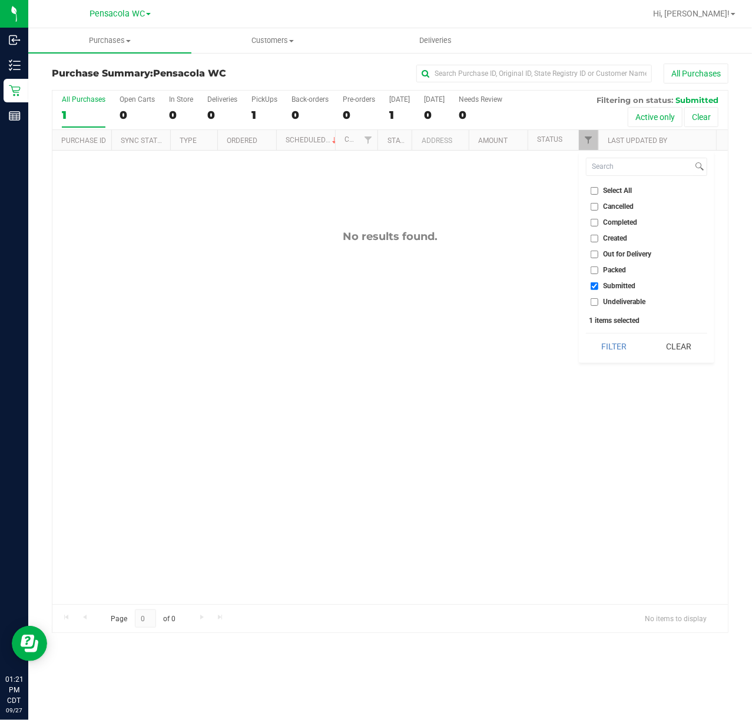
checkbox input "true"
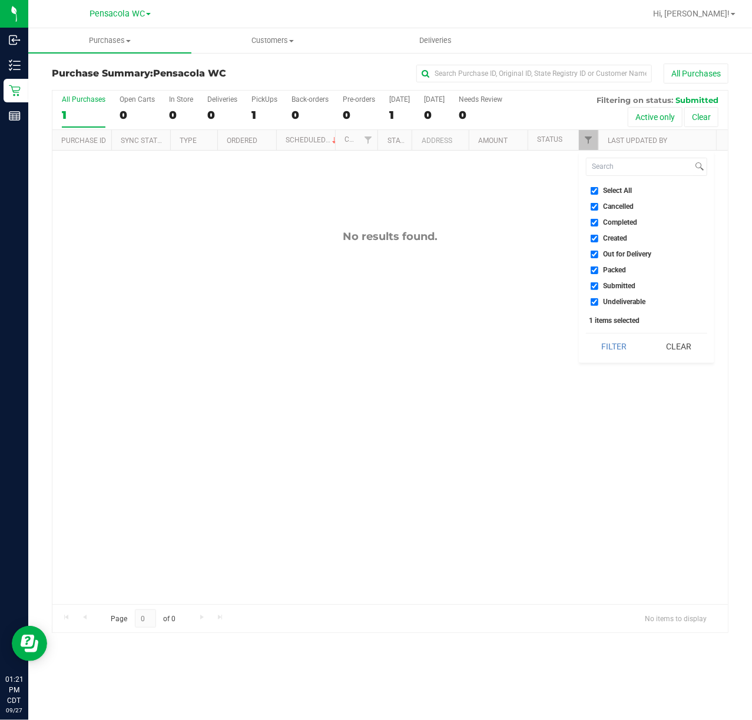
checkbox input "true"
click at [626, 191] on span "Select All" at bounding box center [617, 190] width 29 height 7
click at [598, 191] on input "Select All" at bounding box center [594, 191] width 8 height 8
checkbox input "false"
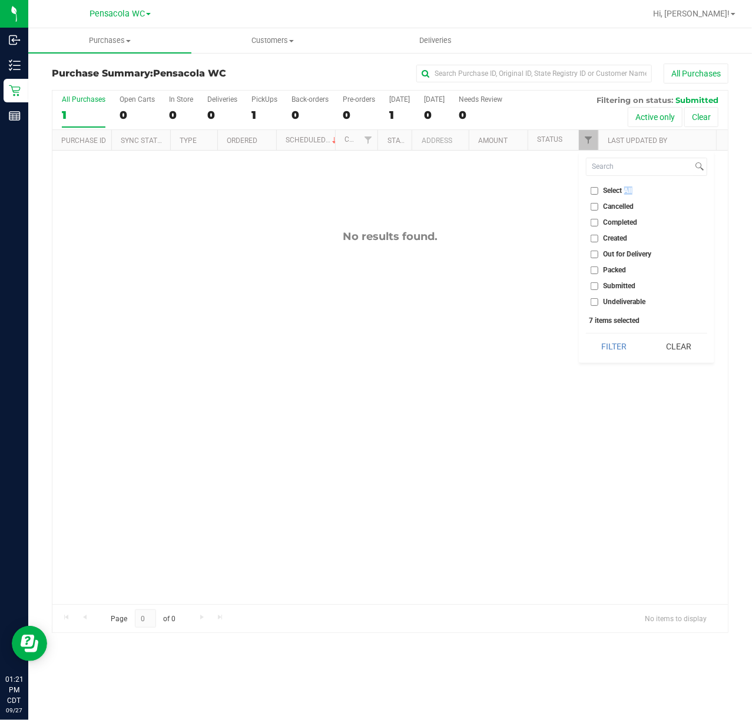
checkbox input "false"
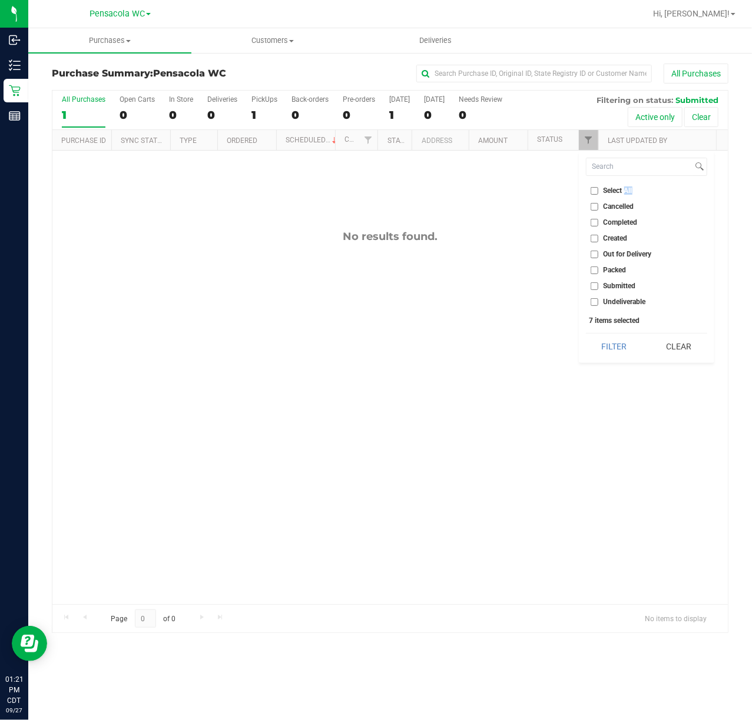
checkbox input "false"
click at [632, 290] on span "Submitted" at bounding box center [619, 286] width 32 height 7
click at [598, 290] on input "Submitted" at bounding box center [594, 287] width 8 height 8
checkbox input "true"
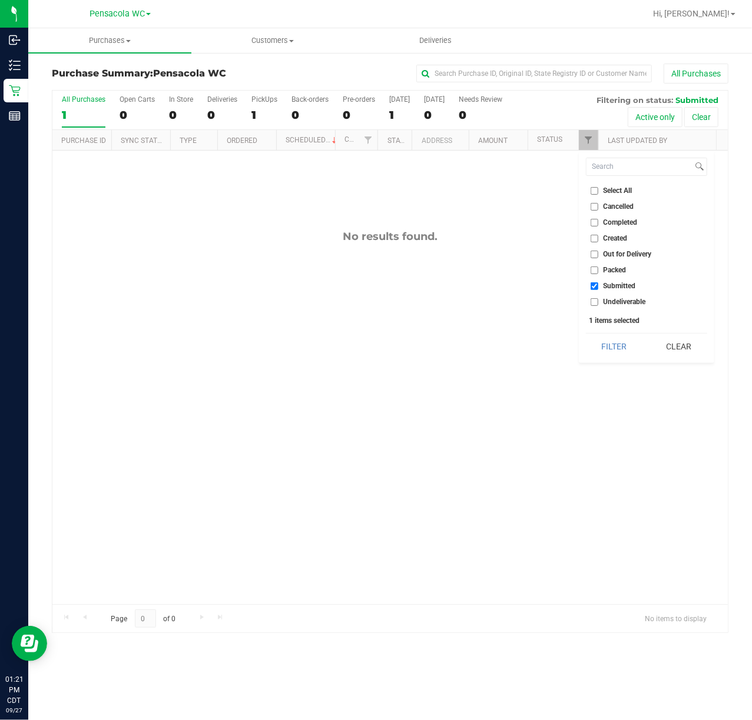
click at [616, 346] on button "Filter" at bounding box center [614, 347] width 57 height 26
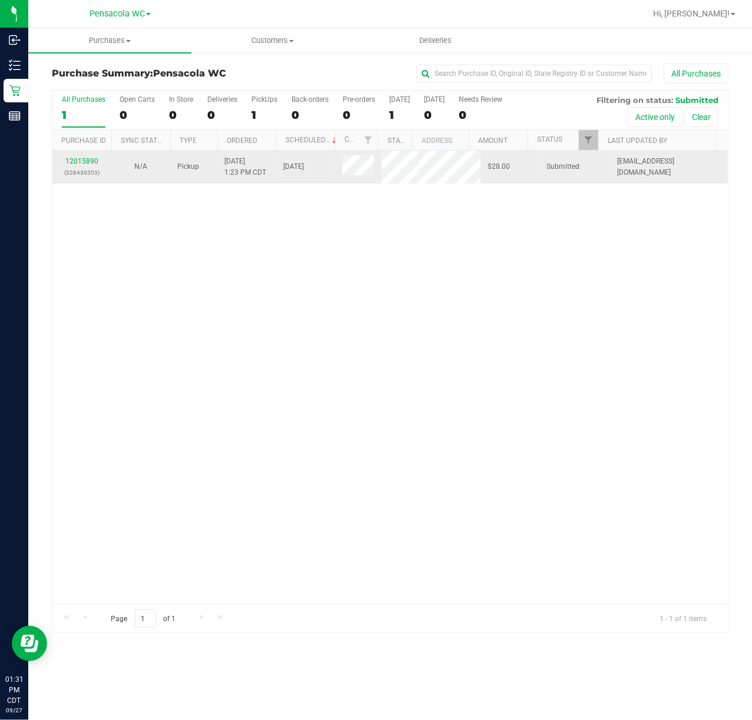
click at [79, 168] on p "(328439353)" at bounding box center [81, 172] width 45 height 11
click at [78, 162] on link "12015890" at bounding box center [81, 161] width 33 height 8
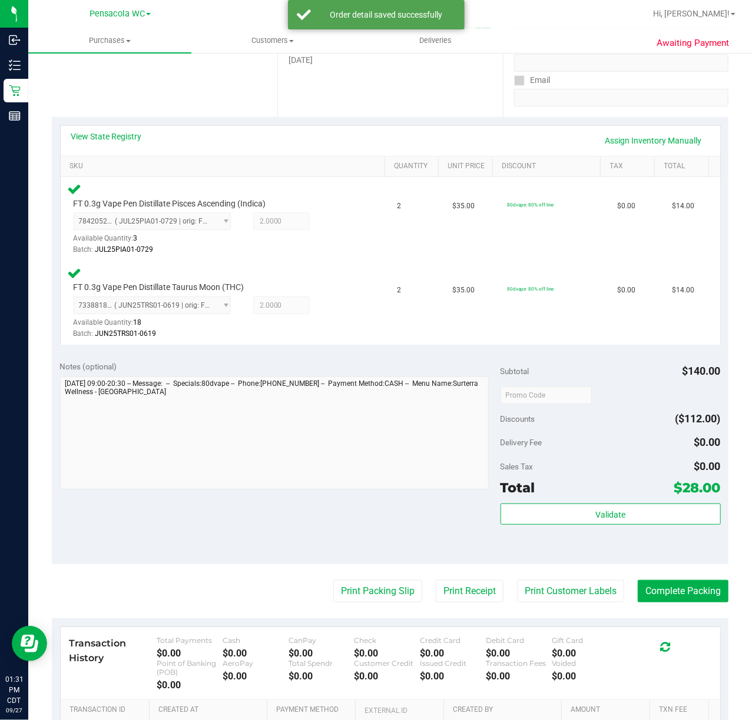
scroll to position [228, 0]
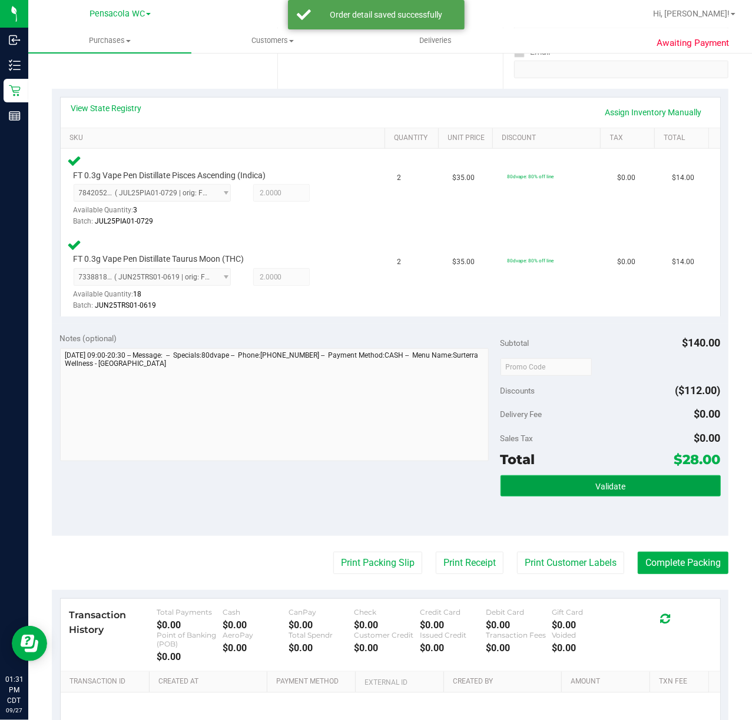
click at [613, 482] on span "Validate" at bounding box center [610, 486] width 30 height 9
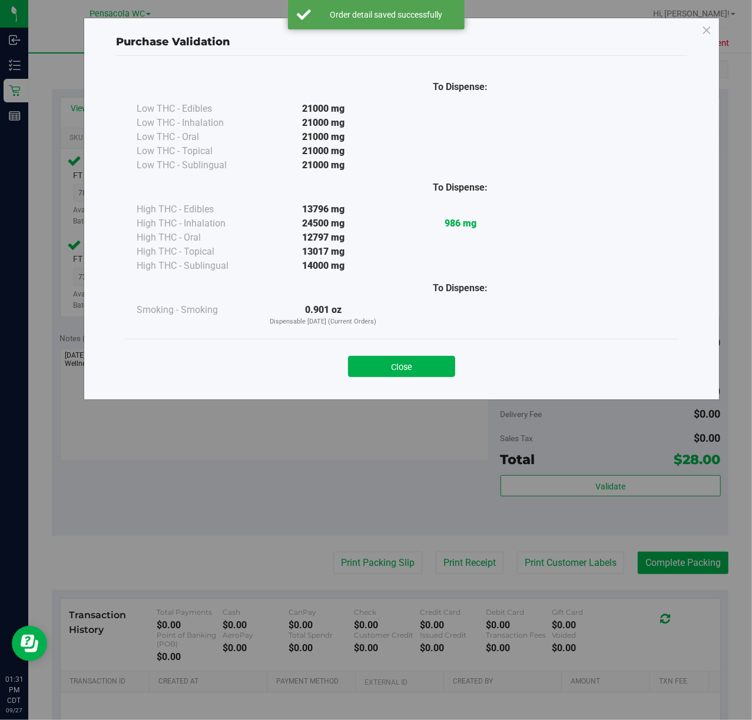
click at [573, 477] on div "Purchase Validation To Dispense: Low THC - Edibles 21000 mg" at bounding box center [380, 360] width 761 height 720
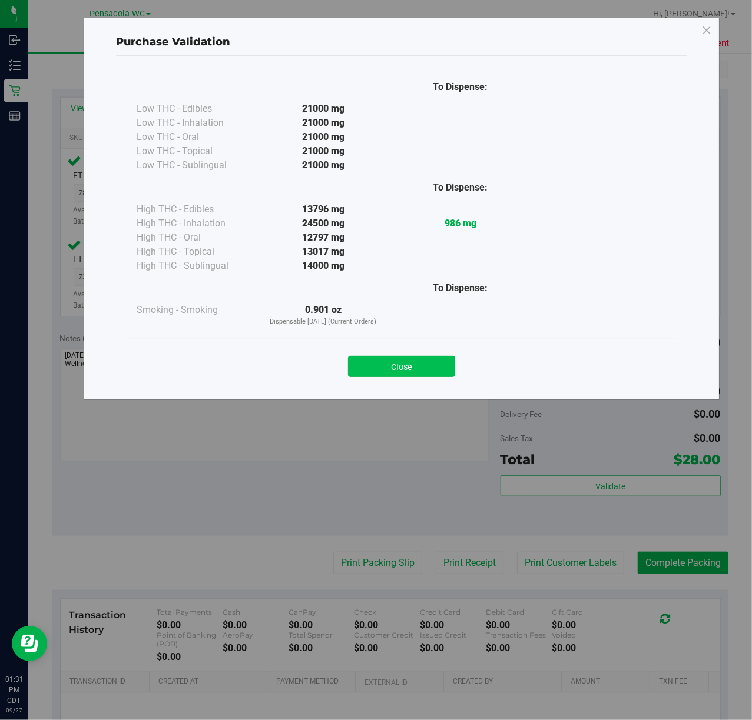
click at [394, 372] on button "Close" at bounding box center [401, 366] width 107 height 21
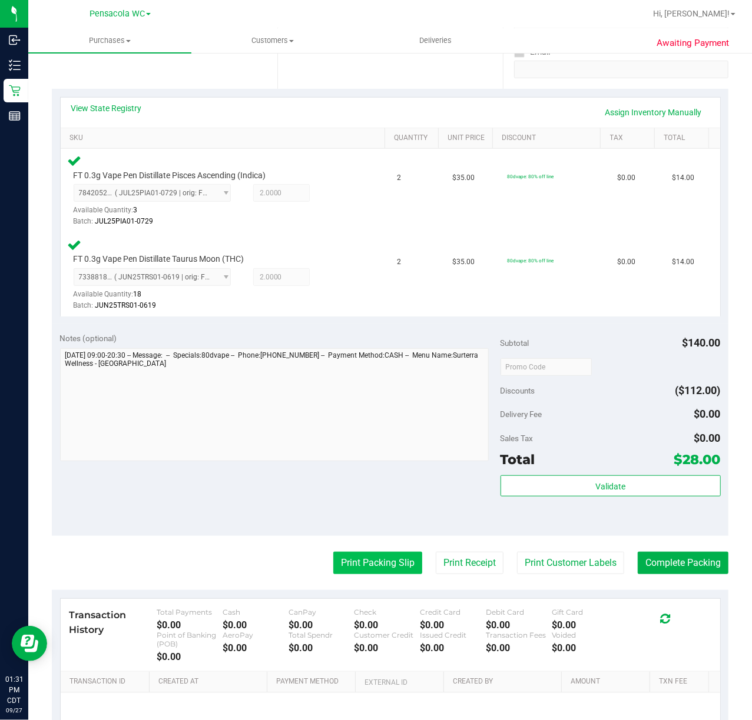
click at [358, 556] on button "Print Packing Slip" at bounding box center [377, 563] width 89 height 22
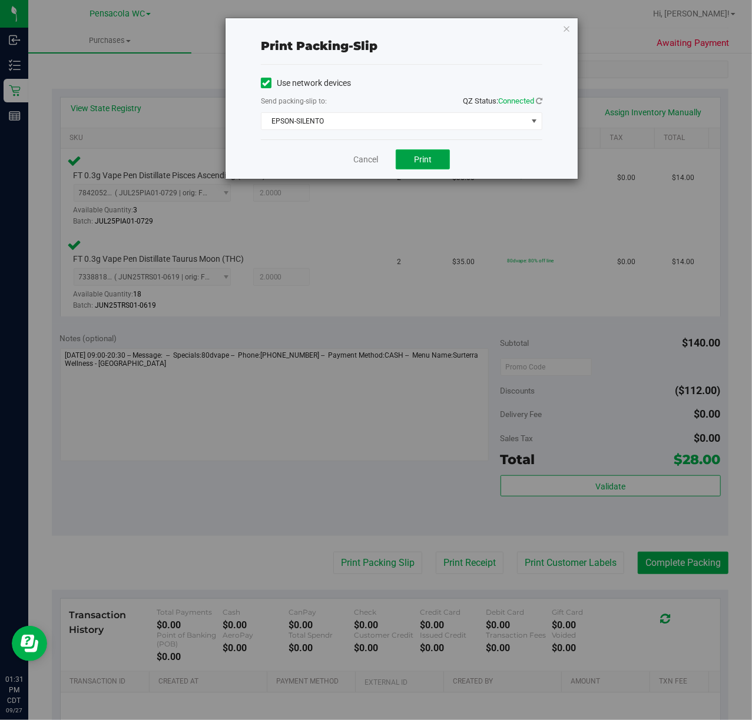
click at [424, 155] on span "Print" at bounding box center [423, 159] width 18 height 9
click at [566, 29] on icon "button" at bounding box center [566, 28] width 8 height 14
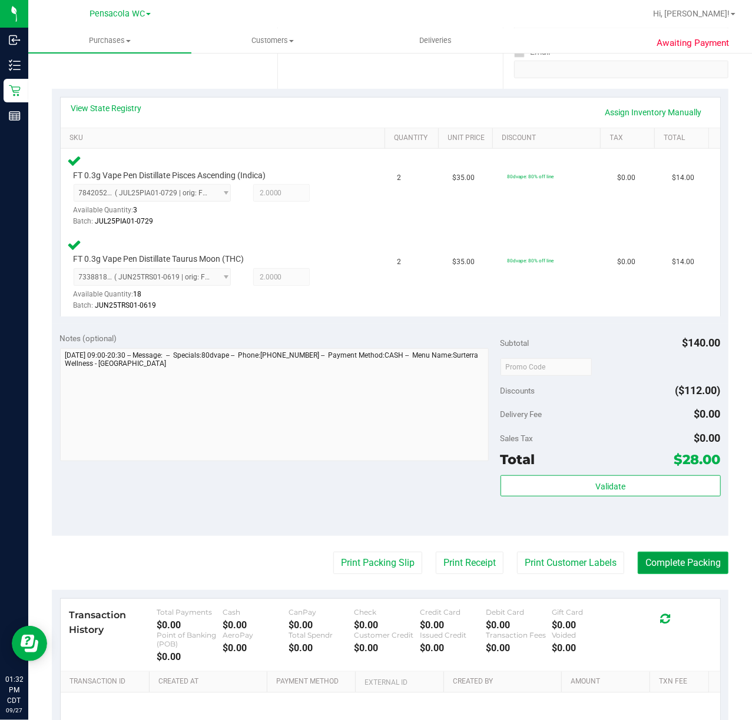
click at [707, 563] on button "Complete Packing" at bounding box center [682, 563] width 91 height 22
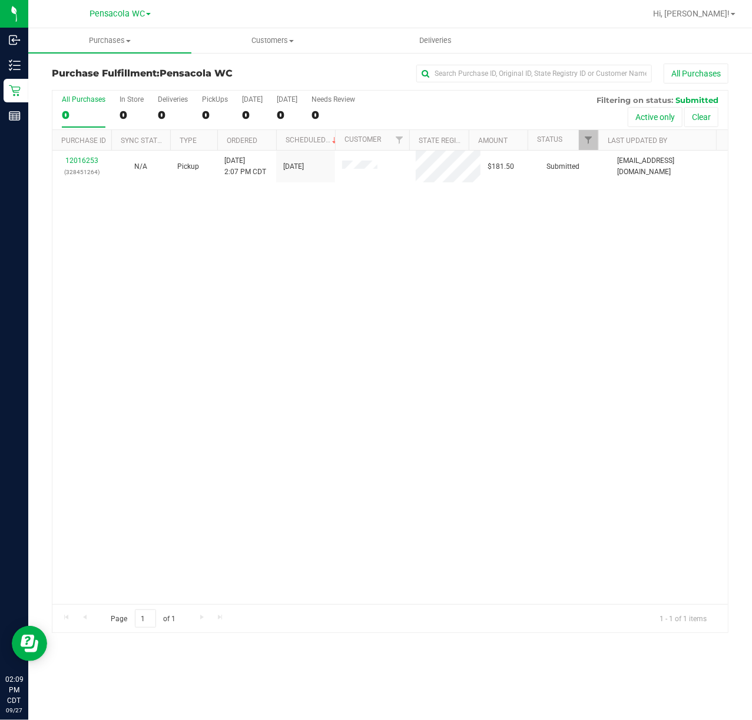
click at [361, 320] on div "12016253 (328451264) N/A Pickup [DATE] 2:07 PM CDT 9/27/2025 $181.50 Submitted …" at bounding box center [389, 378] width 675 height 454
click at [92, 158] on link "12016253" at bounding box center [81, 161] width 33 height 8
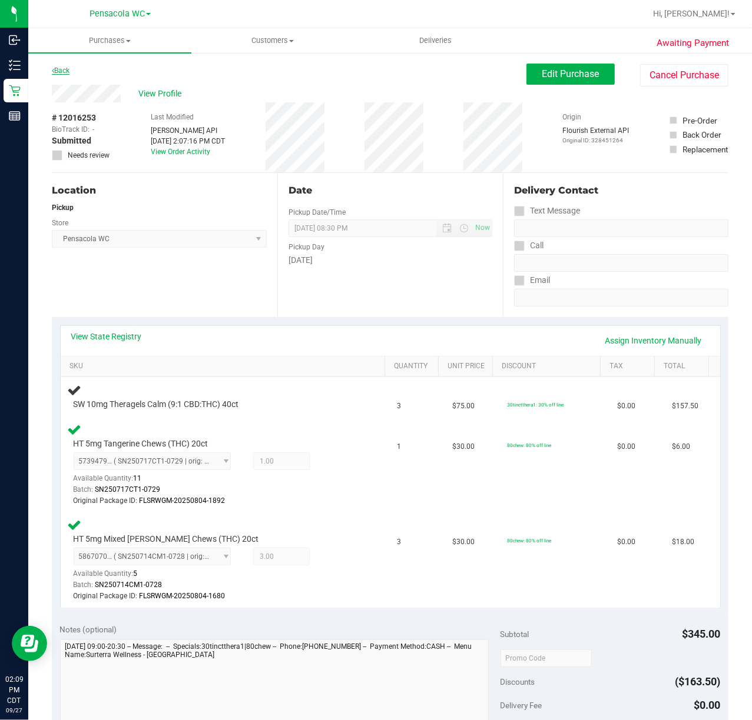
click at [69, 69] on link "Back" at bounding box center [61, 71] width 18 height 8
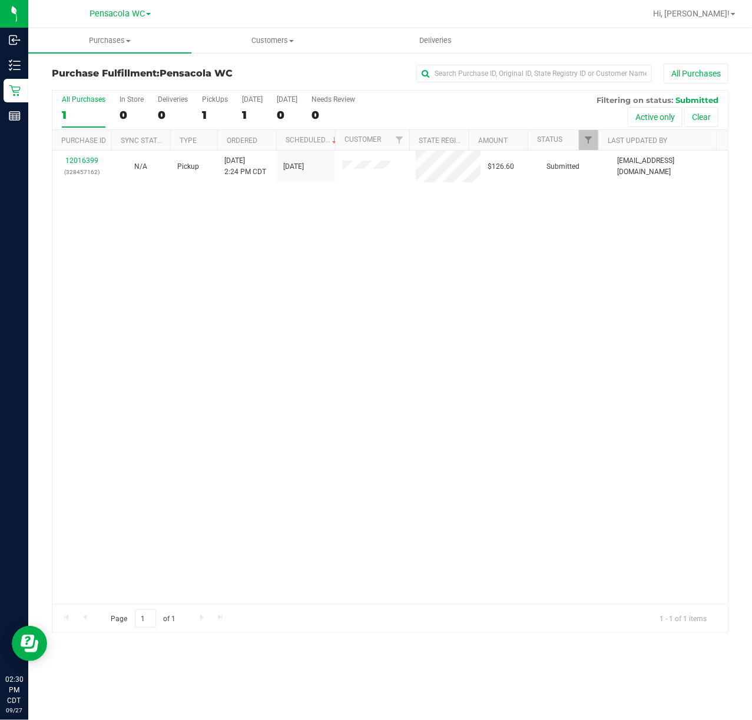
click at [208, 240] on div "12016399 (328457162) N/A Pickup [DATE] 2:24 PM CDT 9/27/2025 $126.60 Submitted …" at bounding box center [389, 378] width 675 height 454
click at [85, 158] on link "12016399" at bounding box center [81, 161] width 33 height 8
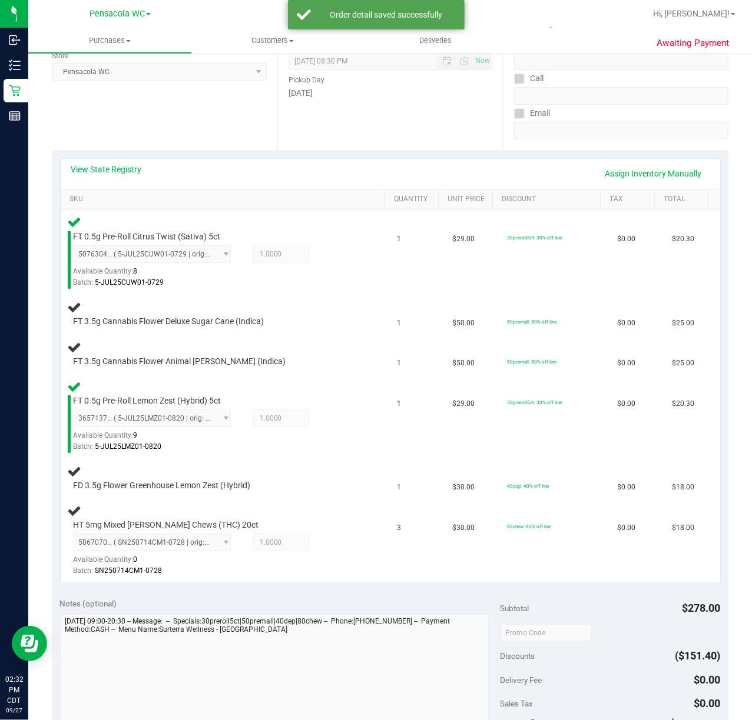
scroll to position [166, 0]
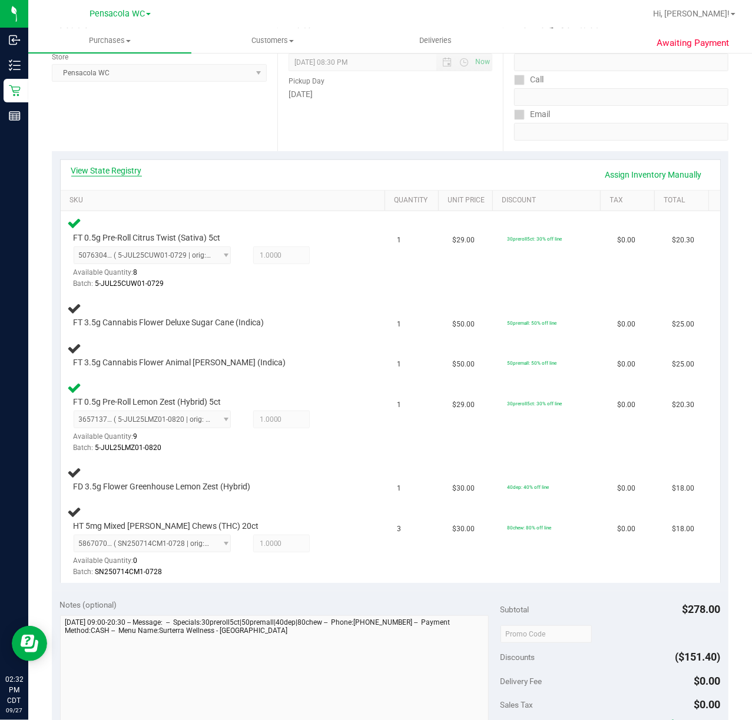
click at [111, 171] on link "View State Registry" at bounding box center [106, 171] width 71 height 12
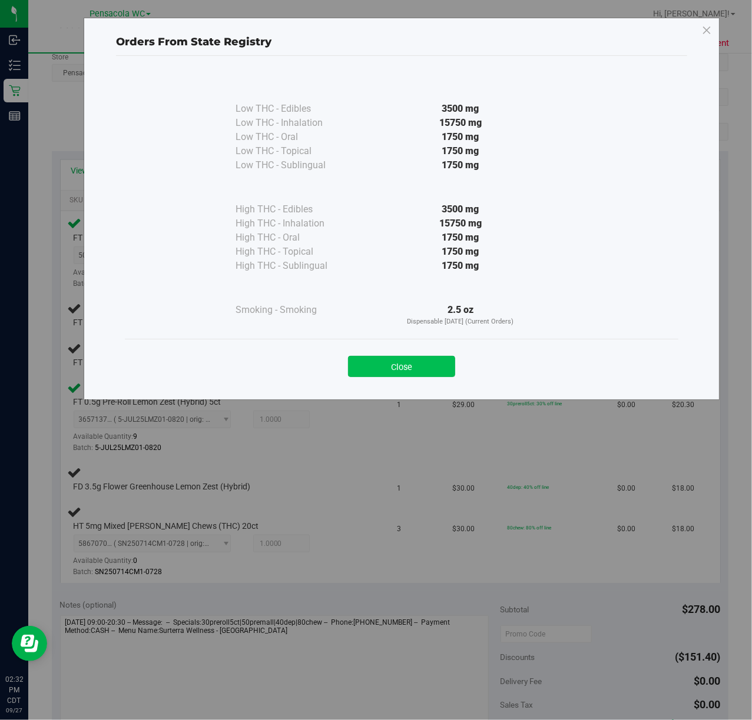
click at [389, 368] on button "Close" at bounding box center [401, 366] width 107 height 21
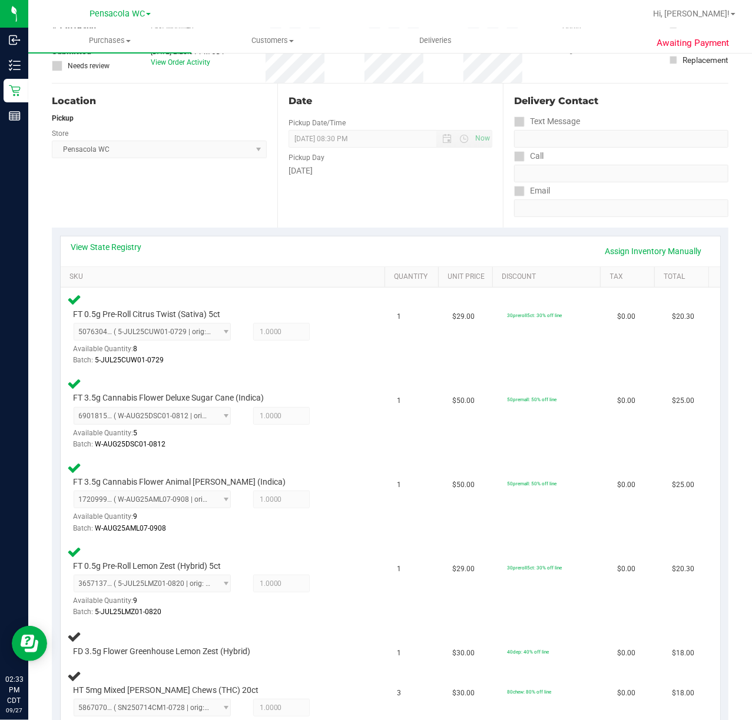
scroll to position [0, 0]
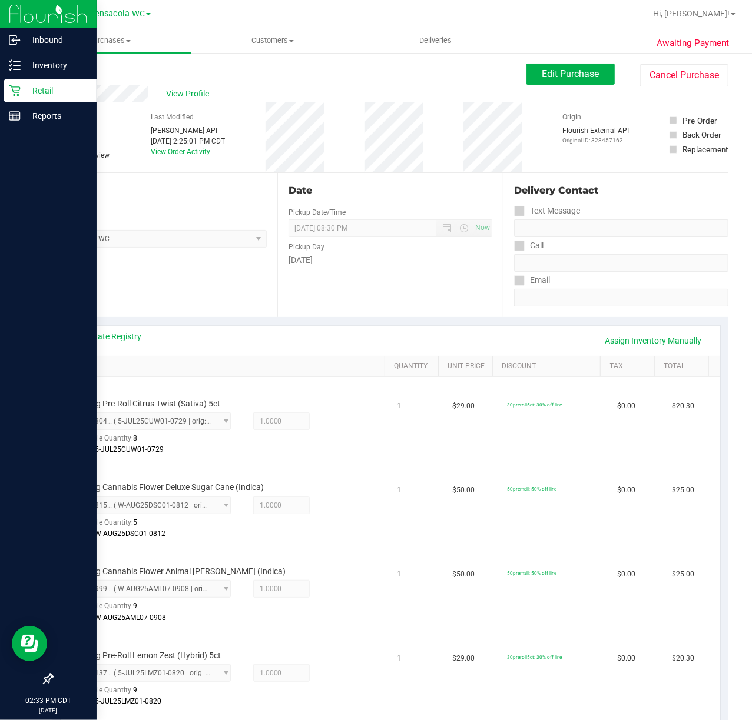
click at [21, 93] on p "Retail" at bounding box center [56, 91] width 71 height 14
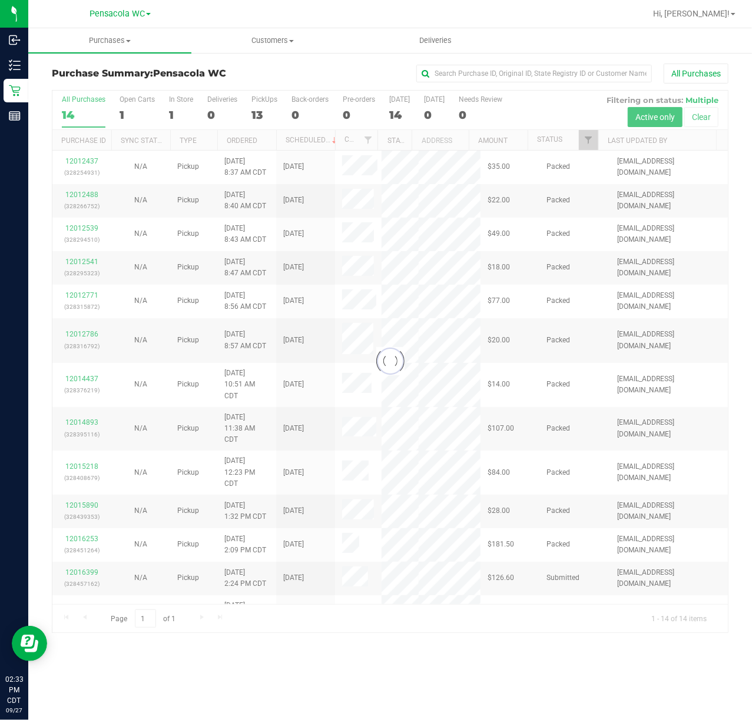
click at [591, 147] on div at bounding box center [389, 362] width 675 height 542
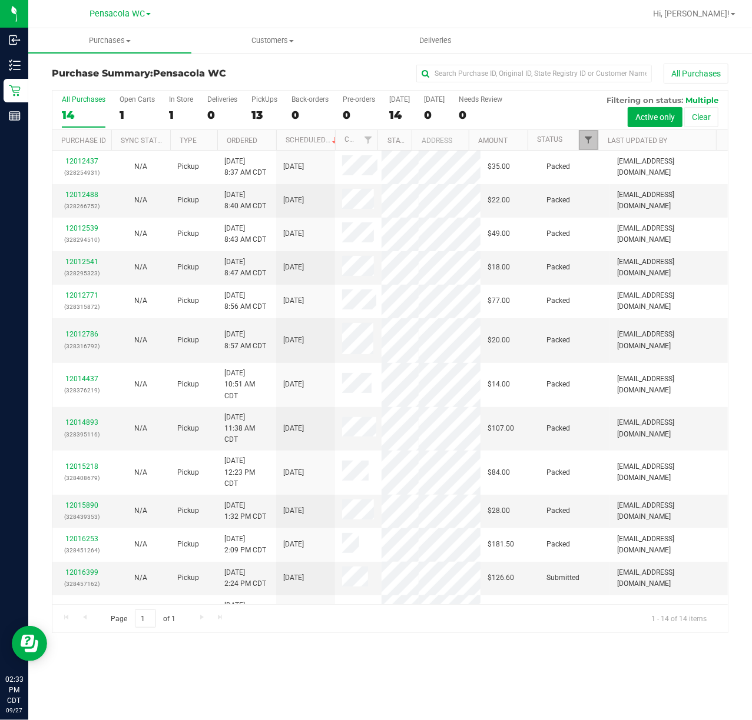
click at [592, 144] on span "Filter" at bounding box center [587, 139] width 9 height 9
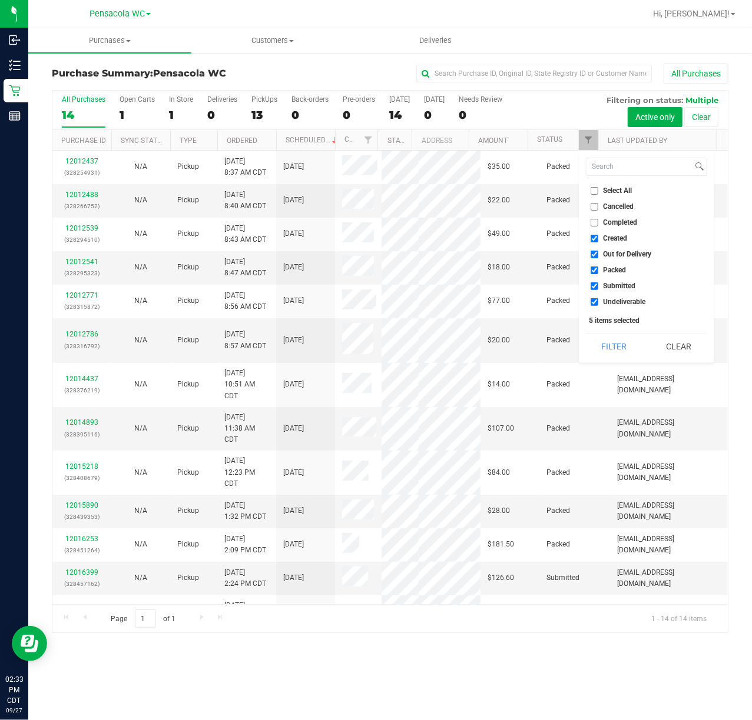
click at [616, 195] on li "Select All" at bounding box center [646, 191] width 121 height 12
click at [616, 190] on span "Select All" at bounding box center [617, 190] width 29 height 7
click at [598, 190] on input "Select All" at bounding box center [594, 191] width 8 height 8
checkbox input "true"
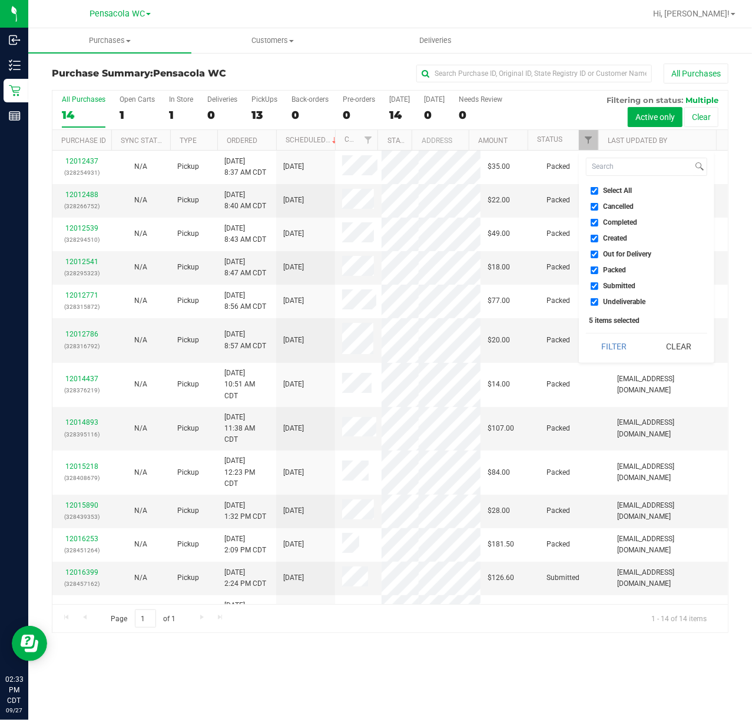
checkbox input "true"
drag, startPoint x: 616, startPoint y: 190, endPoint x: 622, endPoint y: 229, distance: 40.0
click at [617, 190] on span "Select All" at bounding box center [617, 190] width 29 height 7
click at [598, 190] on input "Select All" at bounding box center [594, 191] width 8 height 8
checkbox input "false"
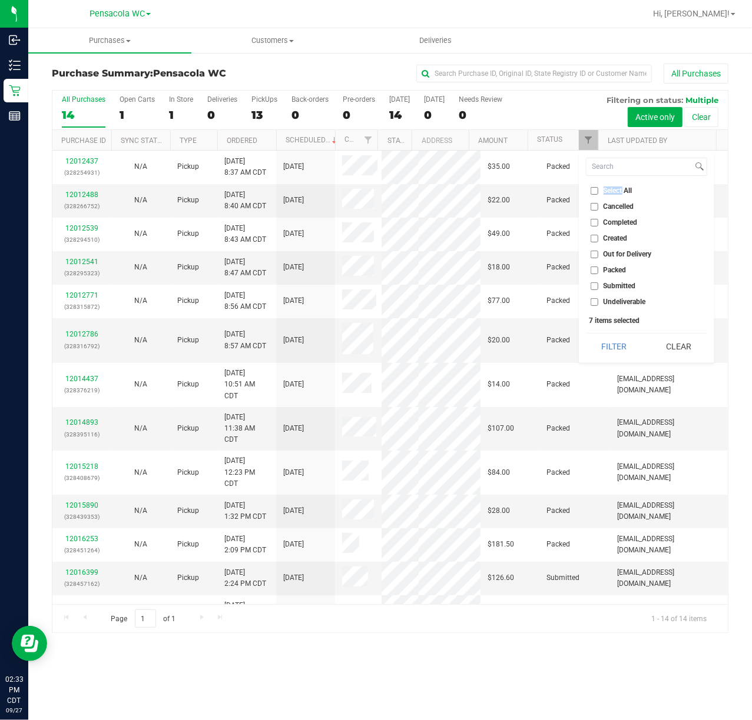
checkbox input "false"
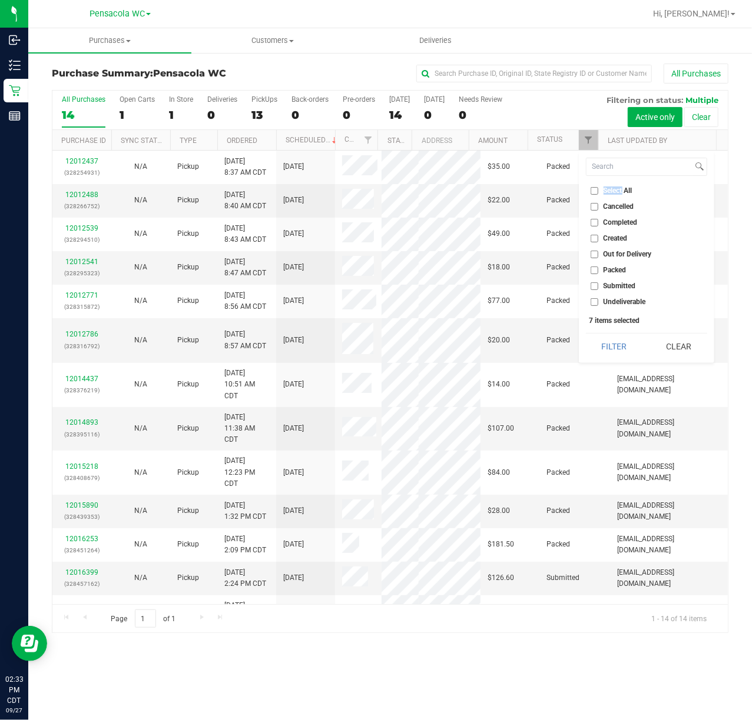
checkbox input "false"
click at [625, 285] on span "Submitted" at bounding box center [619, 286] width 32 height 7
click at [598, 285] on input "Submitted" at bounding box center [594, 287] width 8 height 8
checkbox input "true"
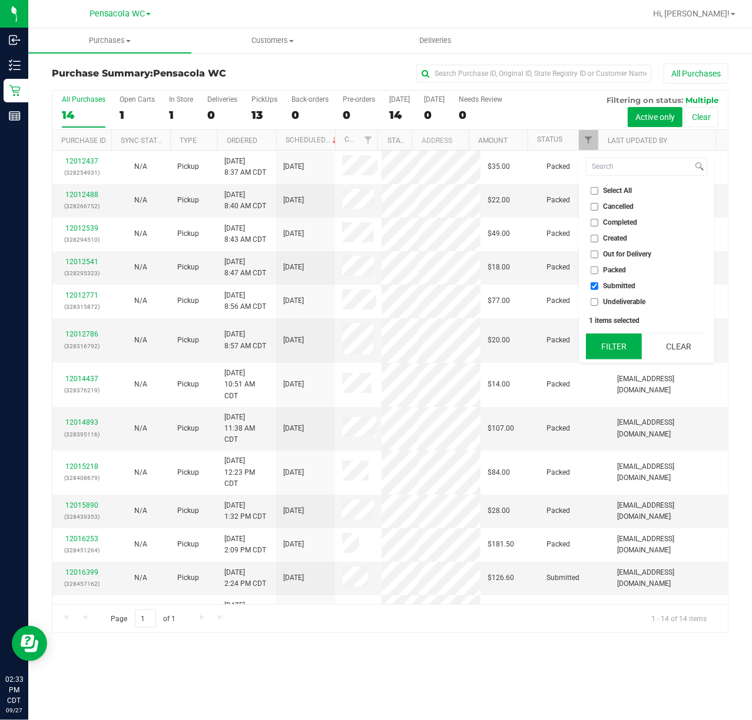
click at [613, 351] on button "Filter" at bounding box center [614, 347] width 57 height 26
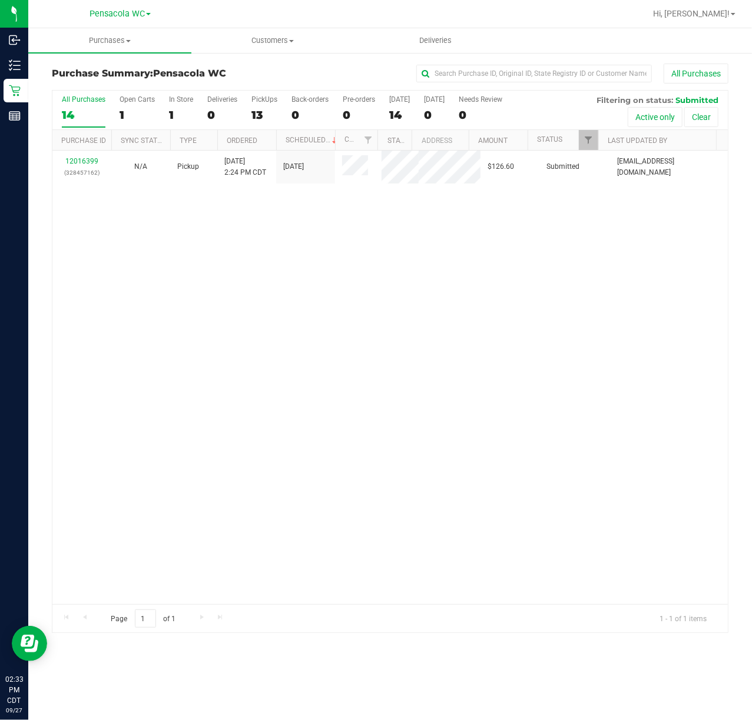
click at [507, 354] on div "12016399 (328457162) N/A Pickup [DATE] 2:24 PM CDT 9/27/2025 $126.60 Submitted …" at bounding box center [389, 378] width 675 height 454
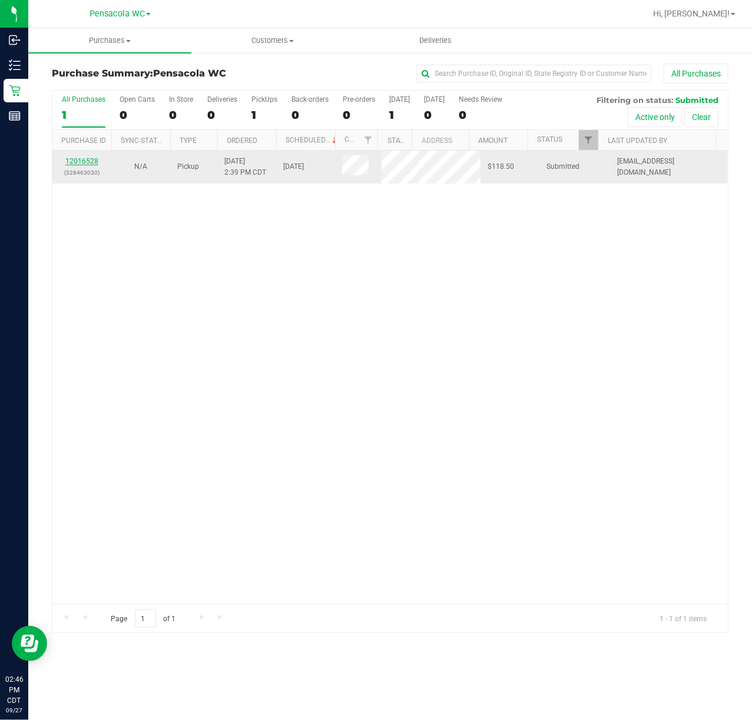
click at [91, 161] on link "12016528" at bounding box center [81, 161] width 33 height 8
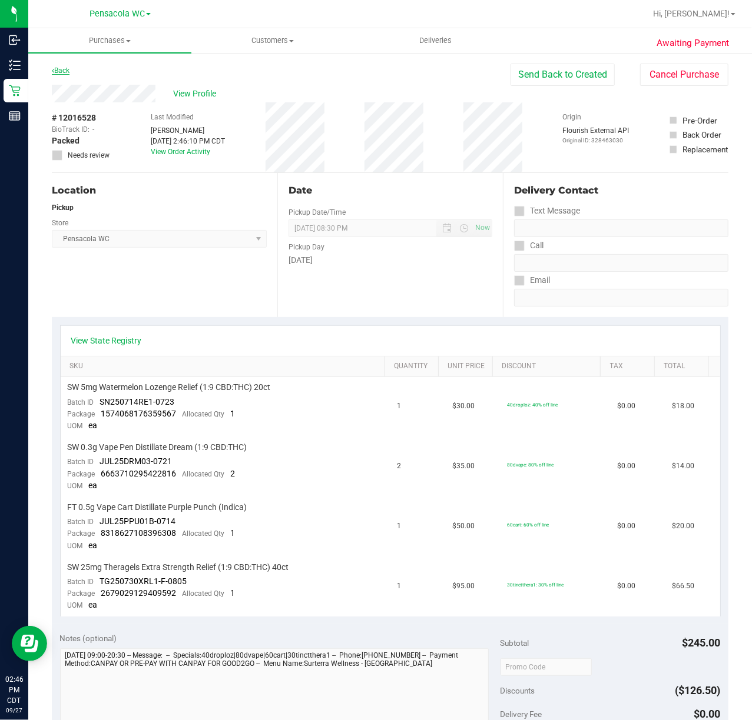
click at [59, 67] on link "Back" at bounding box center [61, 71] width 18 height 8
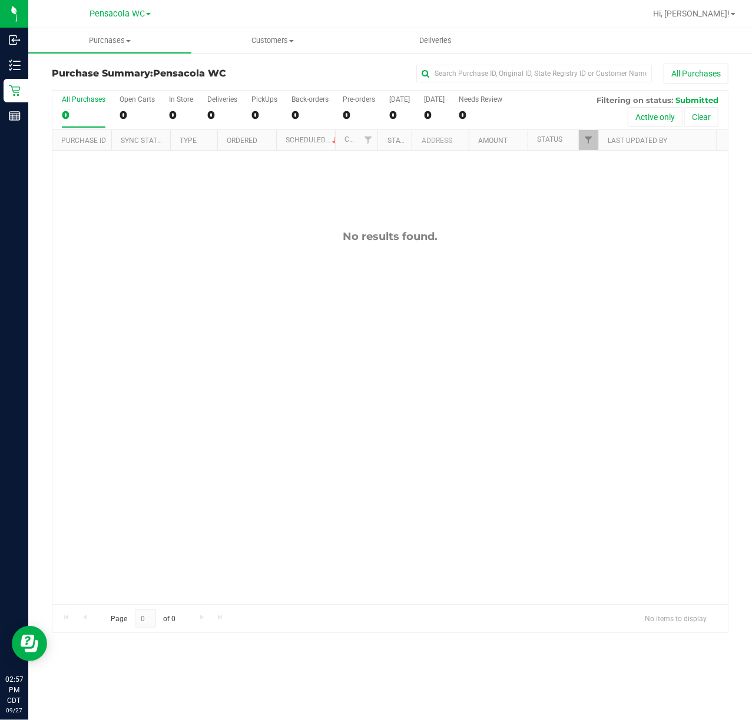
click at [221, 269] on div "No results found." at bounding box center [389, 417] width 675 height 533
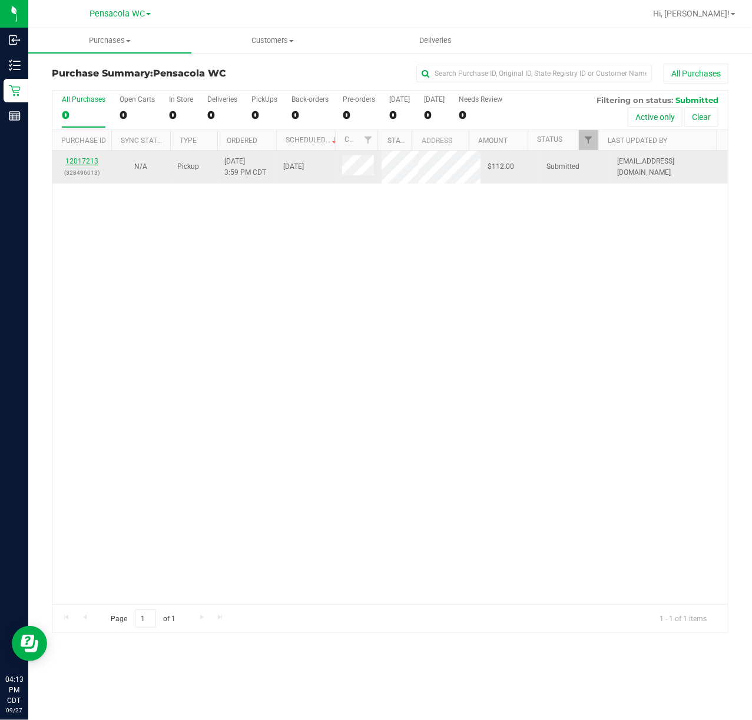
click at [77, 161] on link "12017213" at bounding box center [81, 161] width 33 height 8
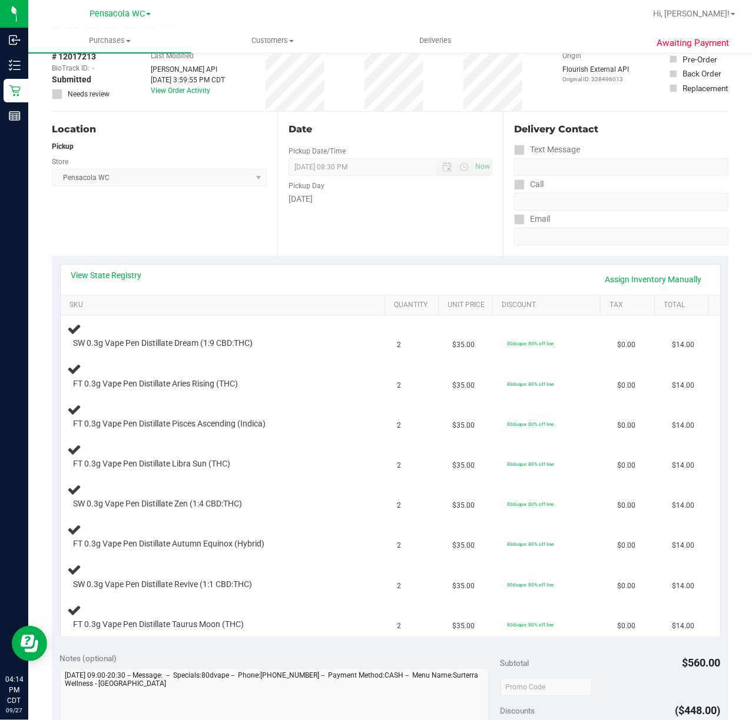
scroll to position [60, 0]
click at [114, 277] on link "View State Registry" at bounding box center [106, 277] width 71 height 12
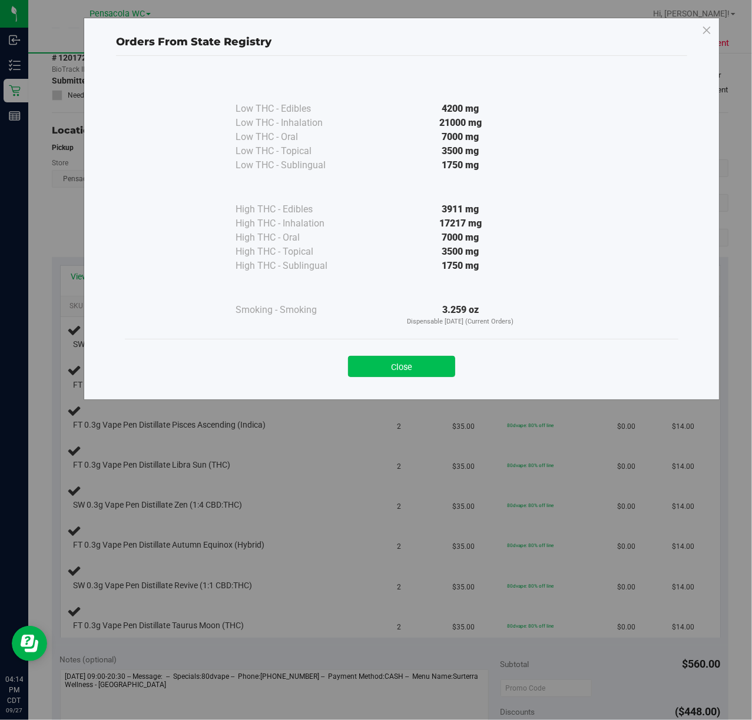
click at [399, 370] on button "Close" at bounding box center [401, 366] width 107 height 21
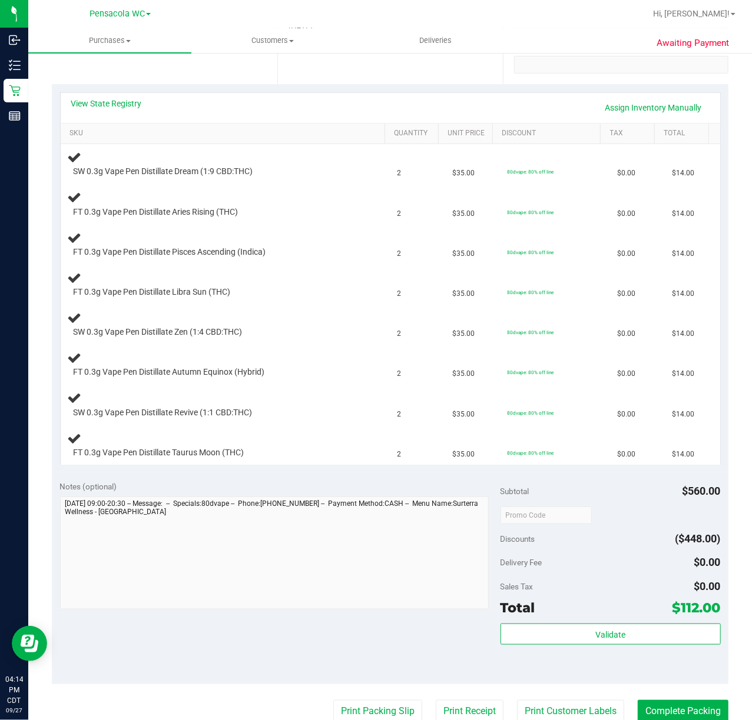
scroll to position [245, 0]
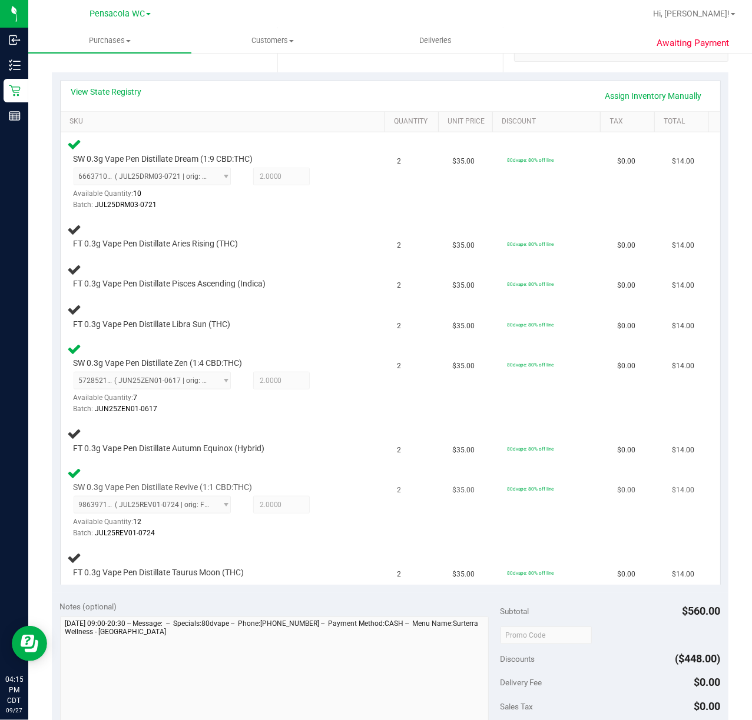
click at [326, 492] on div "SW 0.3g Vape Pen Distillate Revive (1:1 CBD:THC) 9863971768714459 ( JUL25REV01-…" at bounding box center [213, 511] width 290 height 58
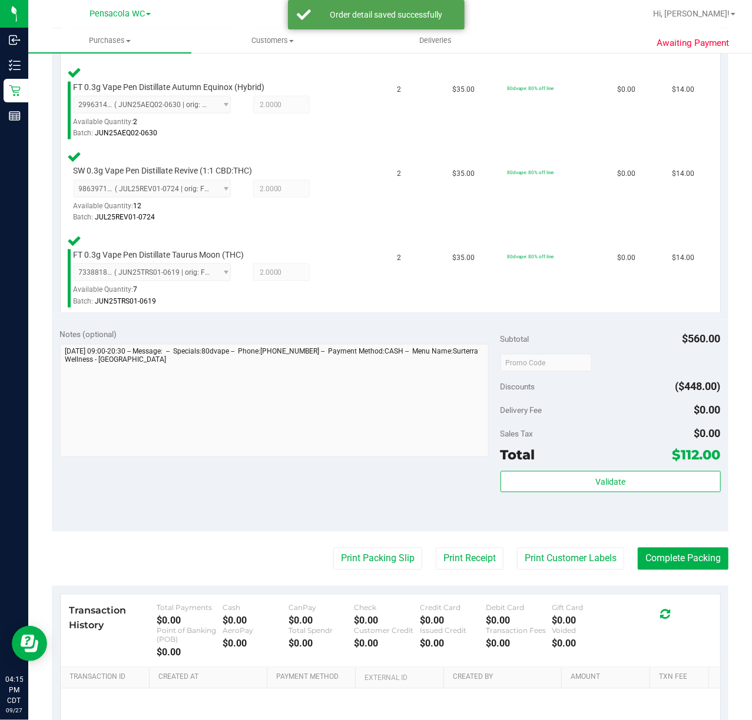
scroll to position [765, 0]
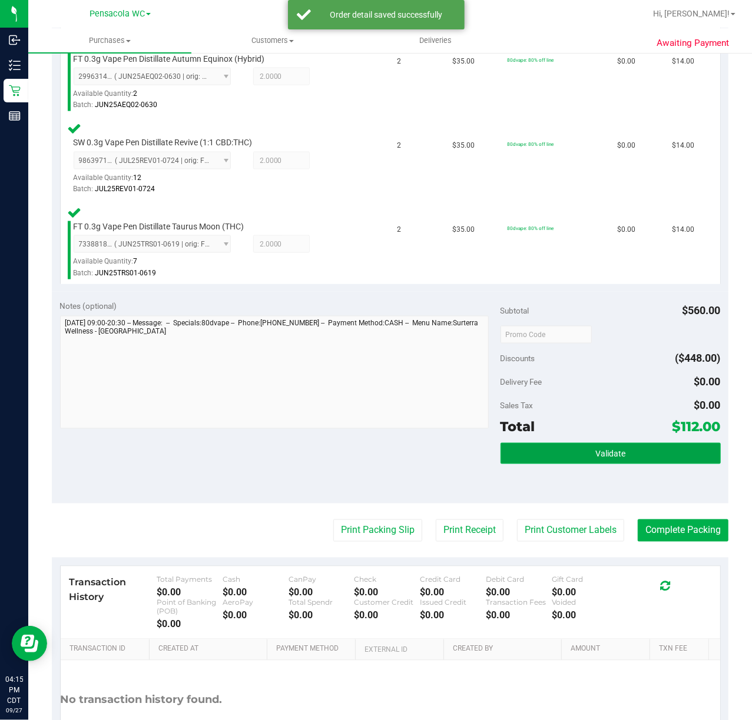
click at [623, 446] on button "Validate" at bounding box center [610, 453] width 220 height 21
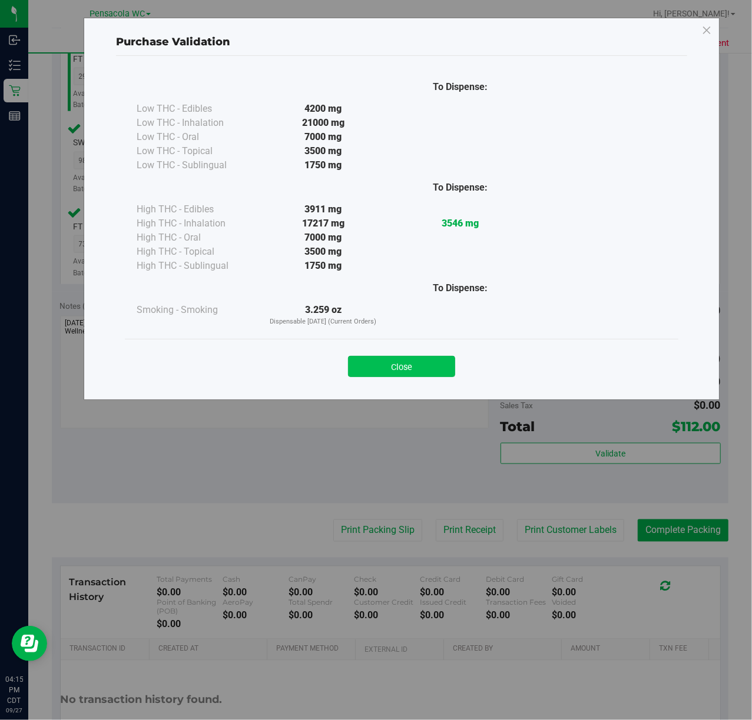
click at [418, 357] on button "Close" at bounding box center [401, 366] width 107 height 21
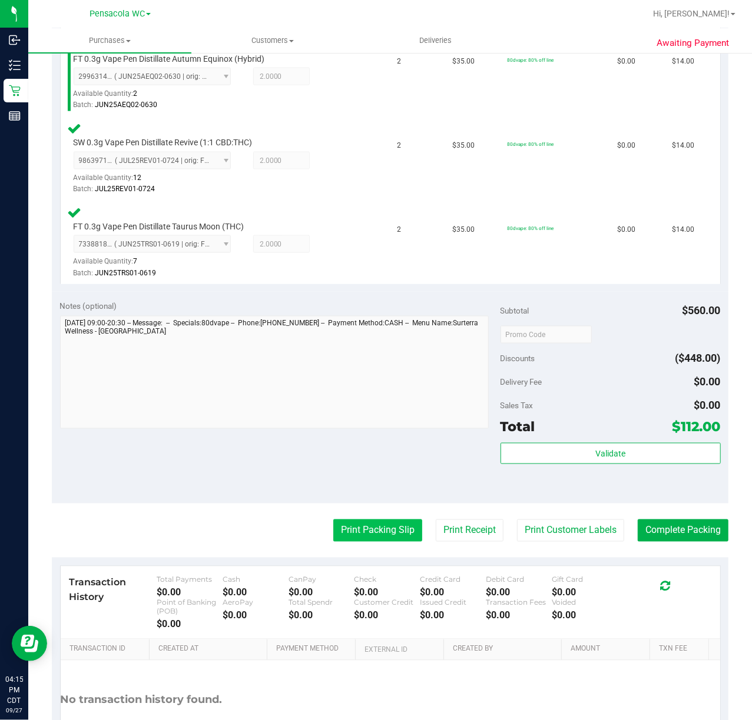
click at [364, 526] on button "Print Packing Slip" at bounding box center [377, 531] width 89 height 22
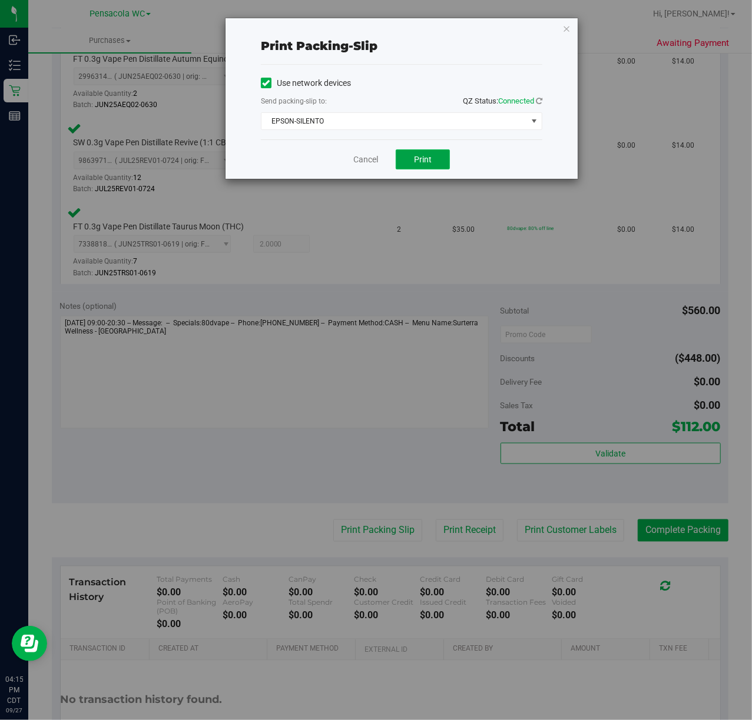
click at [412, 157] on button "Print" at bounding box center [423, 160] width 54 height 20
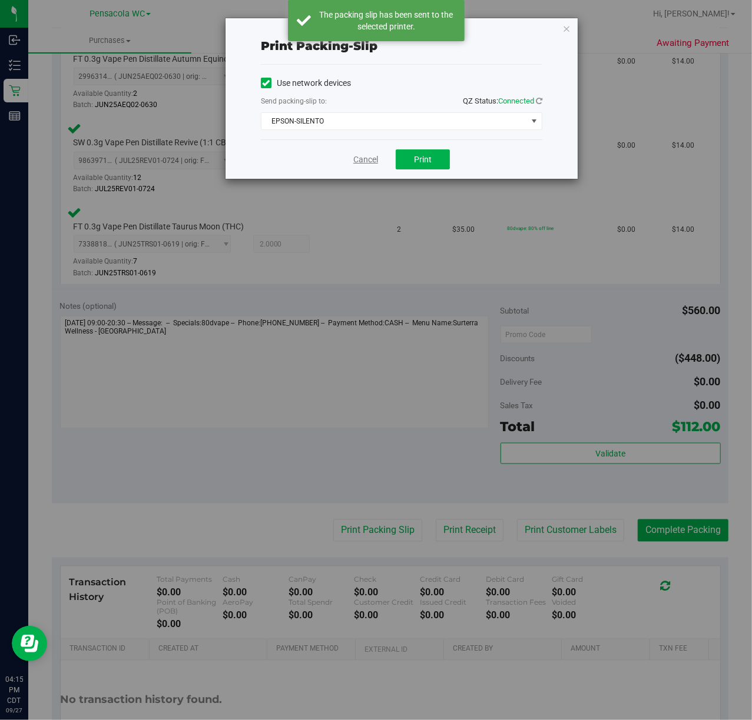
click at [368, 162] on link "Cancel" at bounding box center [365, 160] width 25 height 12
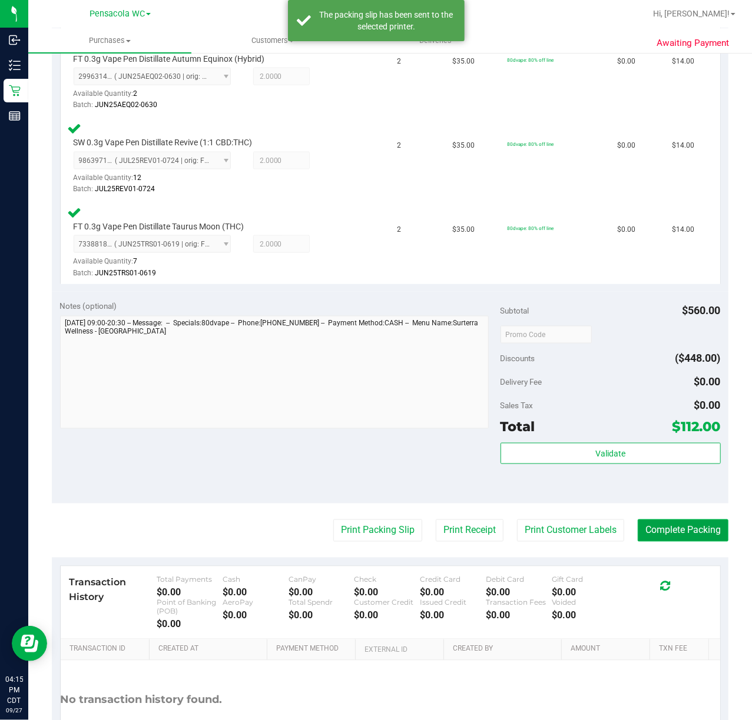
click at [680, 537] on button "Complete Packing" at bounding box center [682, 531] width 91 height 22
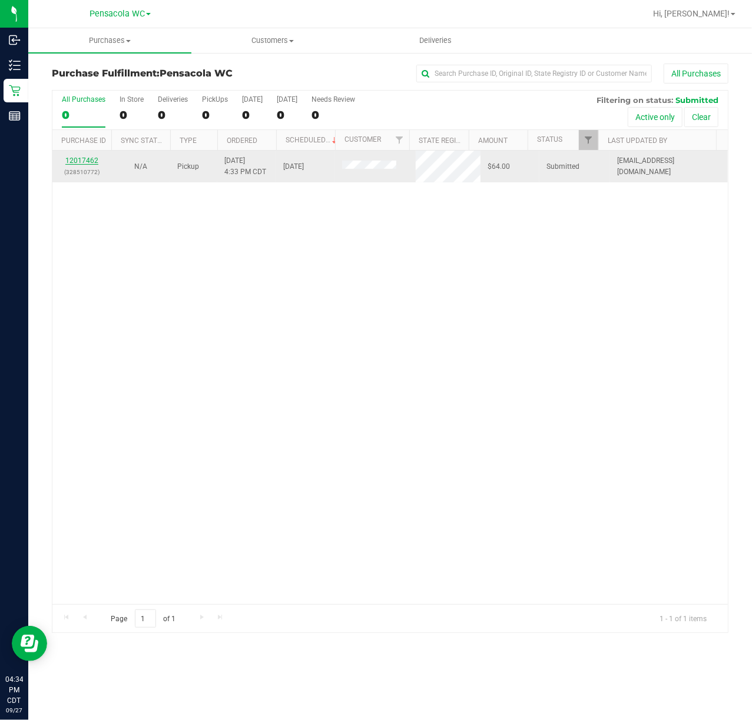
click at [79, 161] on link "12017462" at bounding box center [81, 161] width 33 height 8
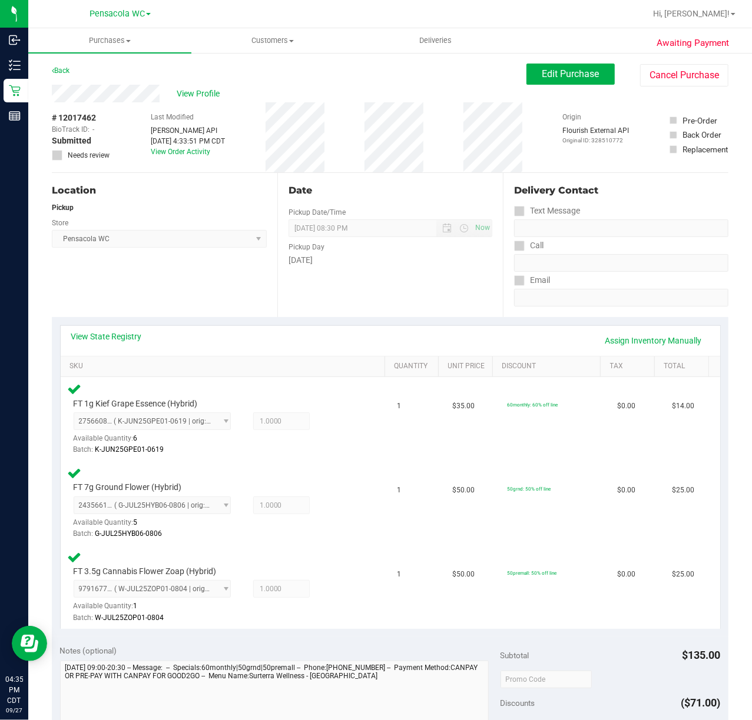
scroll to position [314, 0]
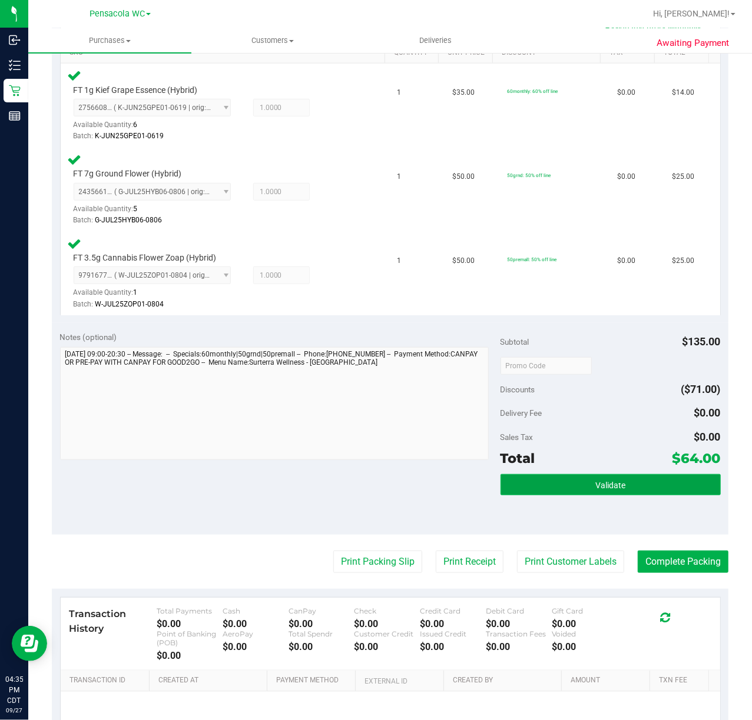
click at [526, 492] on button "Validate" at bounding box center [610, 484] width 220 height 21
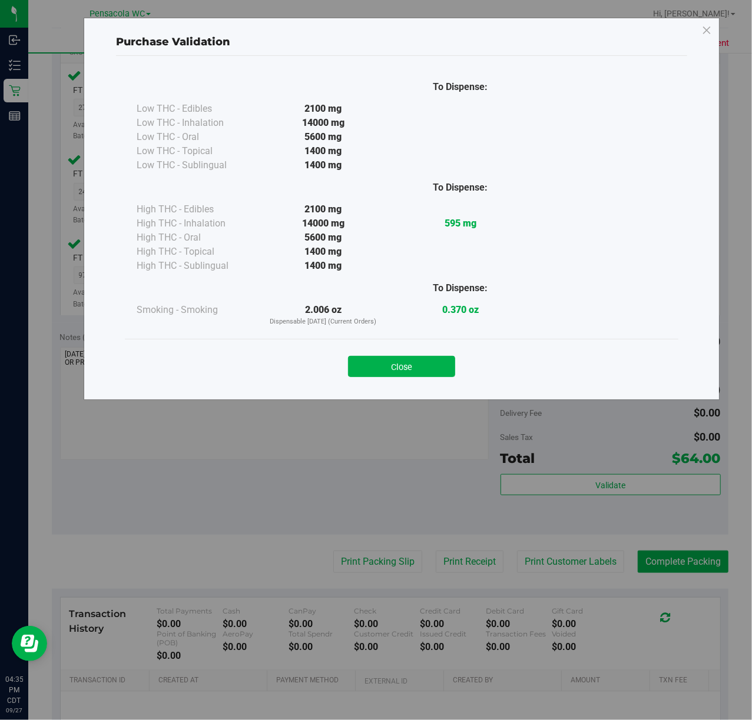
click at [361, 378] on div "Close" at bounding box center [401, 363] width 553 height 48
click at [411, 368] on button "Close" at bounding box center [401, 366] width 107 height 21
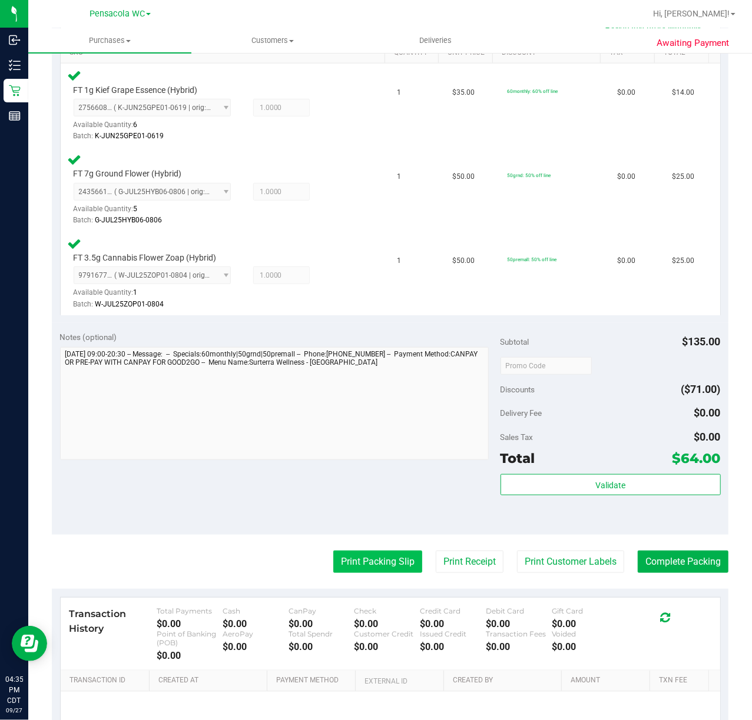
click at [368, 570] on button "Print Packing Slip" at bounding box center [377, 562] width 89 height 22
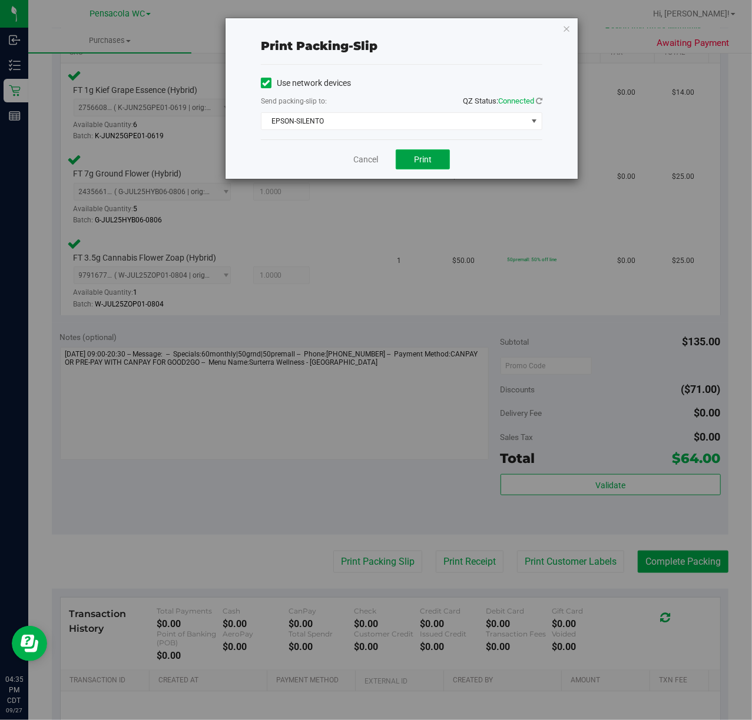
click at [433, 168] on button "Print" at bounding box center [423, 160] width 54 height 20
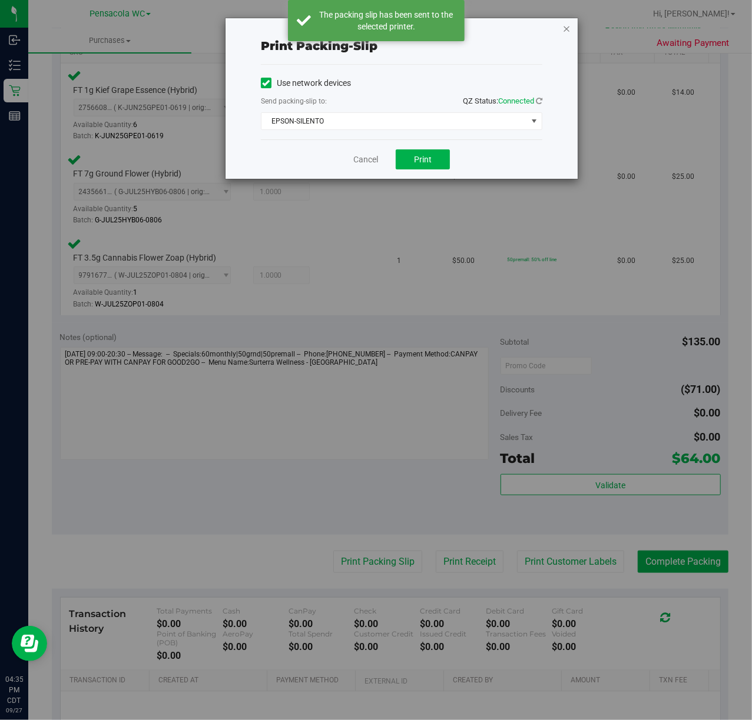
click at [563, 24] on icon "button" at bounding box center [566, 28] width 8 height 14
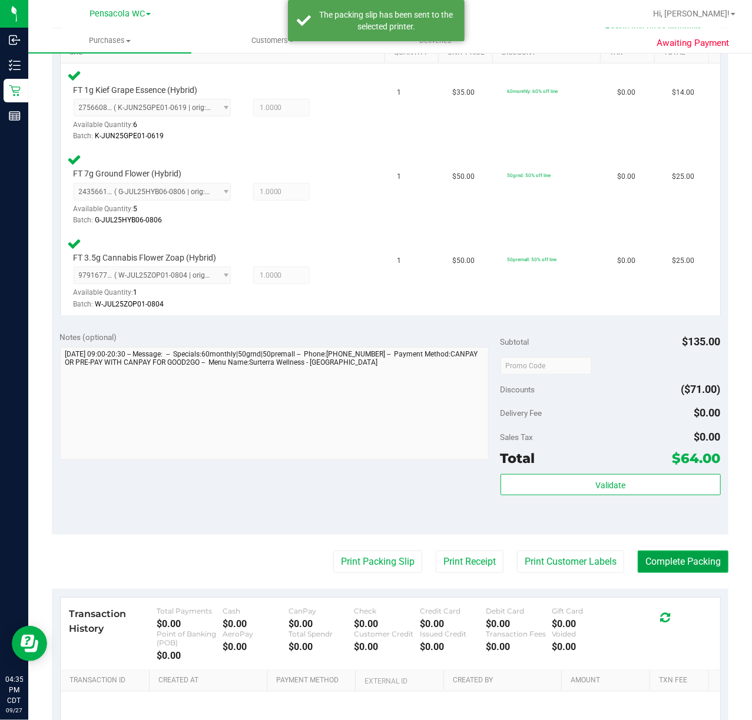
click at [686, 569] on button "Complete Packing" at bounding box center [682, 562] width 91 height 22
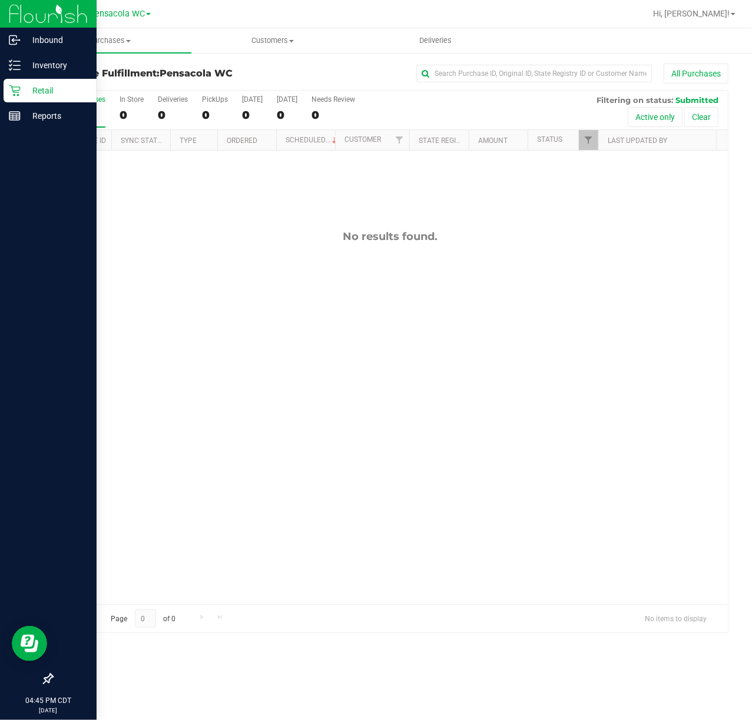
click at [716, 12] on span "Hi, [PERSON_NAME]!" at bounding box center [691, 13] width 77 height 9
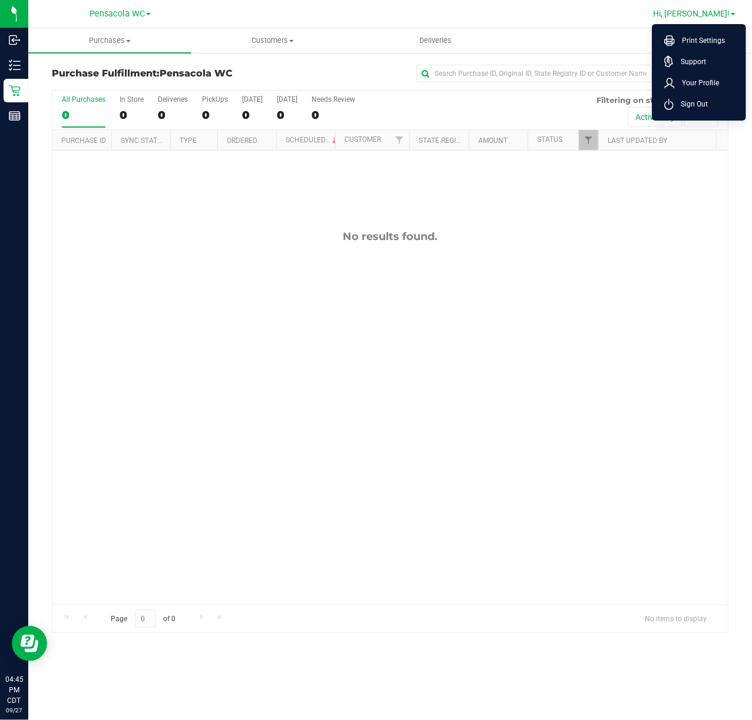
click at [686, 102] on span "Sign Out" at bounding box center [690, 104] width 34 height 12
